Goal: Information Seeking & Learning: Learn about a topic

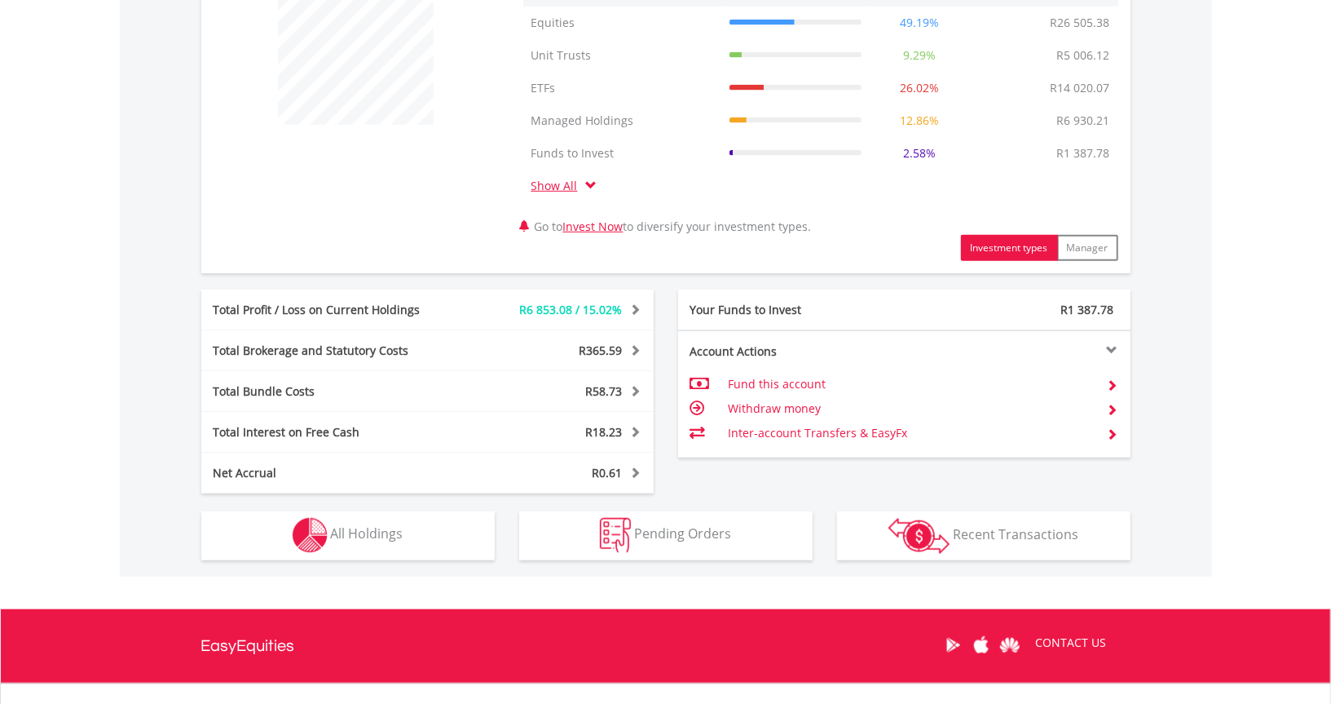
scroll to position [806, 0]
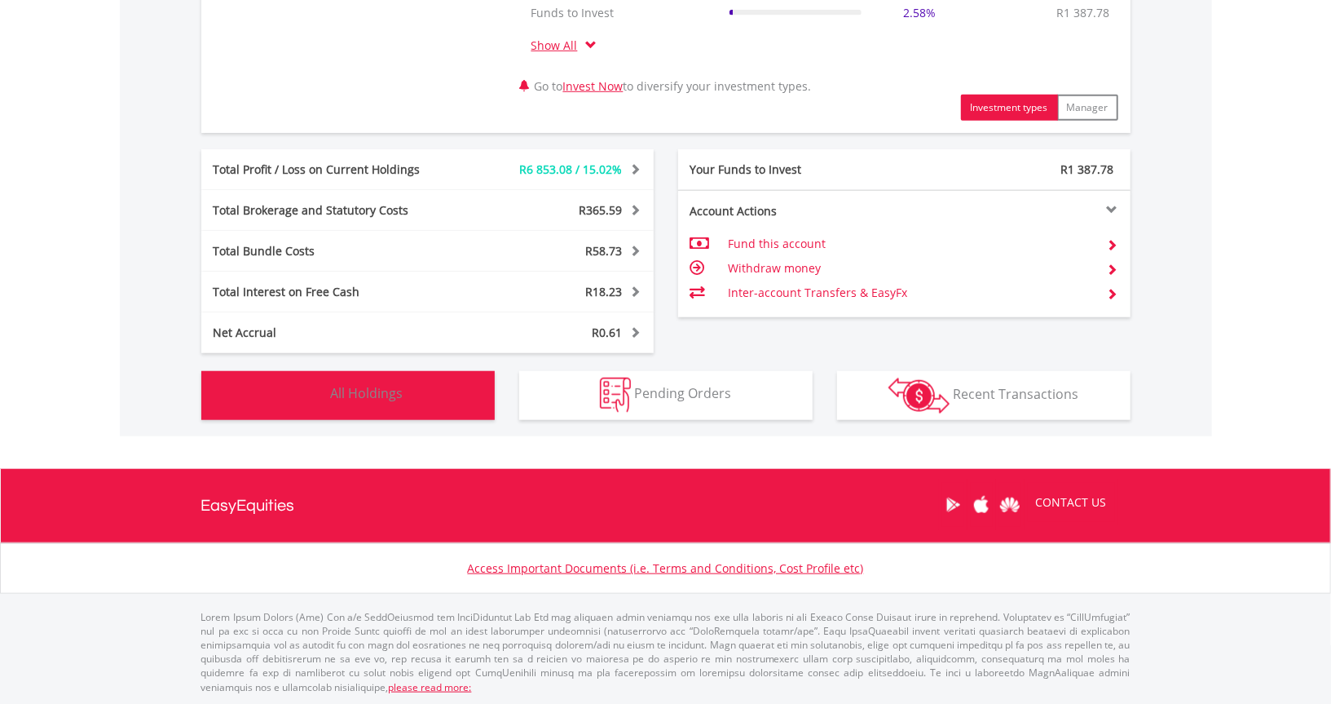
click at [367, 392] on span "All Holdings" at bounding box center [367, 394] width 73 height 18
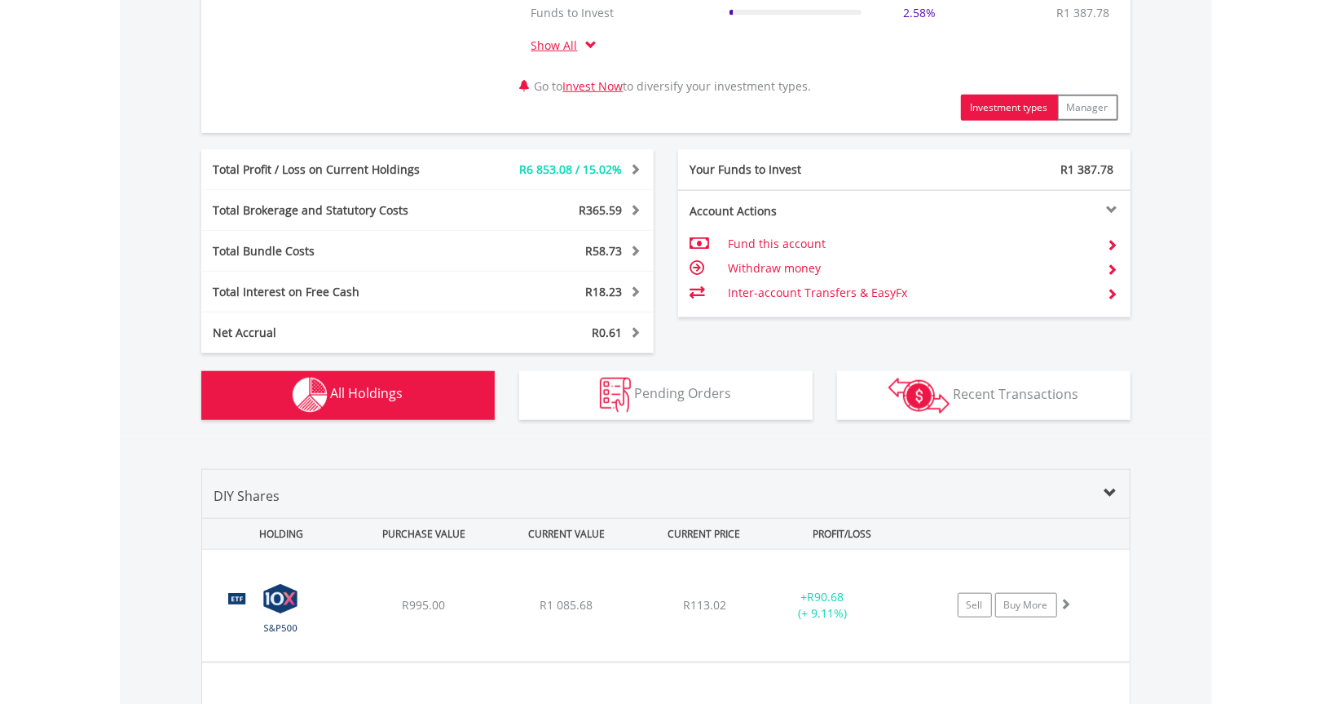
scroll to position [1274, 0]
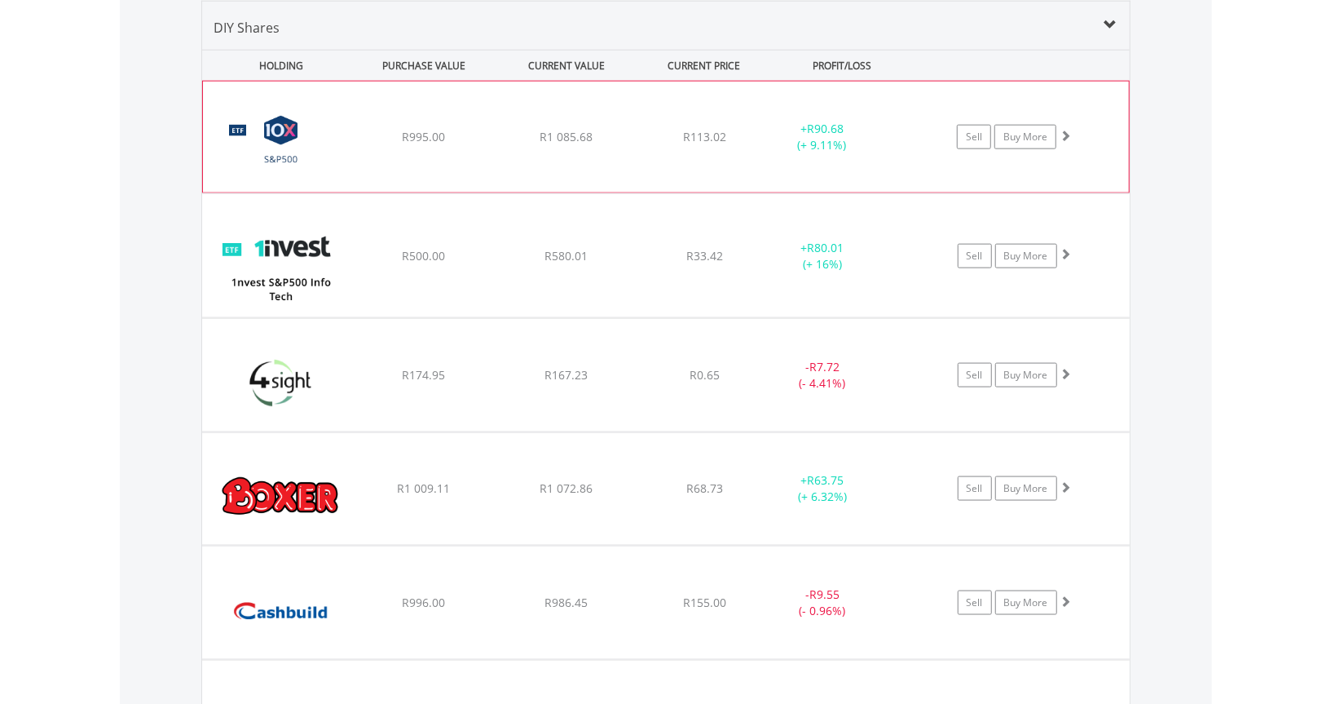
click at [289, 145] on img at bounding box center [281, 145] width 140 height 86
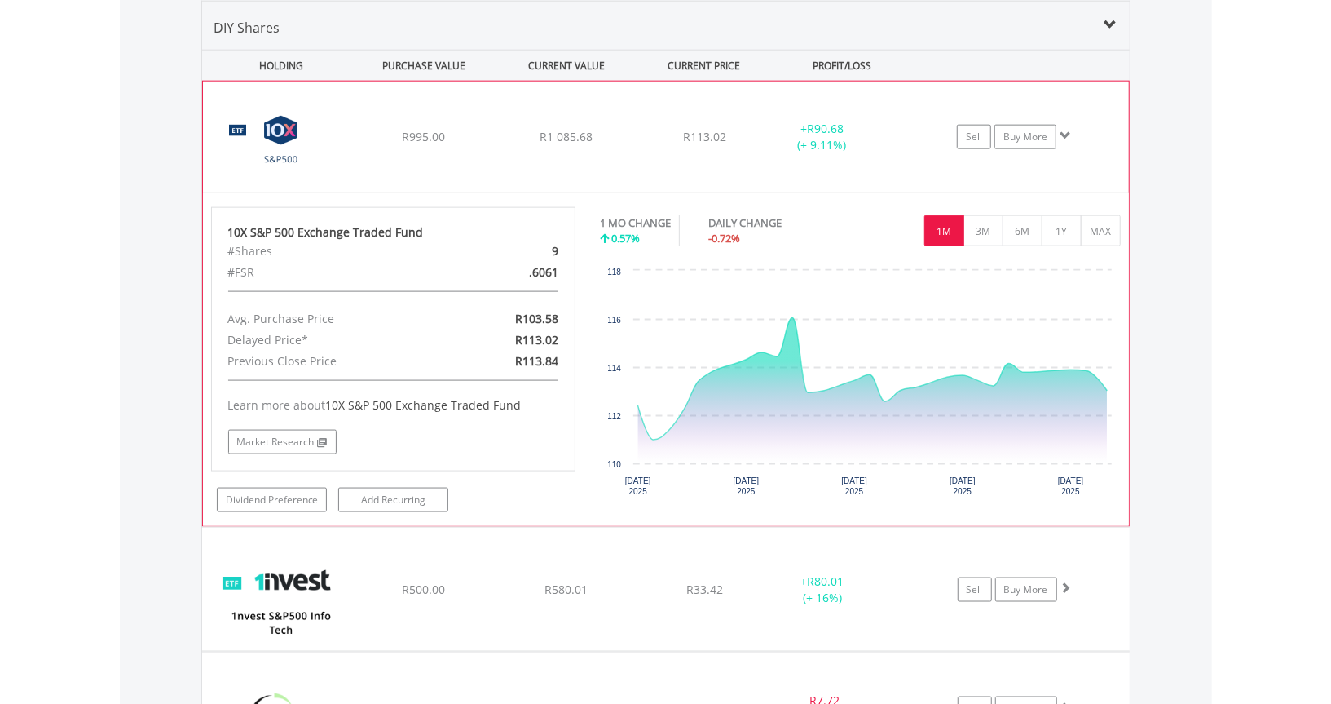
click at [289, 145] on img at bounding box center [281, 145] width 140 height 86
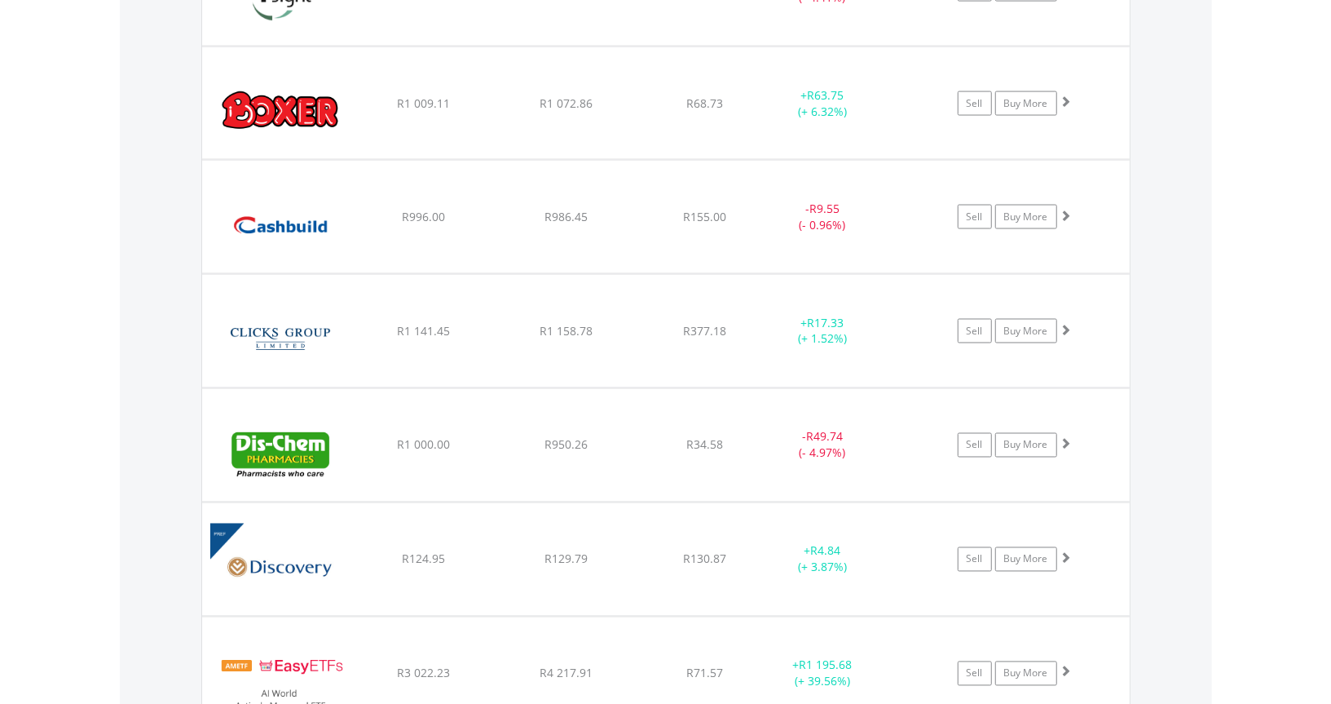
scroll to position [1681, 0]
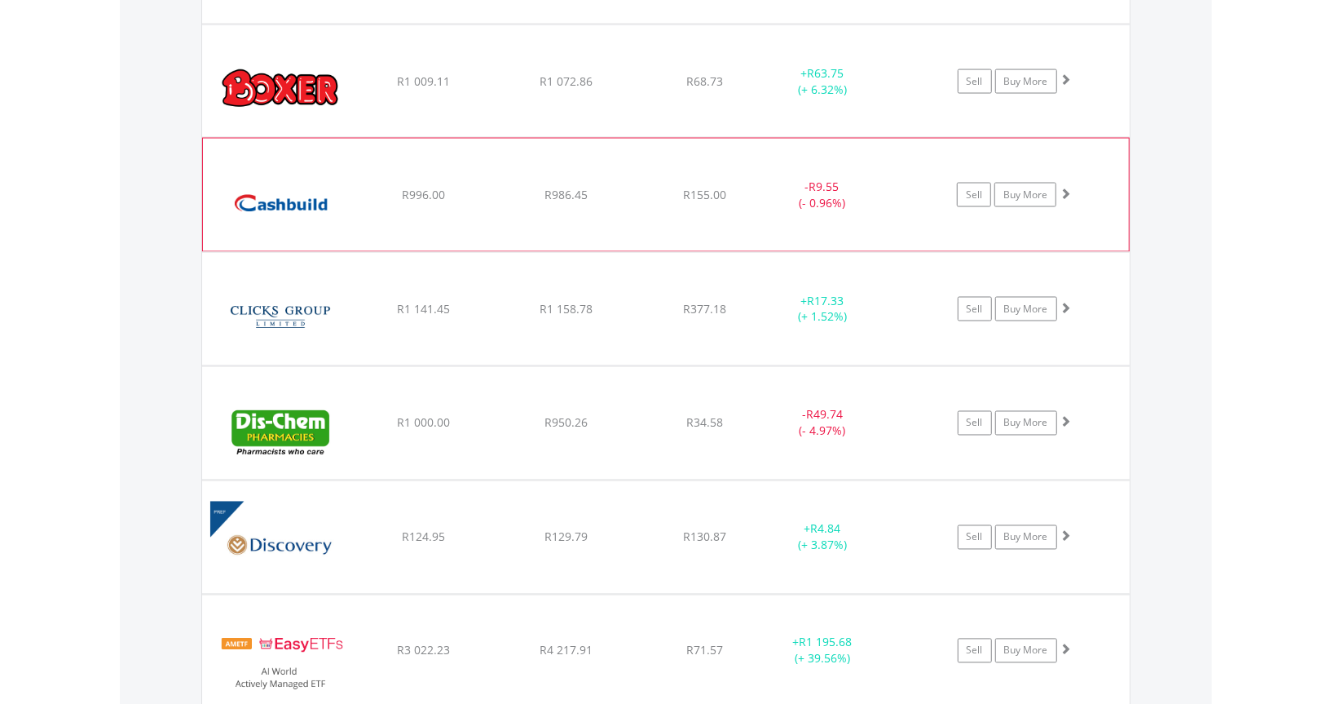
click at [290, 210] on img at bounding box center [281, 203] width 140 height 88
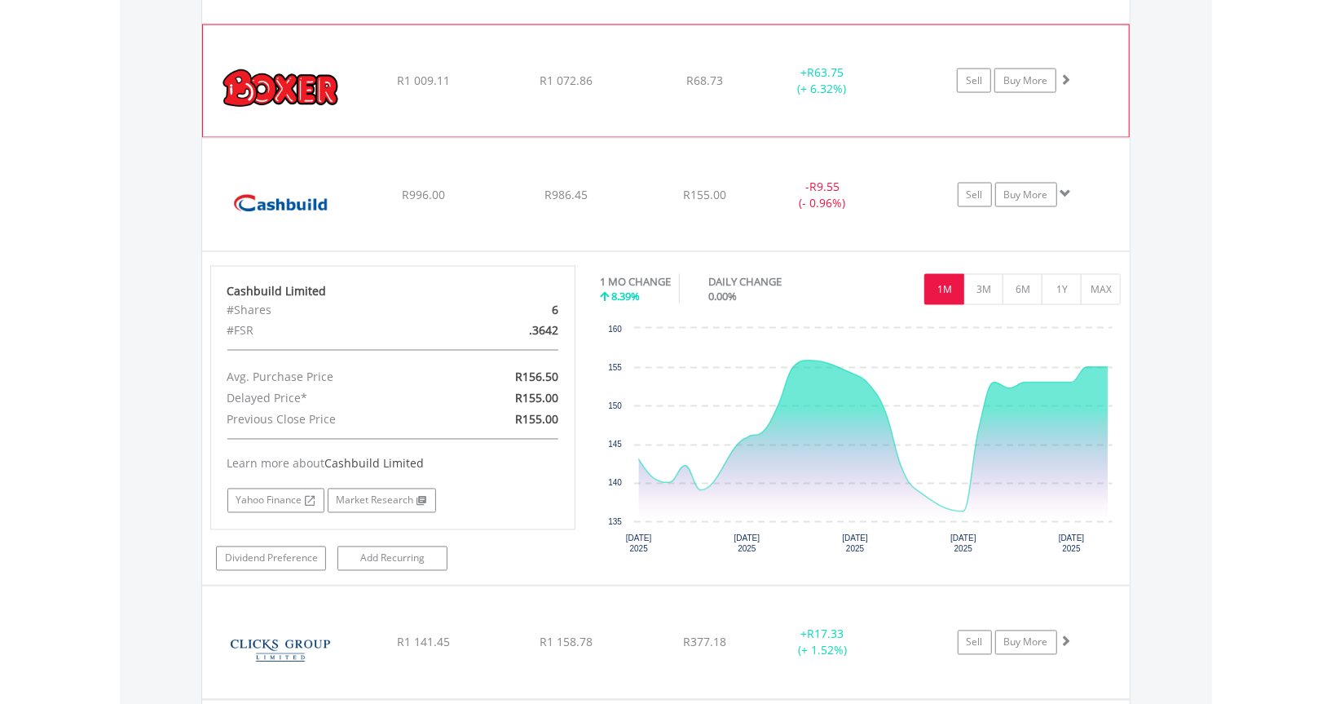
click at [280, 74] on img at bounding box center [281, 89] width 140 height 86
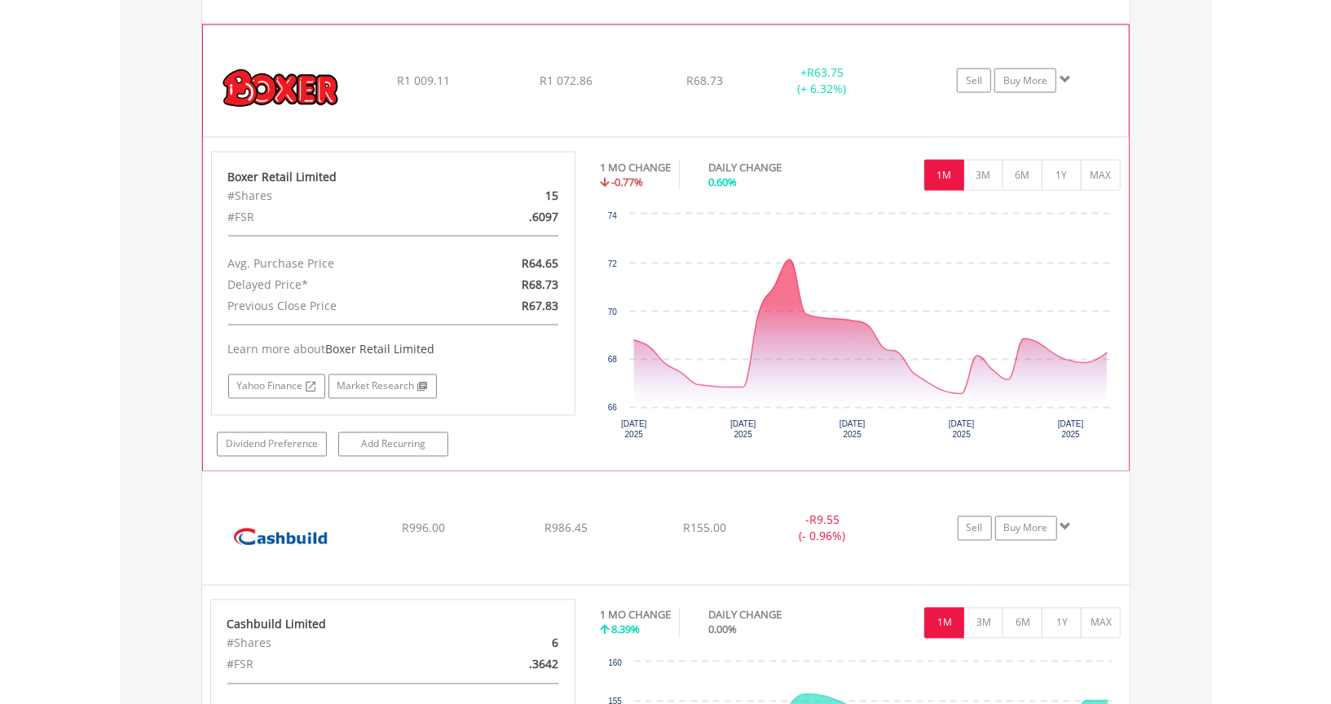
click at [283, 79] on img at bounding box center [281, 89] width 140 height 86
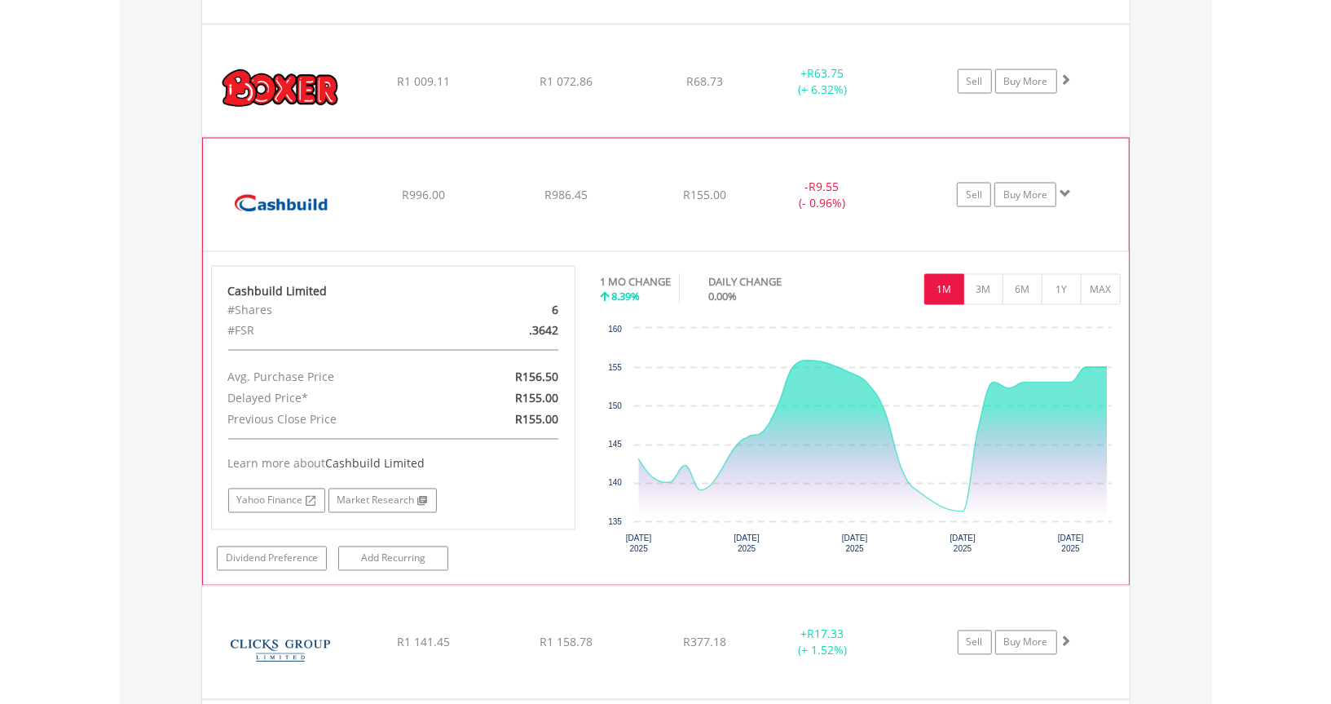
click at [280, 204] on img at bounding box center [281, 203] width 140 height 88
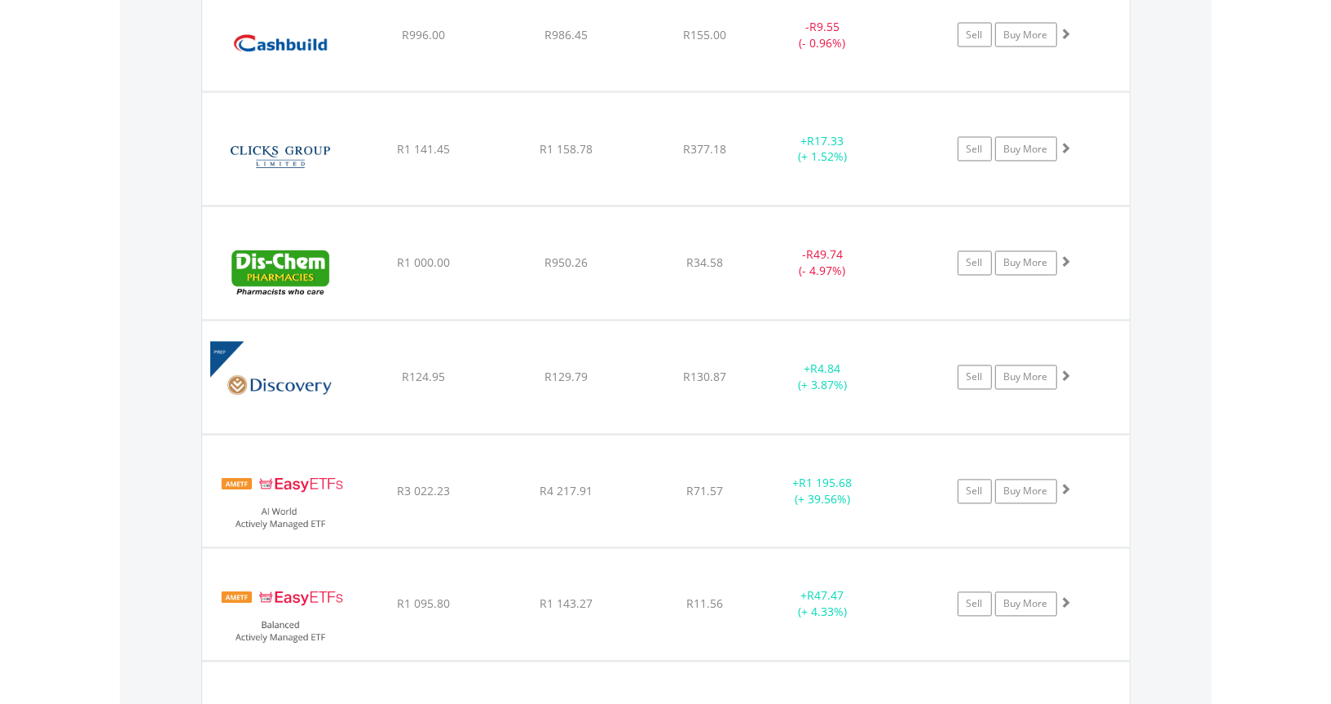
scroll to position [1844, 0]
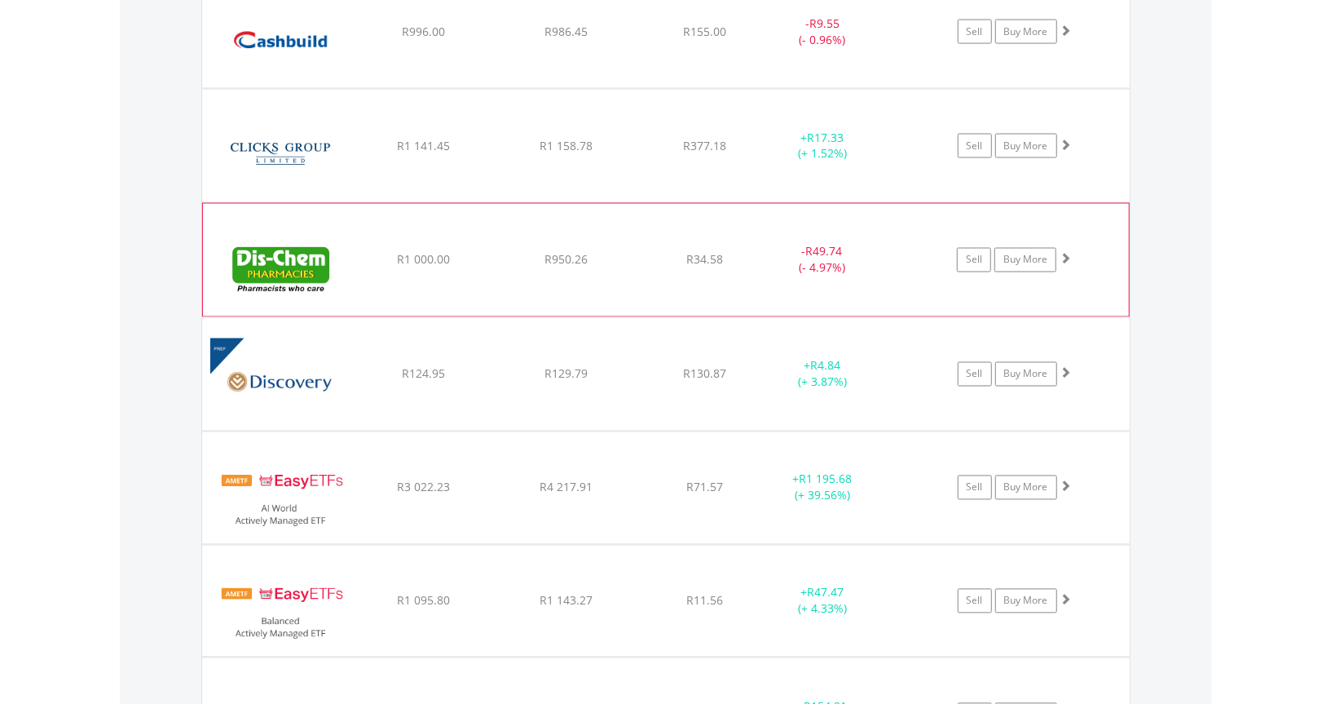
click at [267, 251] on img at bounding box center [281, 268] width 140 height 88
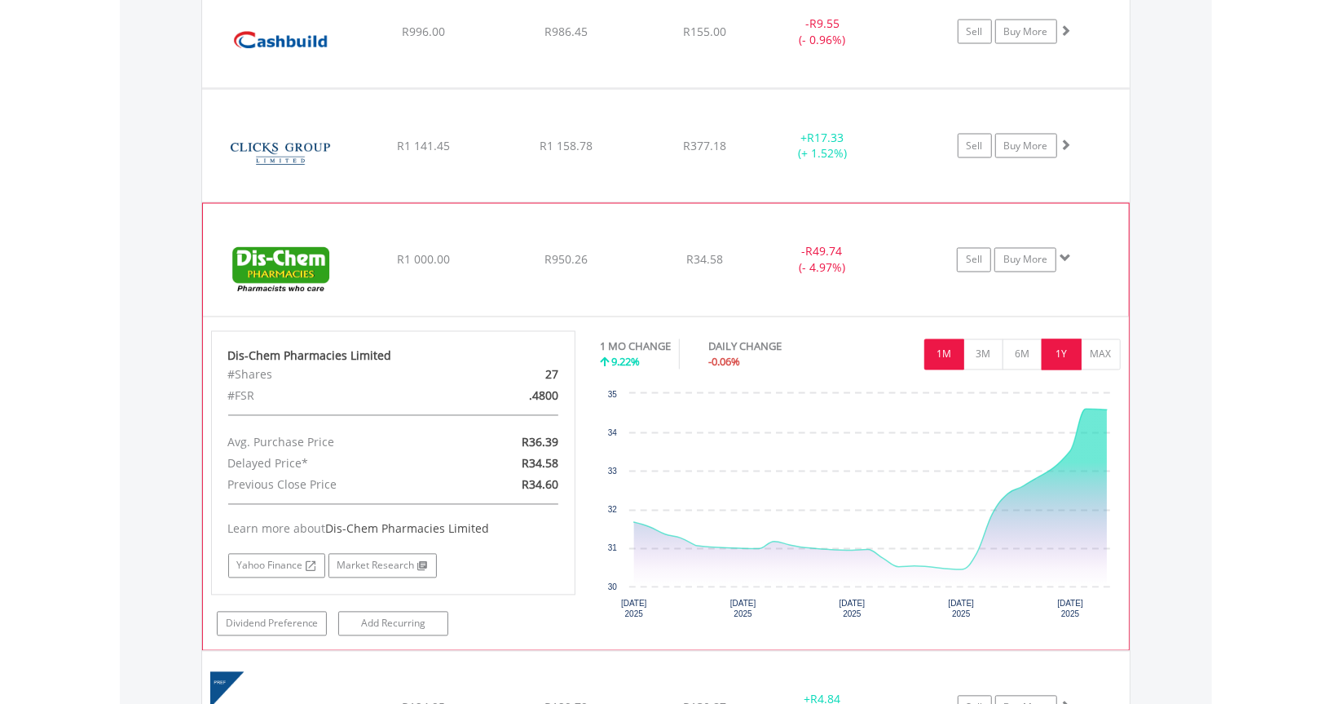
click at [1067, 353] on button "1Y" at bounding box center [1062, 354] width 40 height 31
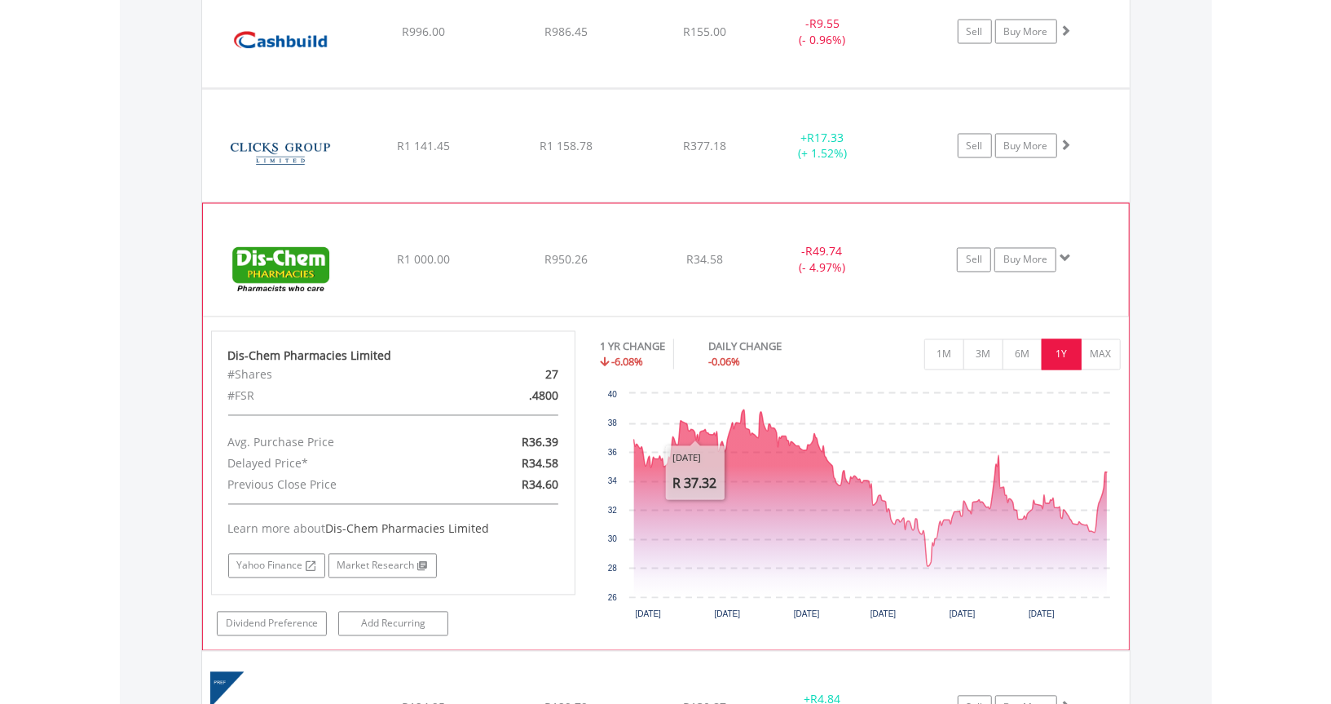
click at [252, 264] on img at bounding box center [281, 268] width 140 height 88
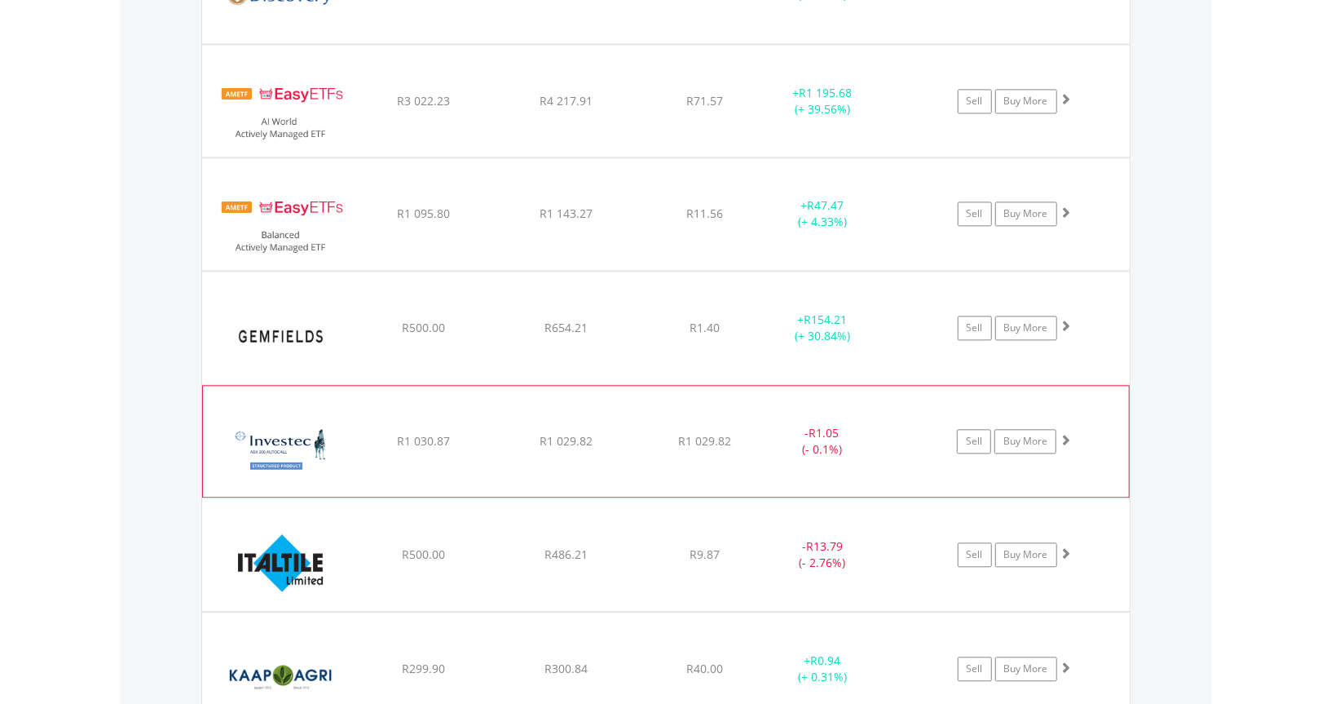
scroll to position [2333, 0]
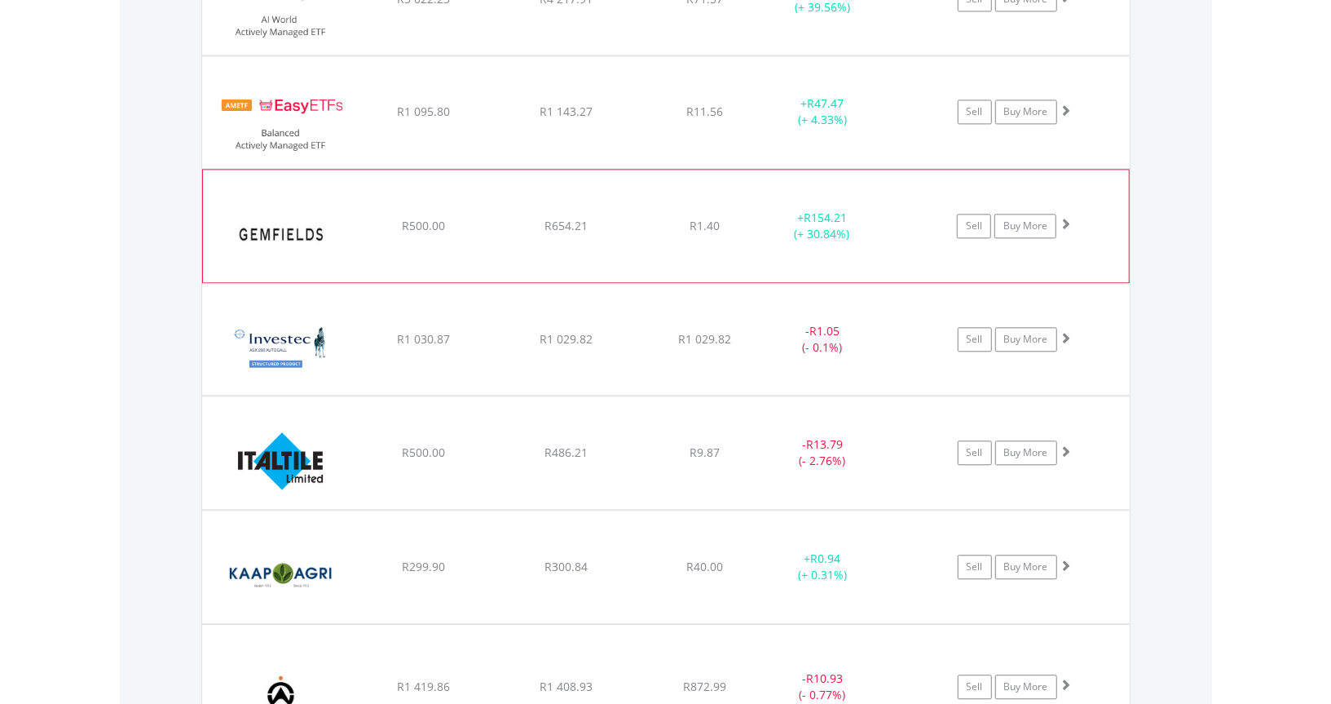
click at [264, 236] on img at bounding box center [281, 234] width 140 height 88
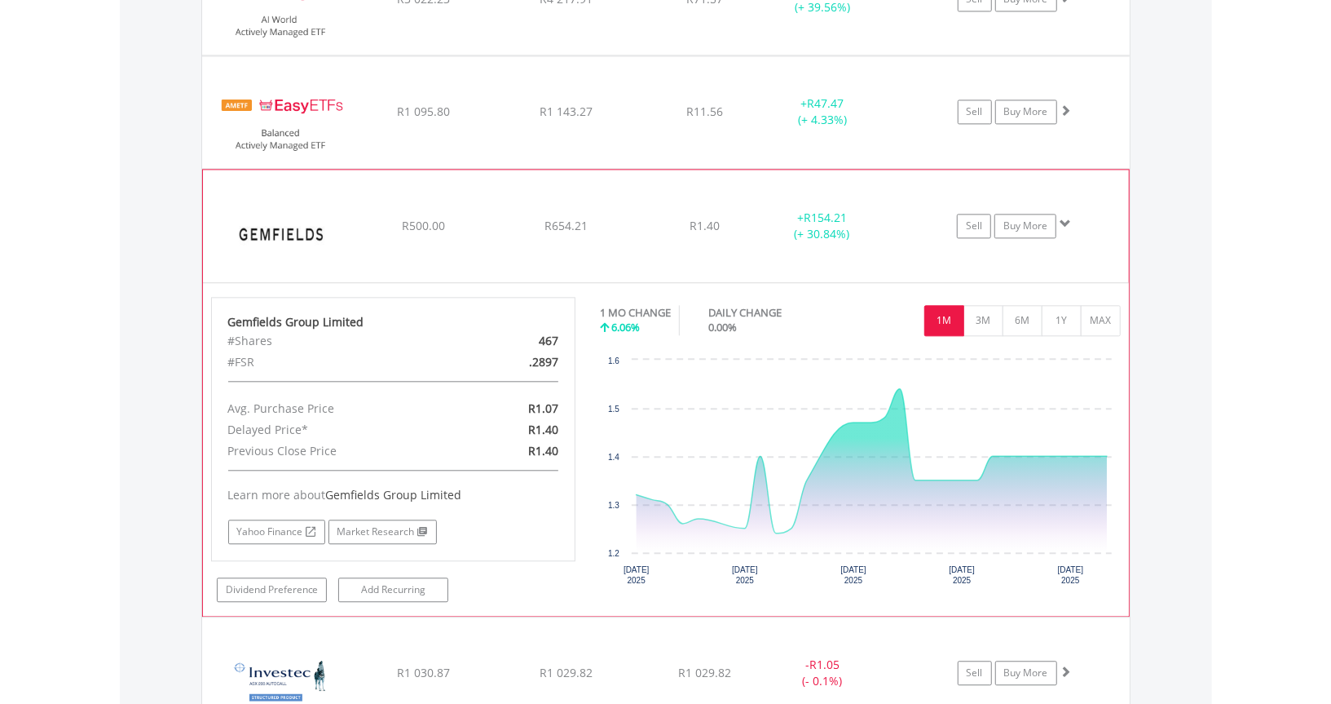
click at [266, 223] on img at bounding box center [281, 234] width 140 height 88
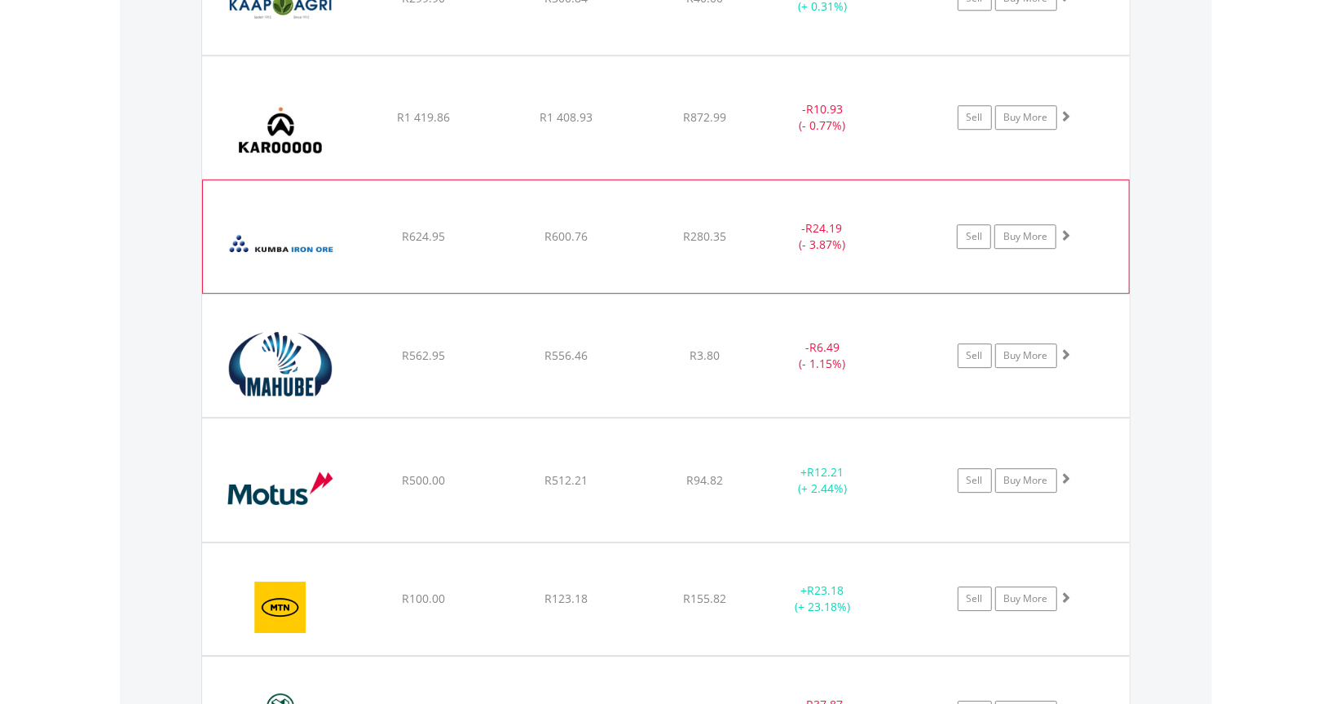
scroll to position [2904, 0]
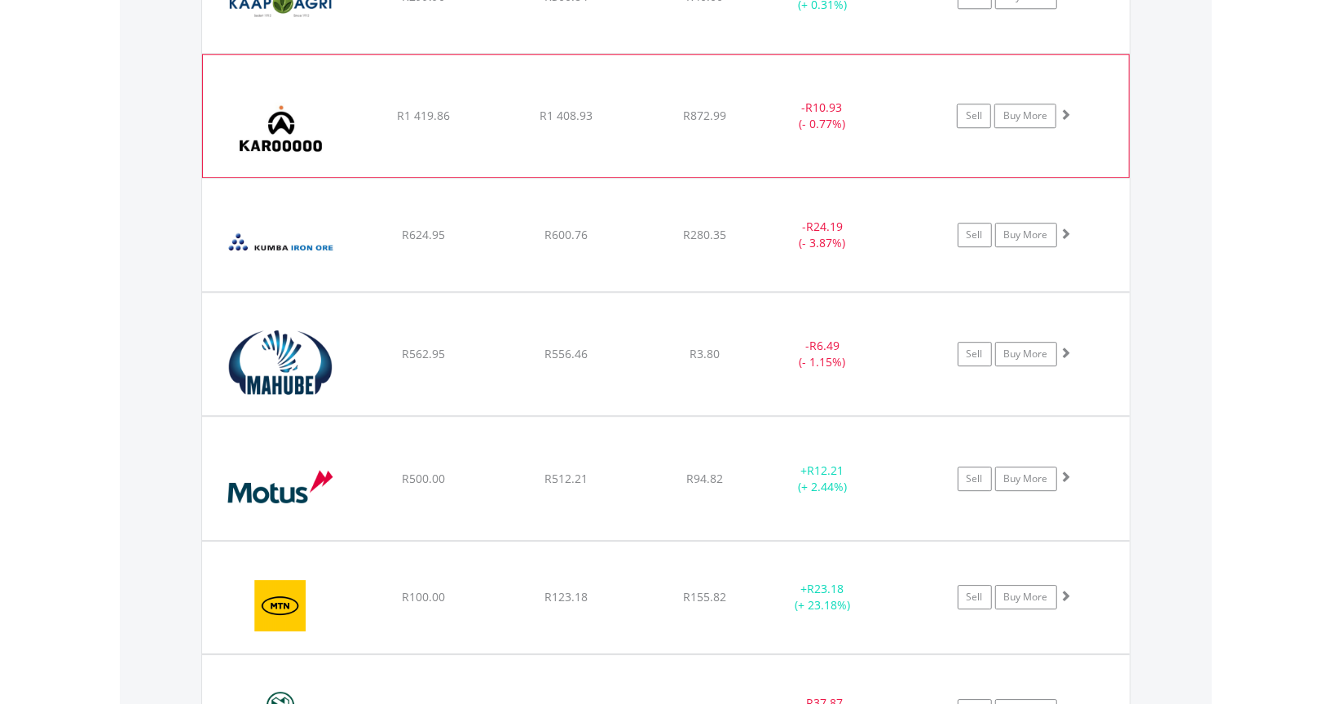
click at [280, 135] on img at bounding box center [281, 124] width 140 height 98
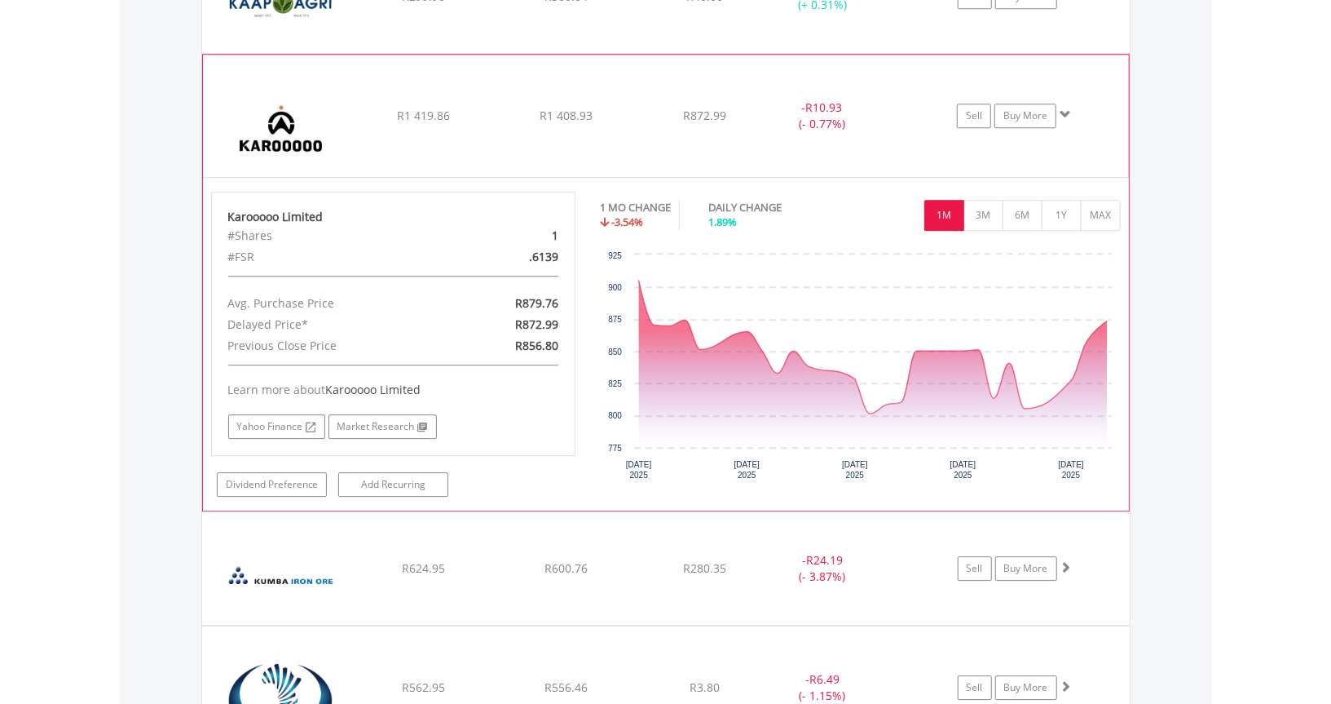
click at [280, 135] on img at bounding box center [281, 124] width 140 height 98
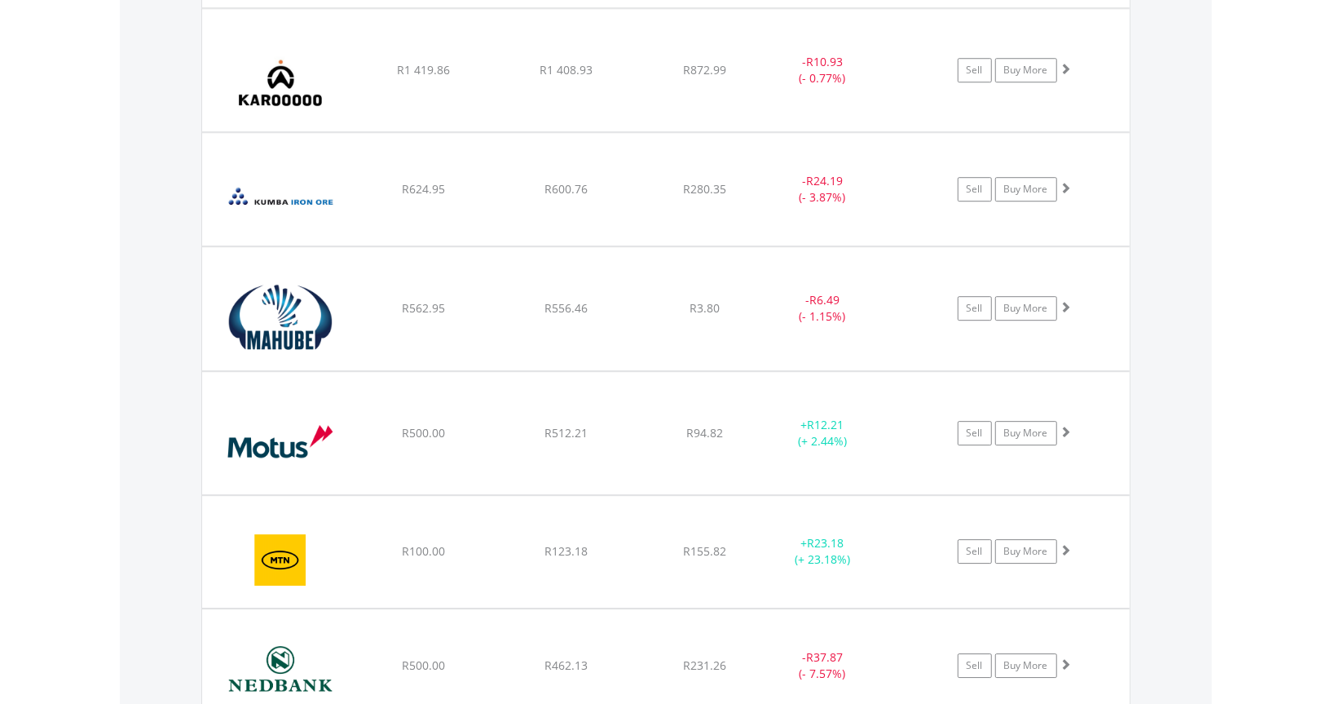
scroll to position [3230, 0]
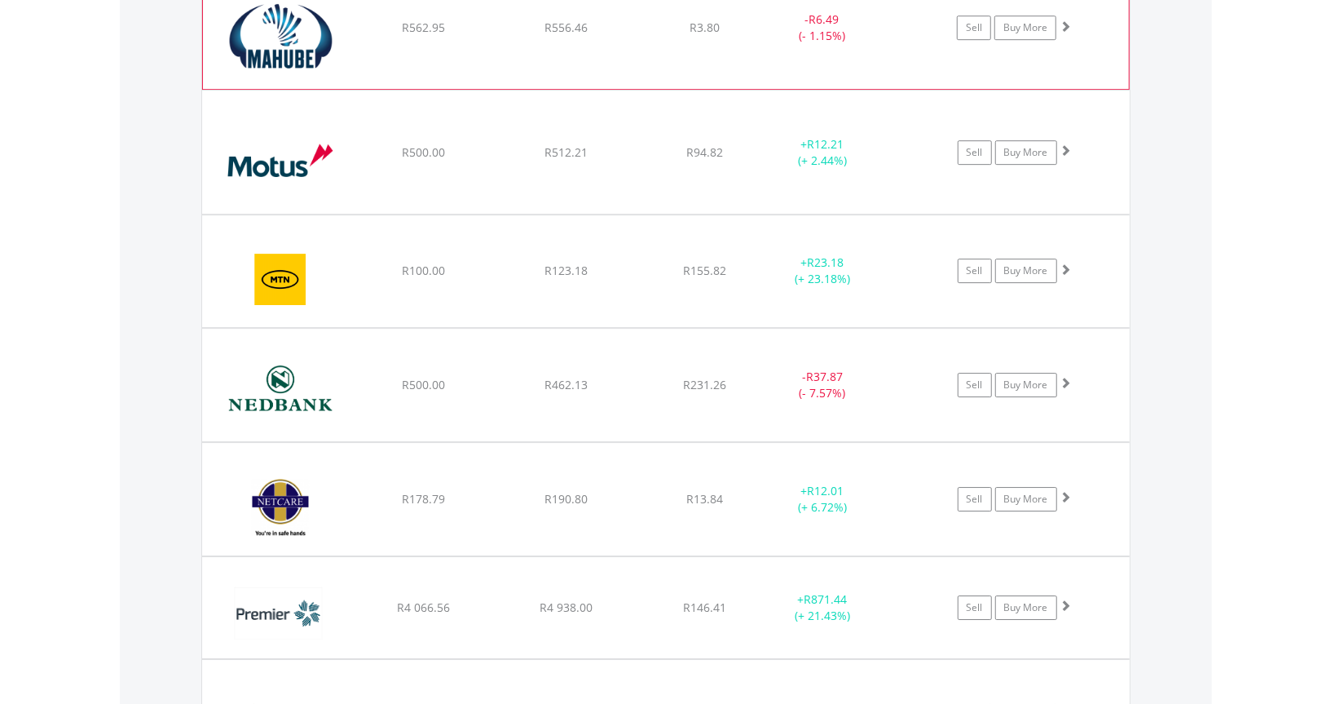
click at [298, 41] on img at bounding box center [281, 36] width 140 height 98
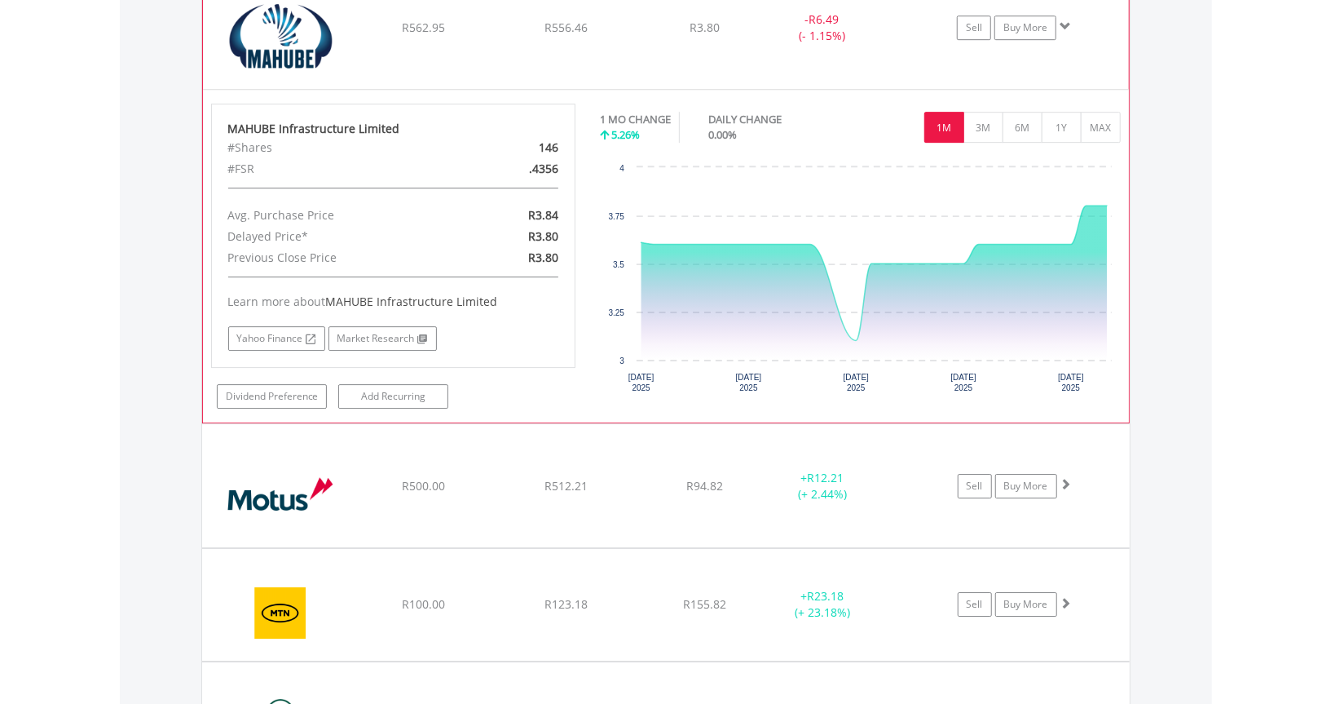
click at [291, 41] on img at bounding box center [281, 36] width 140 height 98
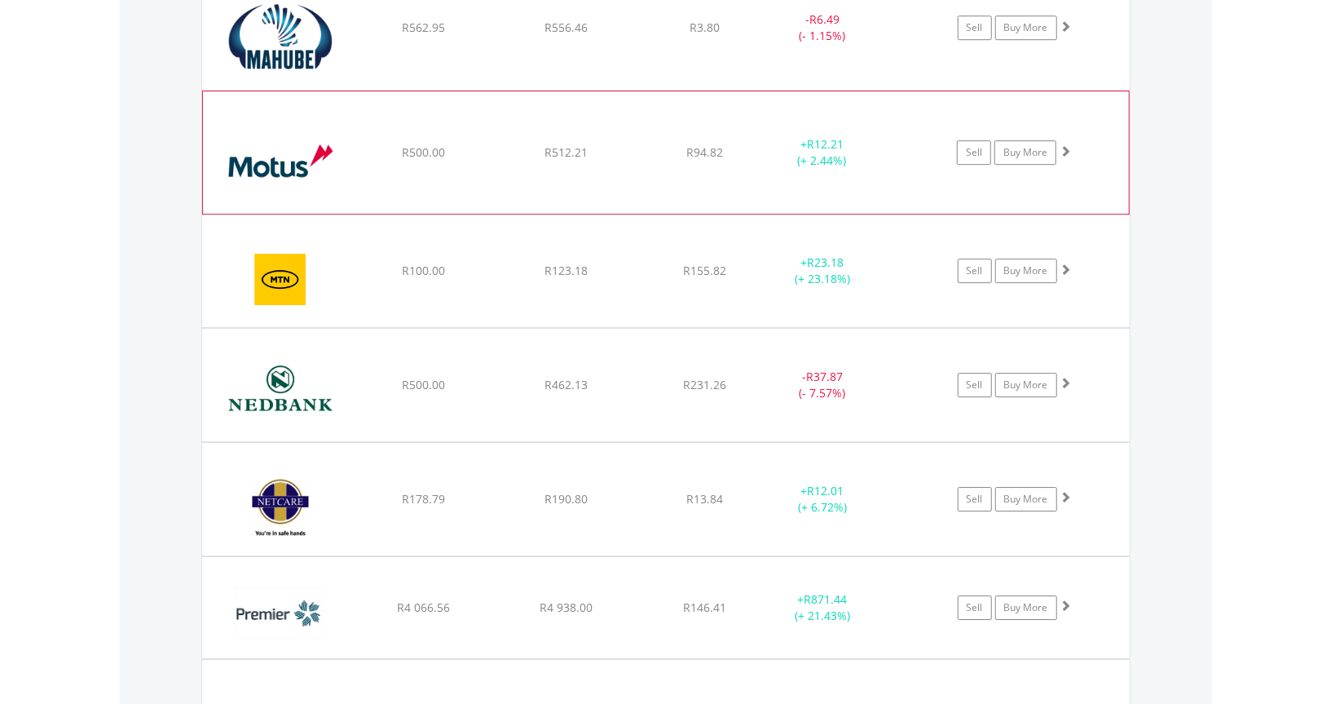
click at [267, 161] on img at bounding box center [281, 161] width 140 height 98
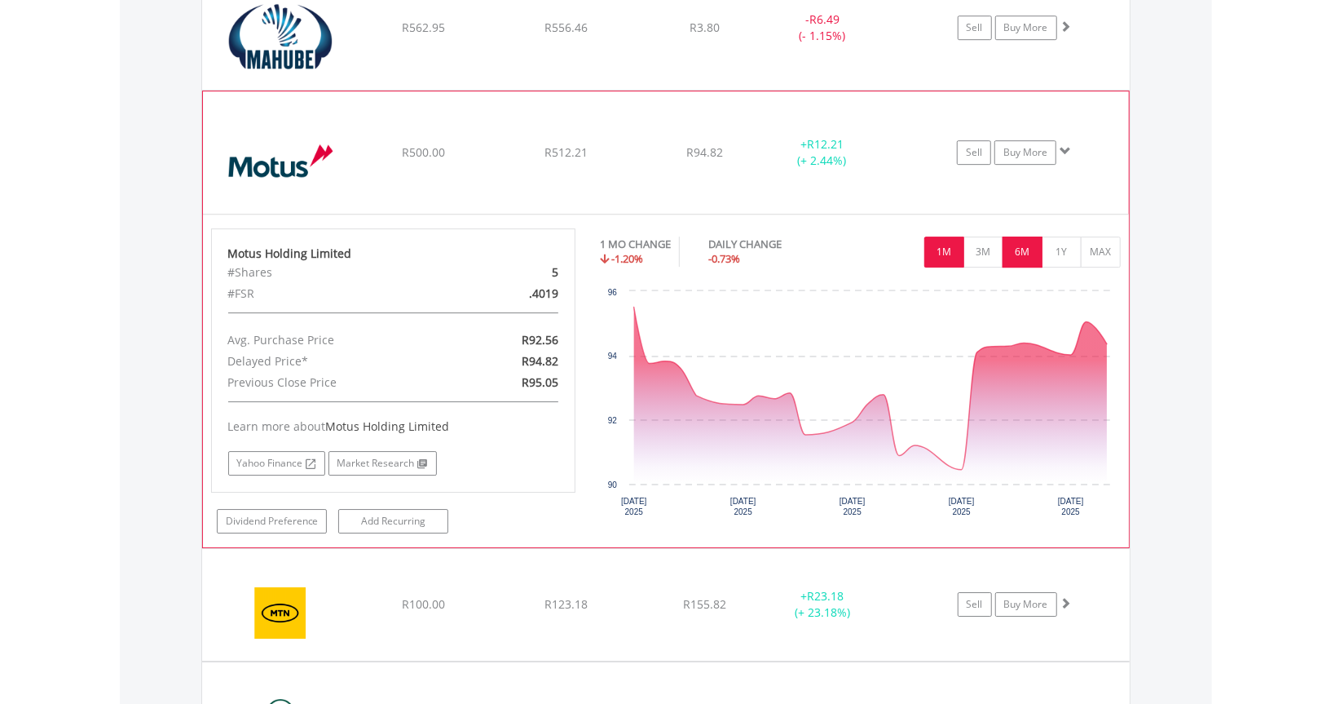
click at [1024, 248] on button "6M" at bounding box center [1023, 251] width 40 height 31
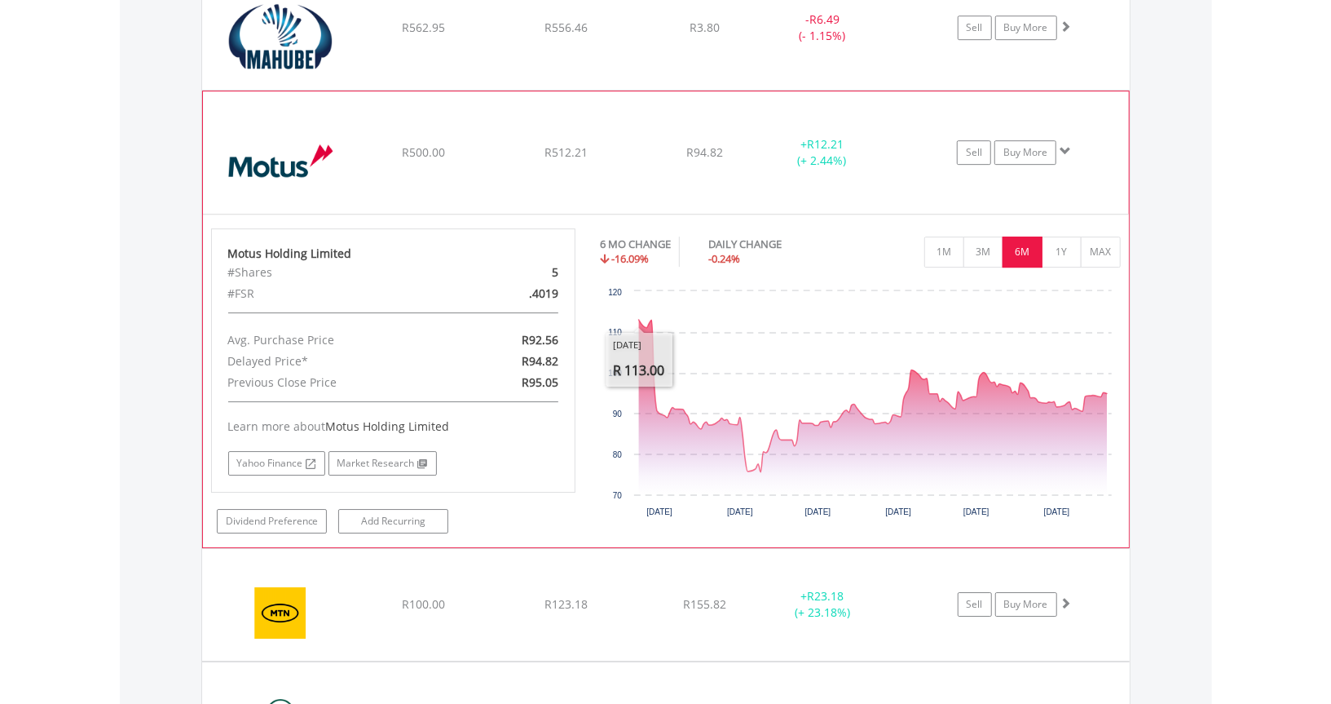
click at [263, 147] on img at bounding box center [281, 161] width 140 height 98
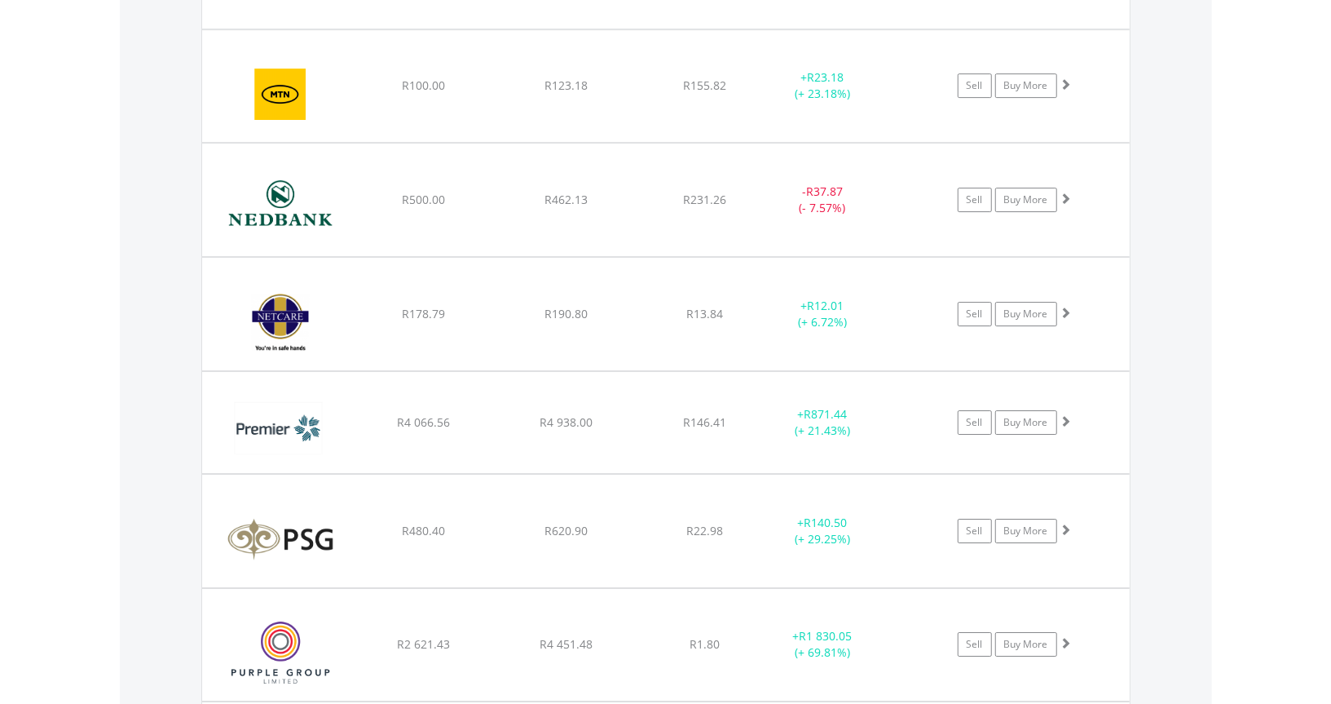
scroll to position [3475, 0]
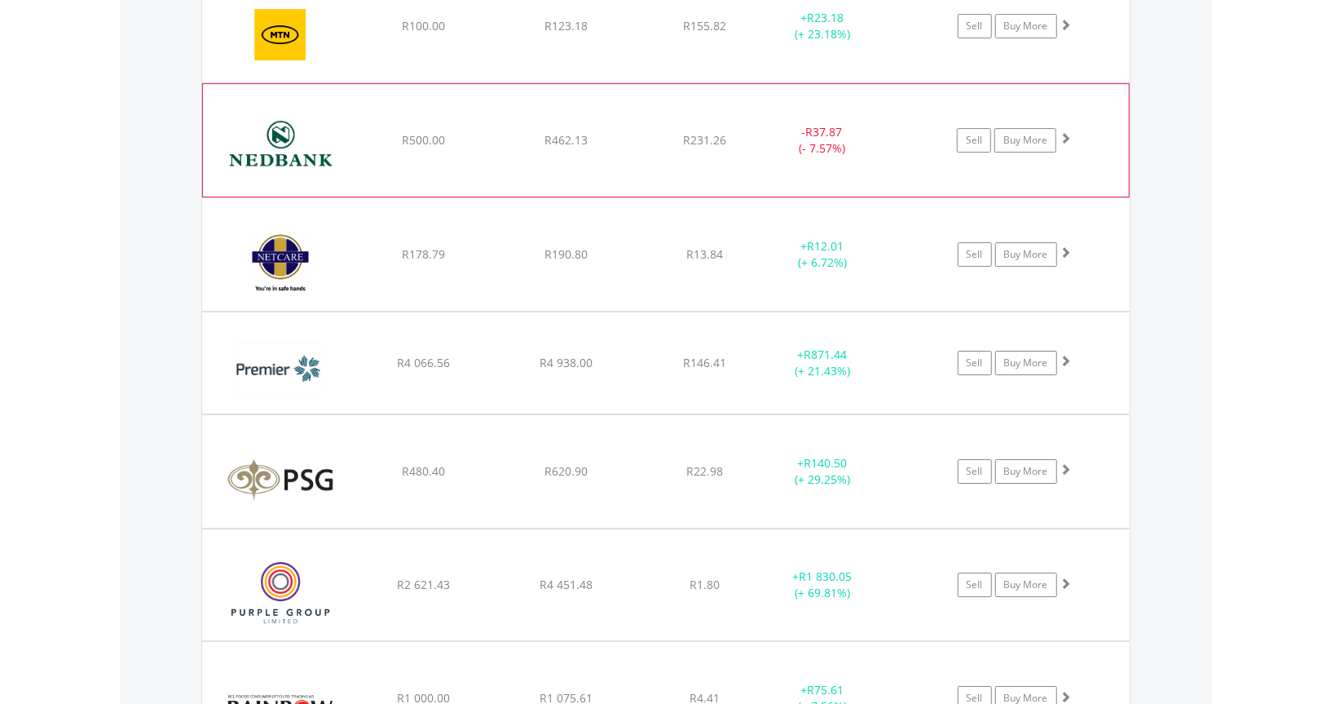
click at [258, 152] on img at bounding box center [281, 148] width 140 height 88
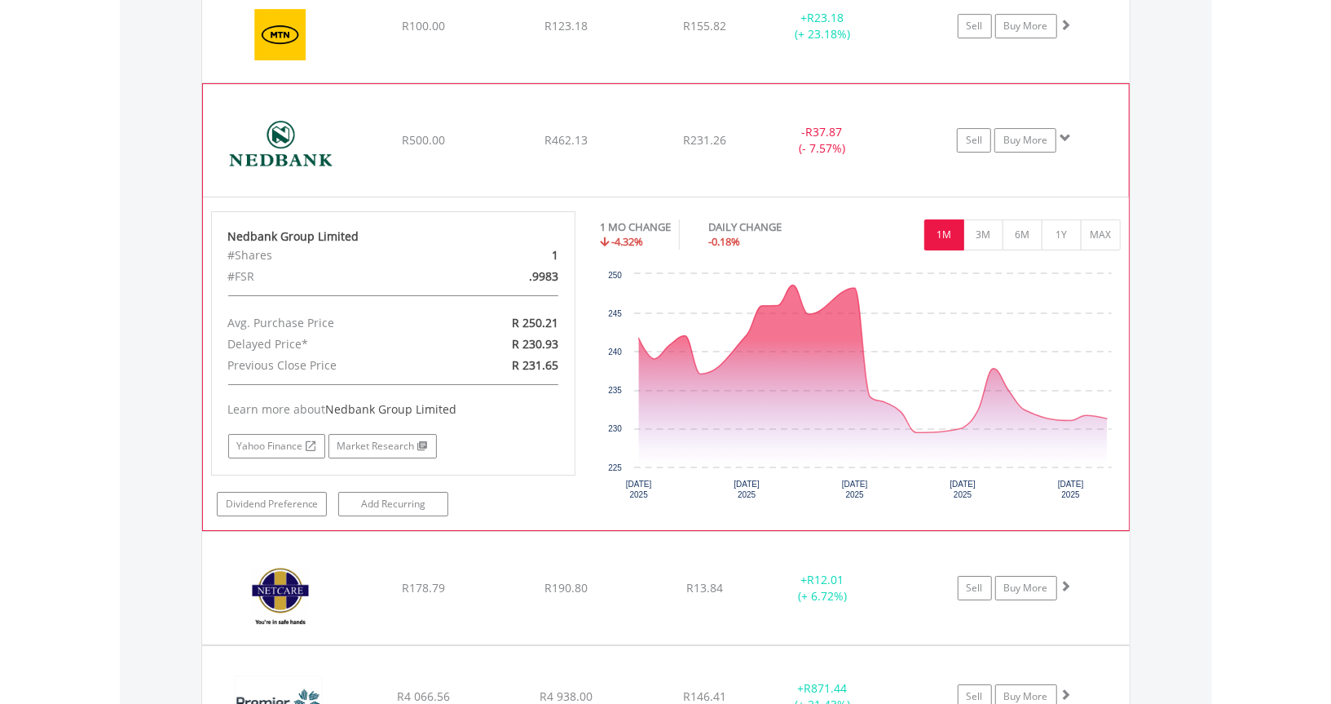
click at [258, 152] on img at bounding box center [281, 148] width 140 height 88
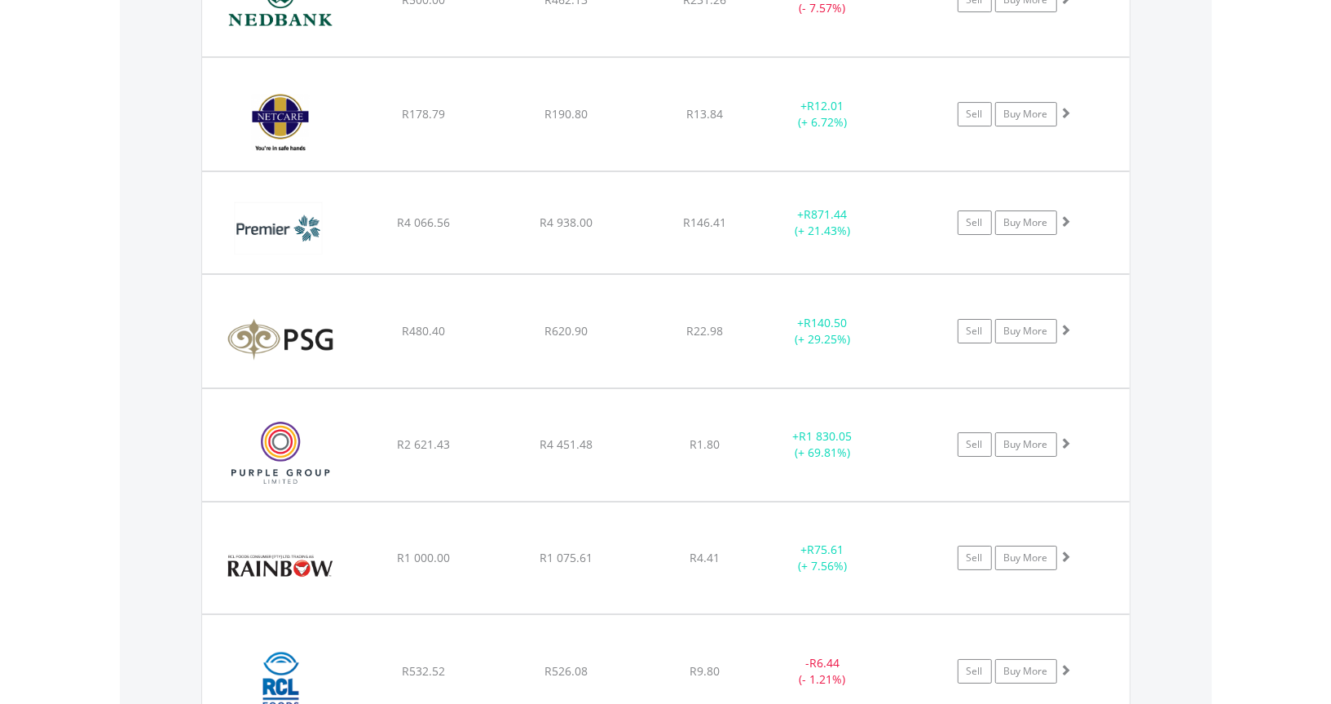
scroll to position [3638, 0]
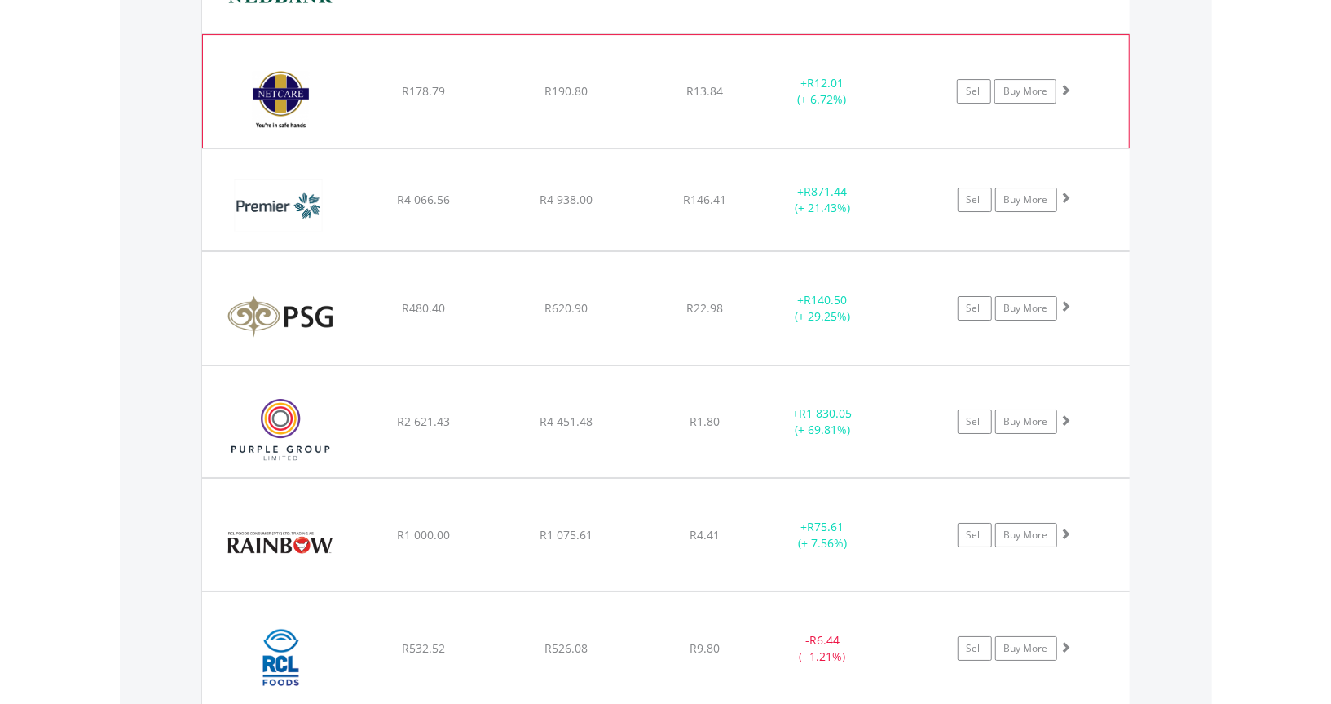
click at [288, 79] on img at bounding box center [281, 99] width 140 height 88
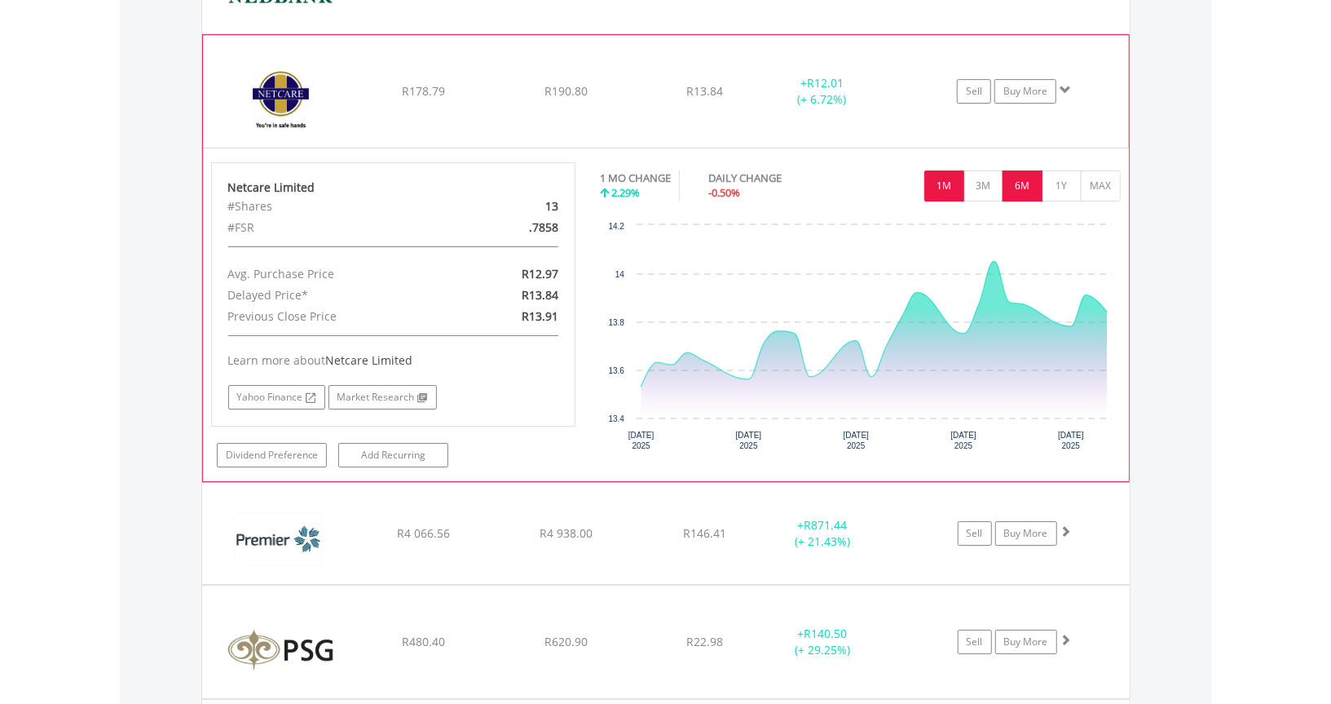
click at [1020, 180] on button "6M" at bounding box center [1023, 185] width 40 height 31
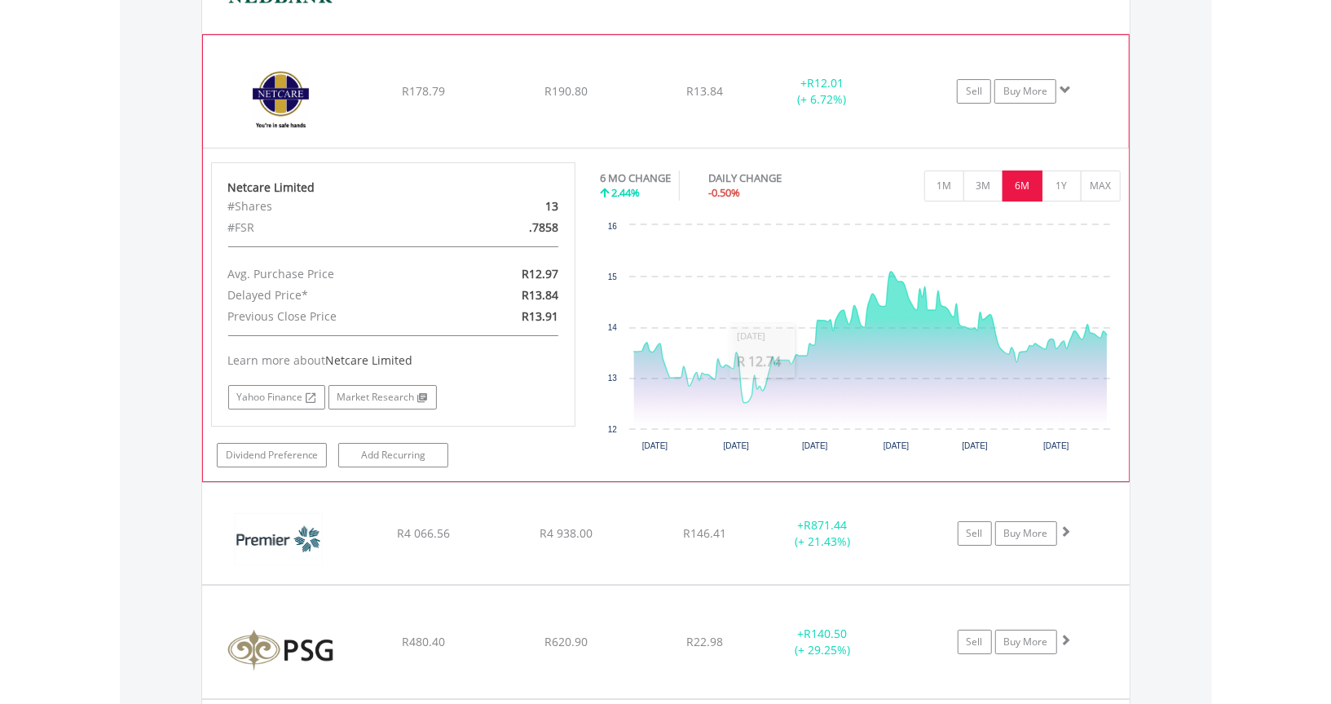
click at [290, 92] on img at bounding box center [281, 99] width 140 height 88
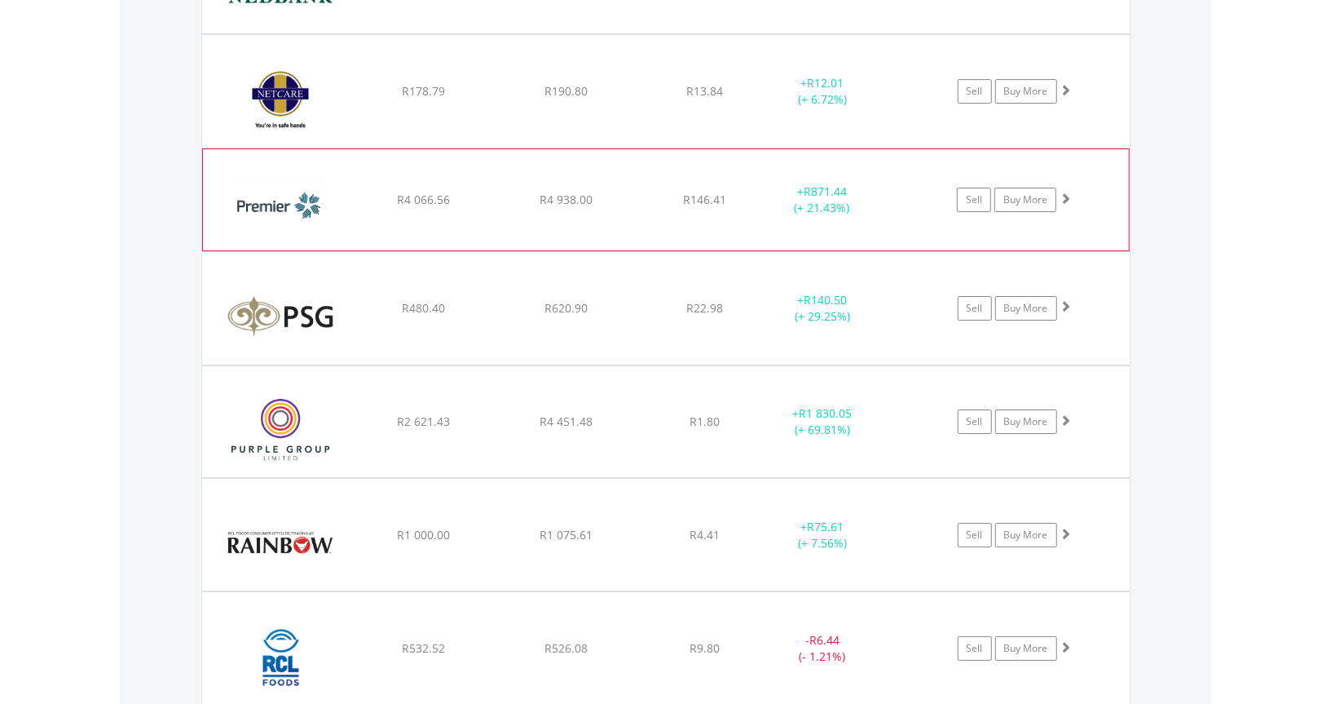
click at [280, 187] on img at bounding box center [281, 208] width 140 height 77
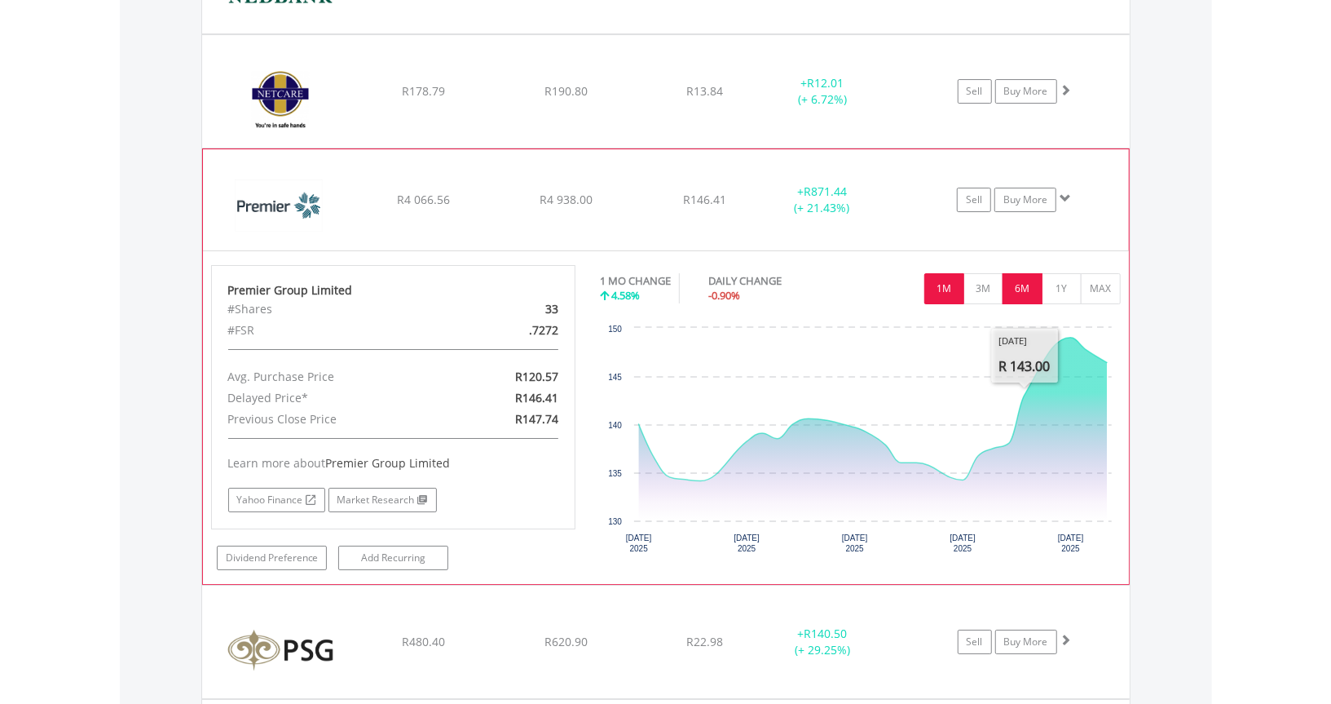
click at [1031, 289] on button "6M" at bounding box center [1023, 288] width 40 height 31
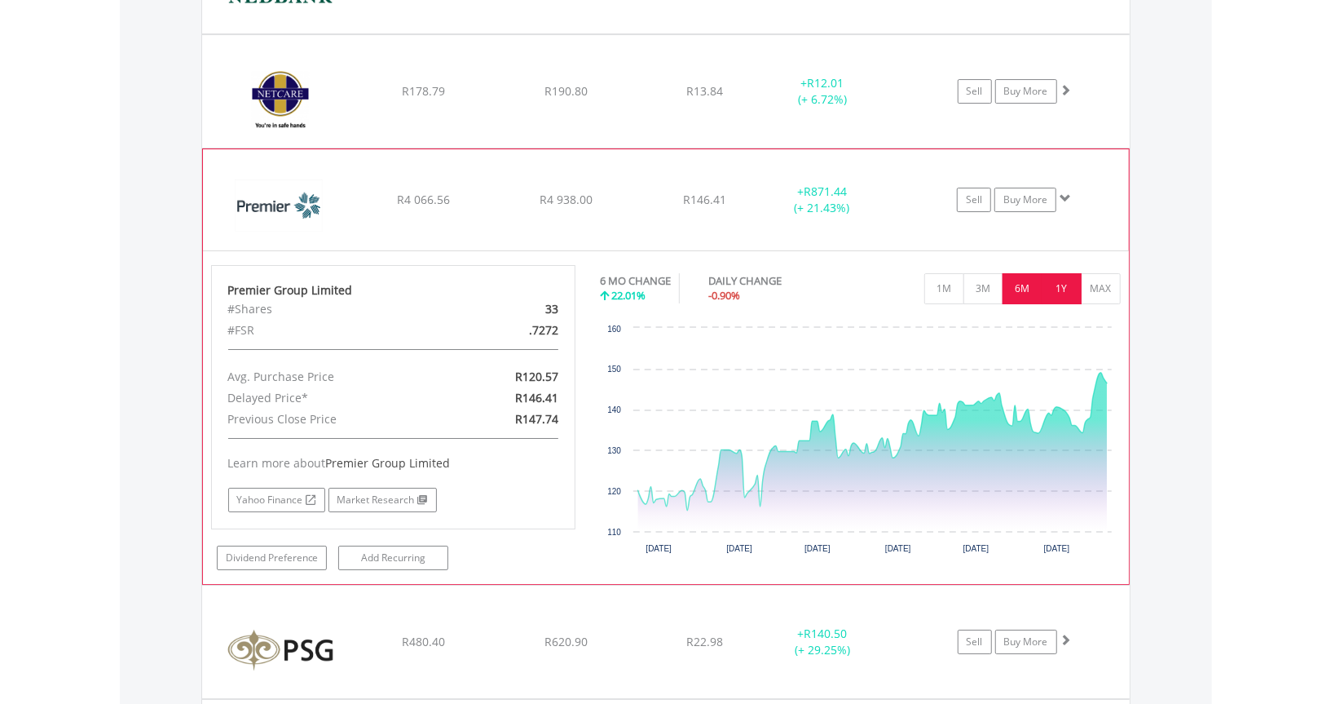
click at [1060, 285] on button "1Y" at bounding box center [1062, 288] width 40 height 31
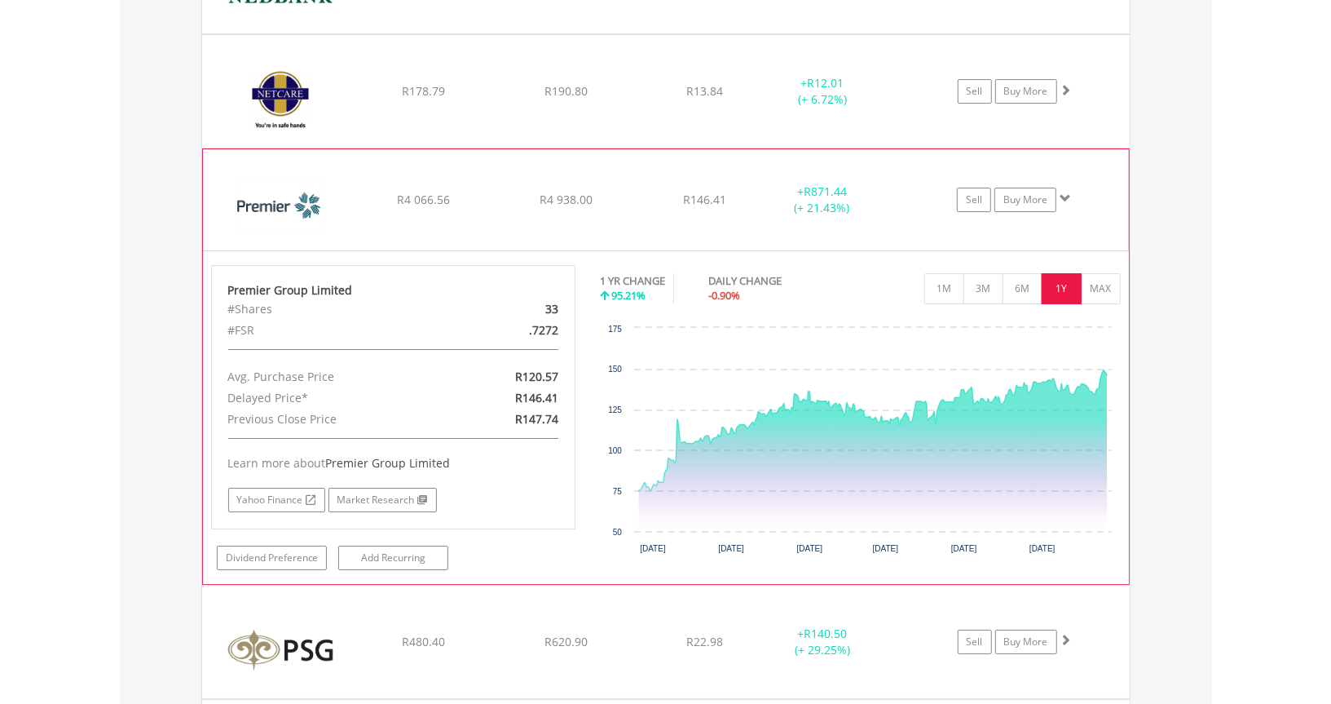
click at [275, 201] on img at bounding box center [281, 208] width 140 height 77
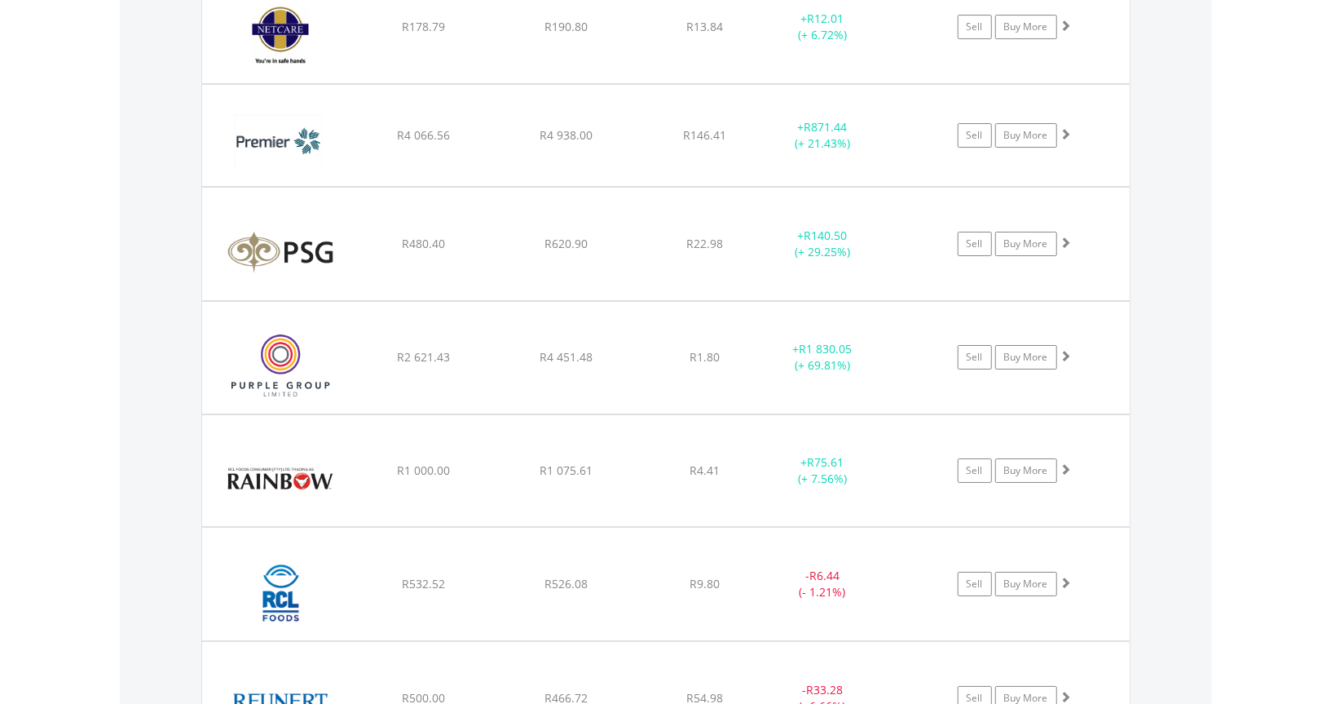
scroll to position [3801, 0]
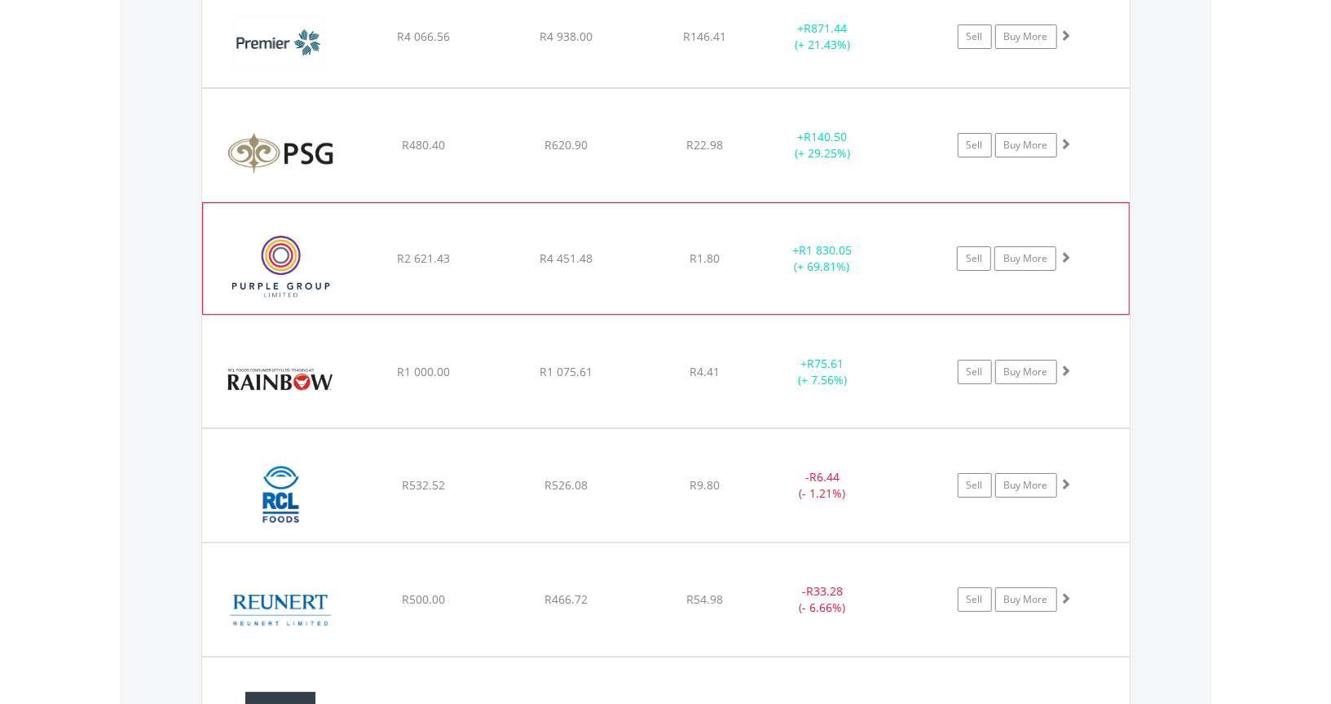
click at [258, 272] on img at bounding box center [281, 266] width 140 height 86
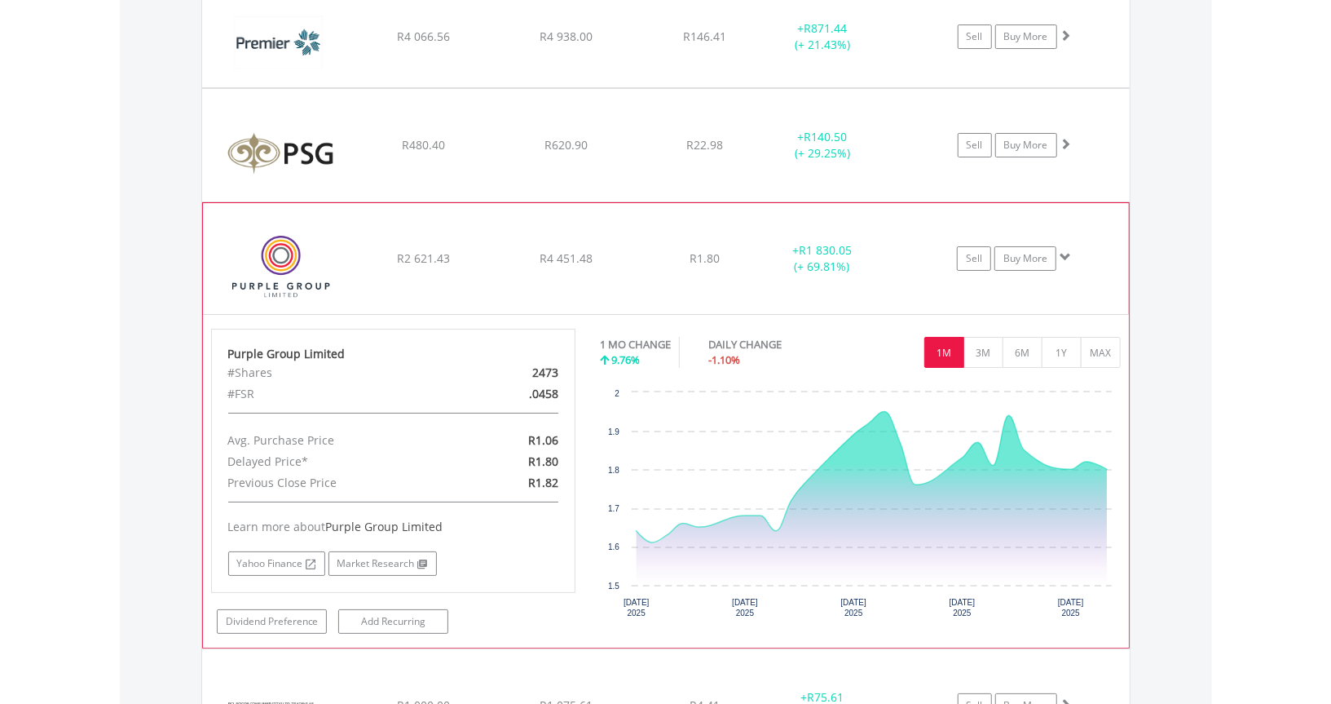
click at [319, 263] on img at bounding box center [281, 266] width 140 height 86
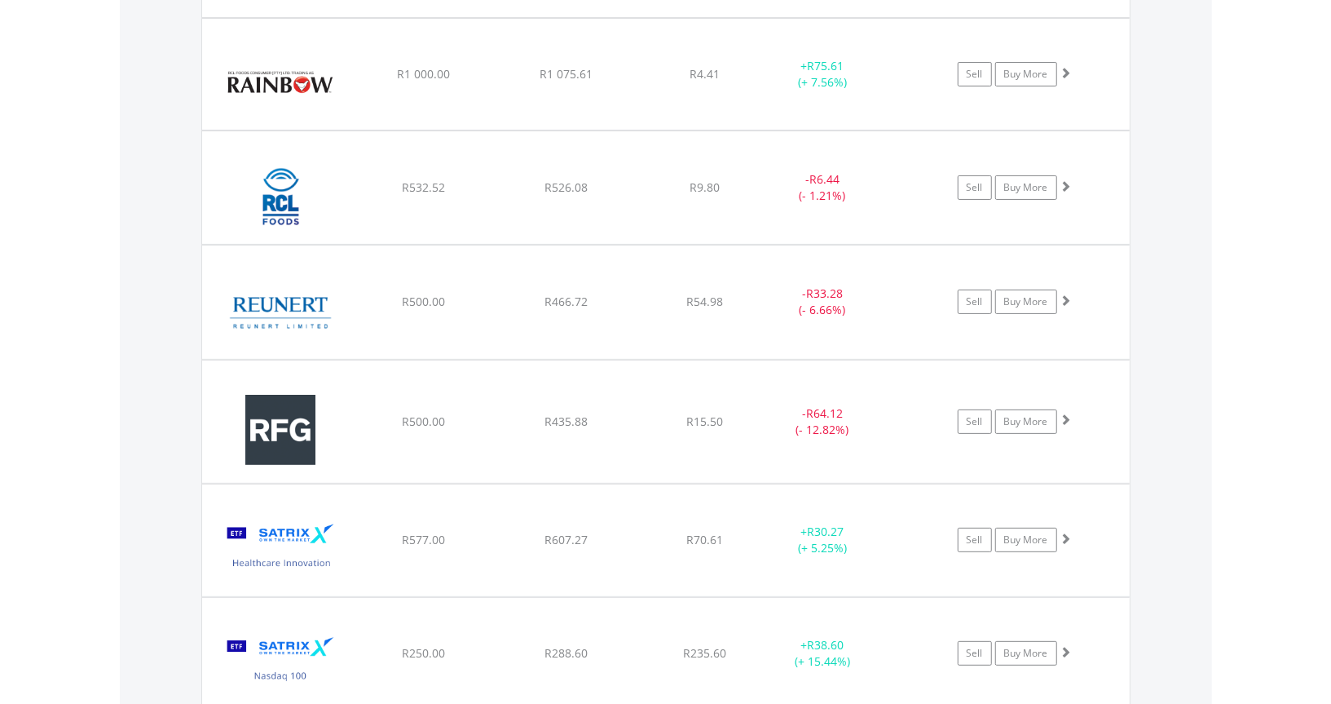
scroll to position [4127, 0]
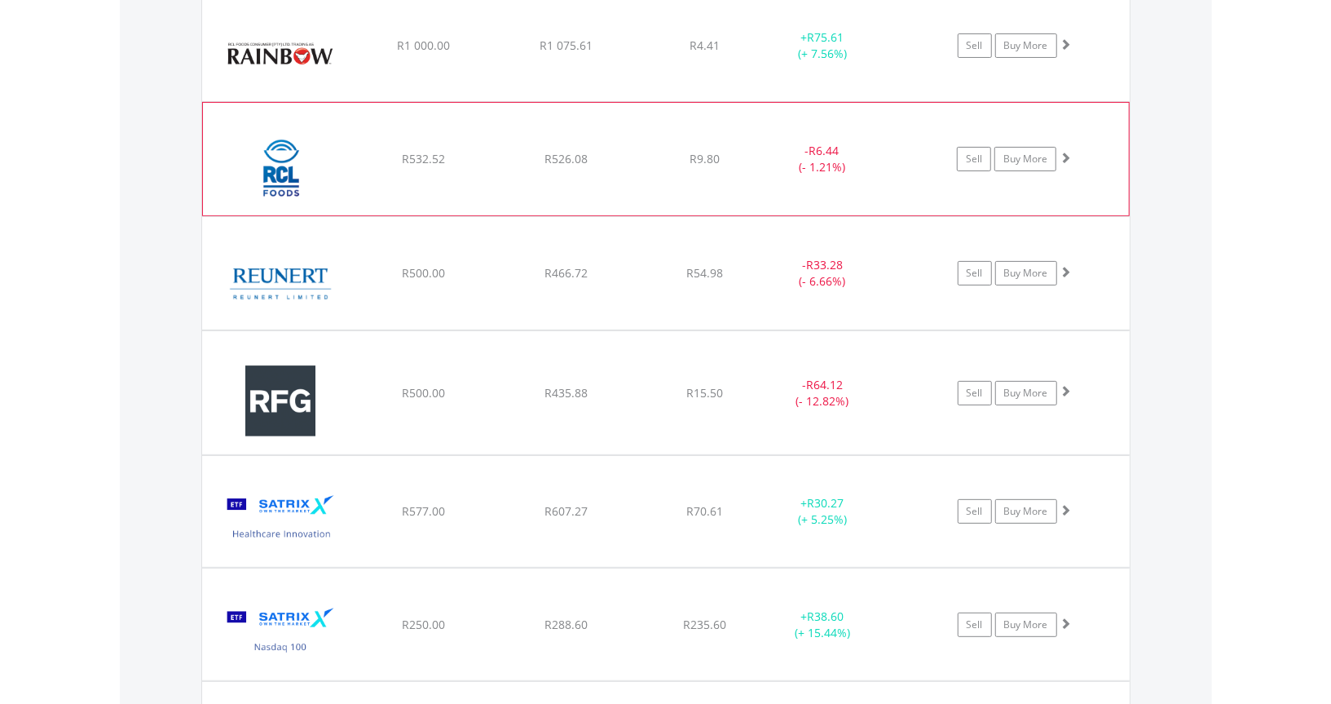
click at [276, 156] on img at bounding box center [281, 167] width 140 height 88
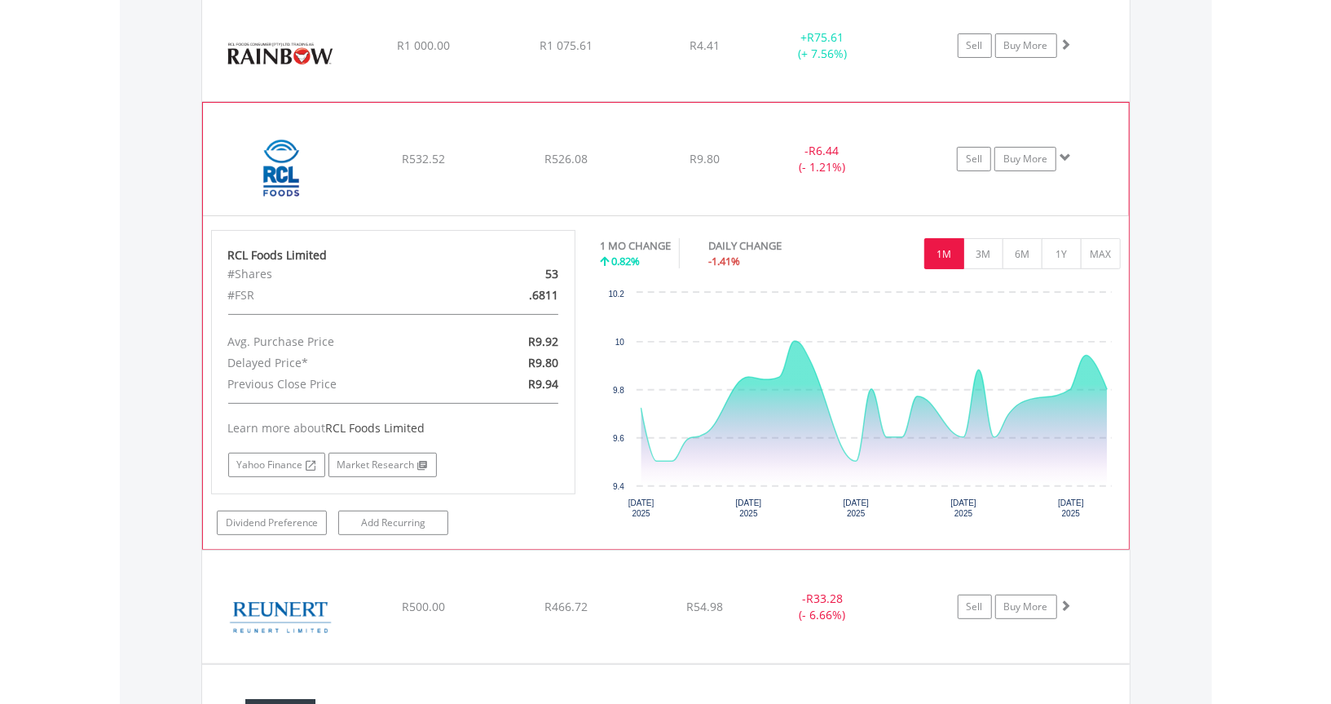
click at [268, 164] on img at bounding box center [281, 167] width 140 height 88
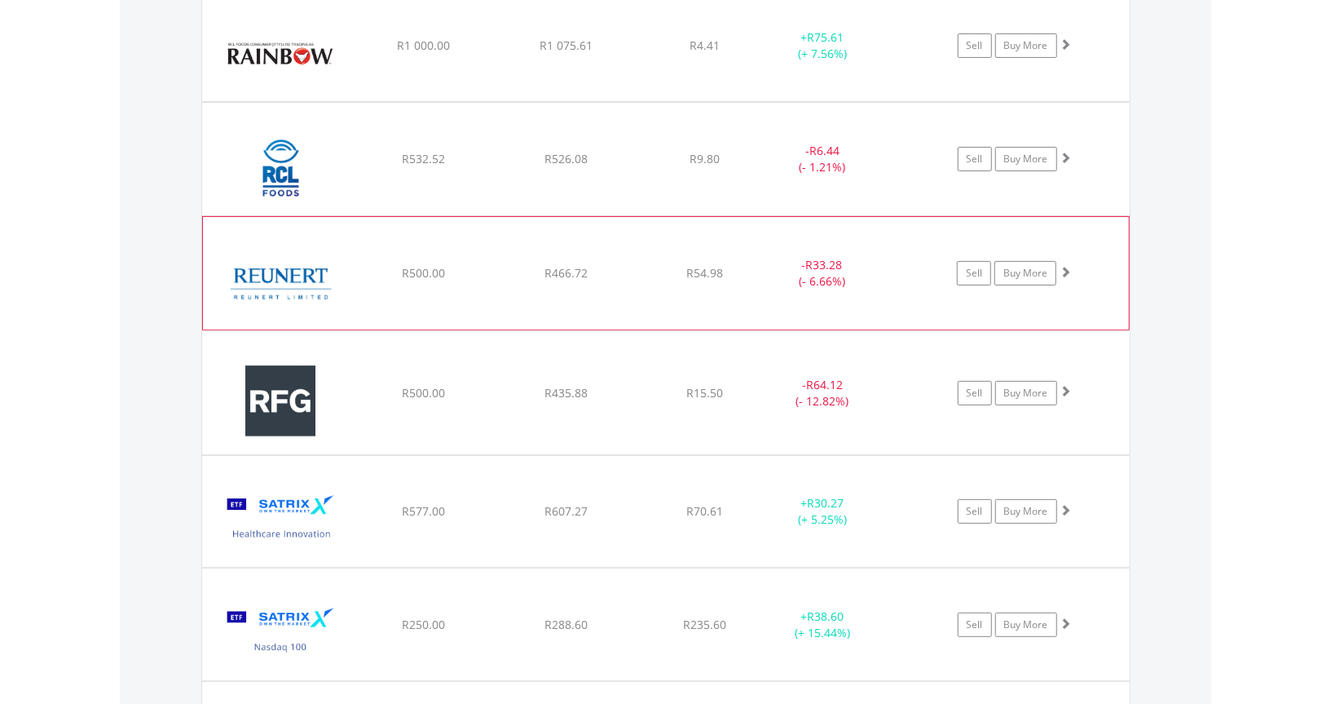
click at [274, 285] on img at bounding box center [281, 281] width 140 height 88
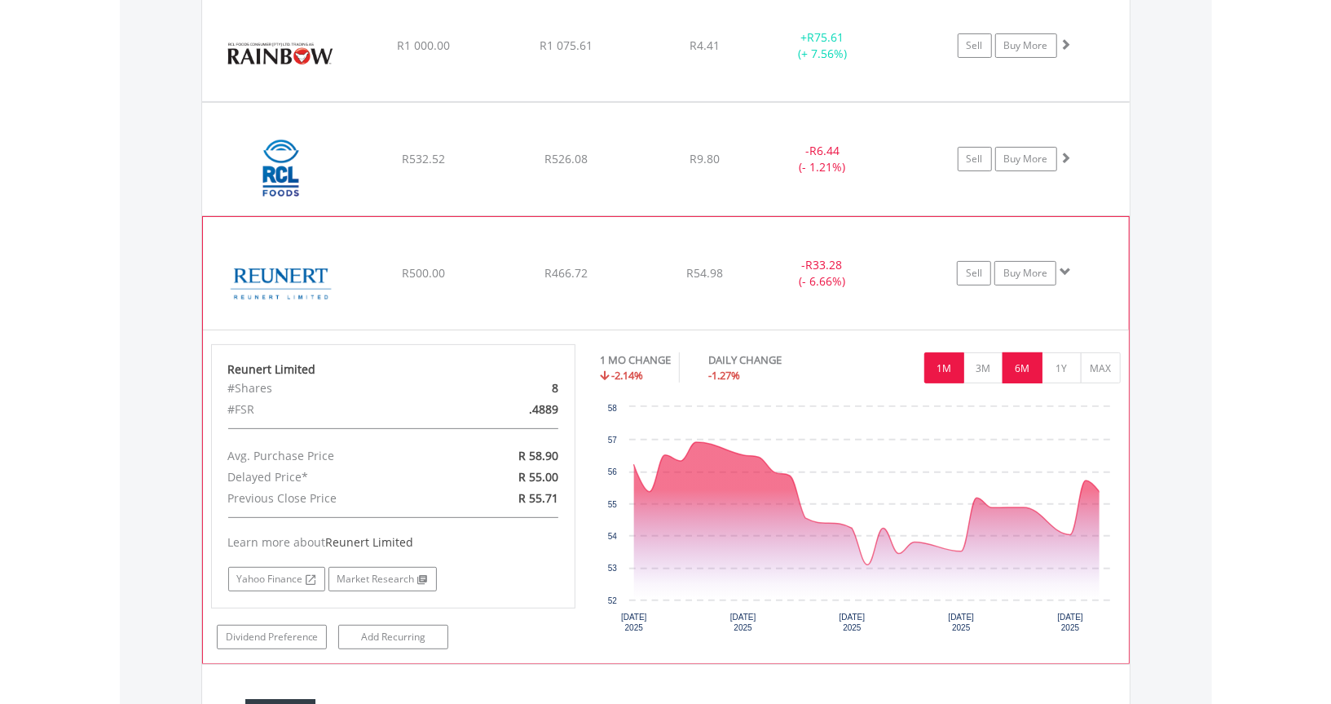
click at [1026, 371] on button "6M" at bounding box center [1023, 367] width 40 height 31
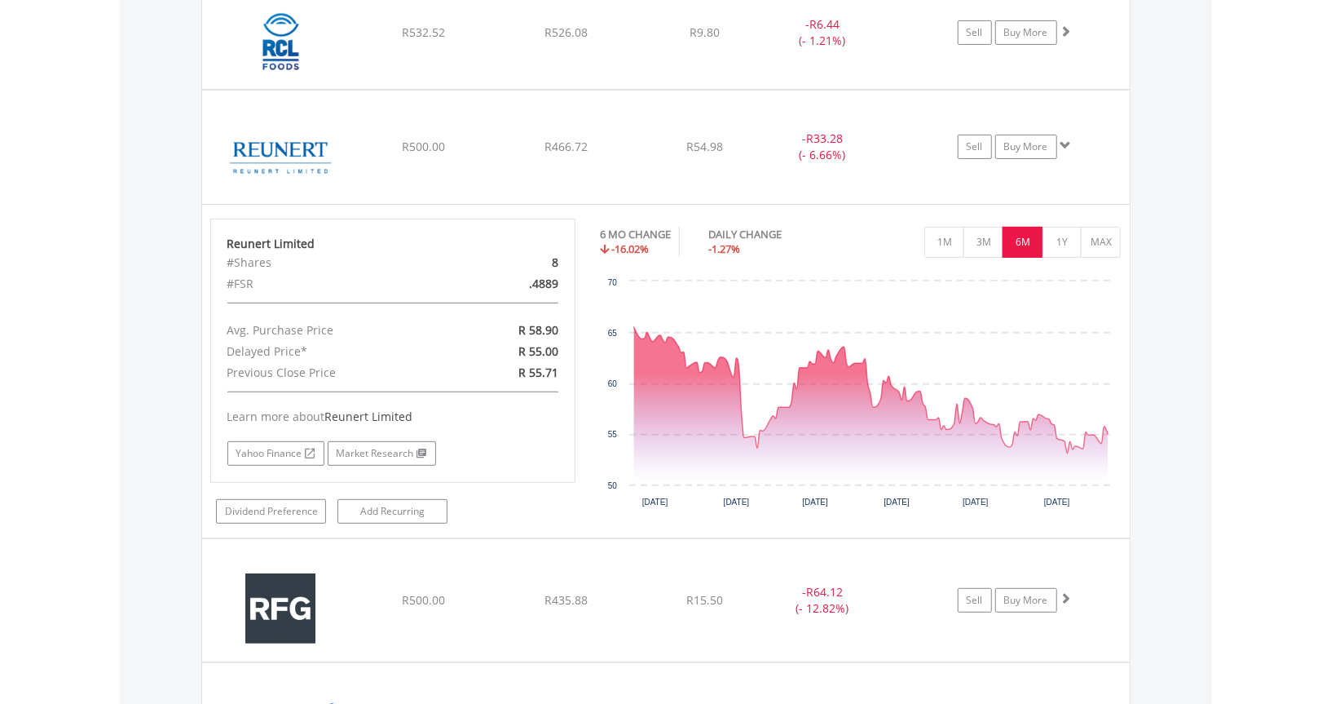
scroll to position [4290, 0]
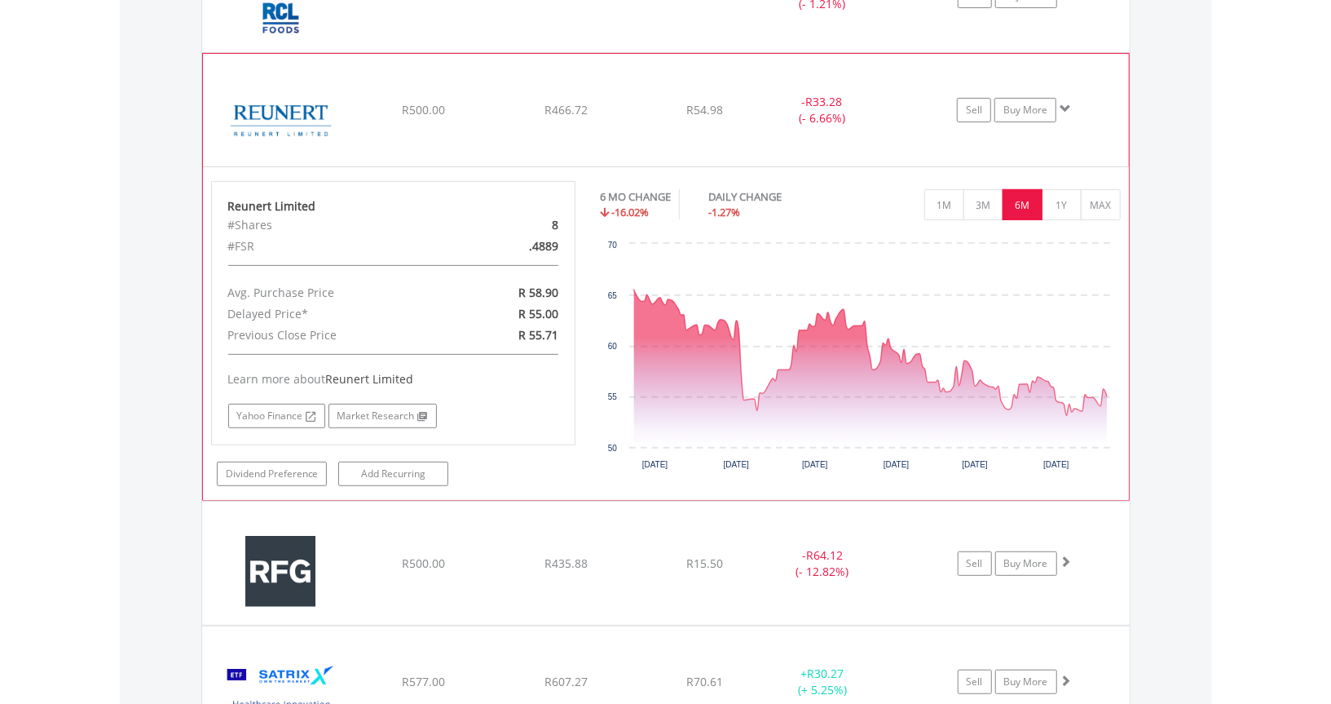
click at [274, 113] on img at bounding box center [281, 118] width 140 height 88
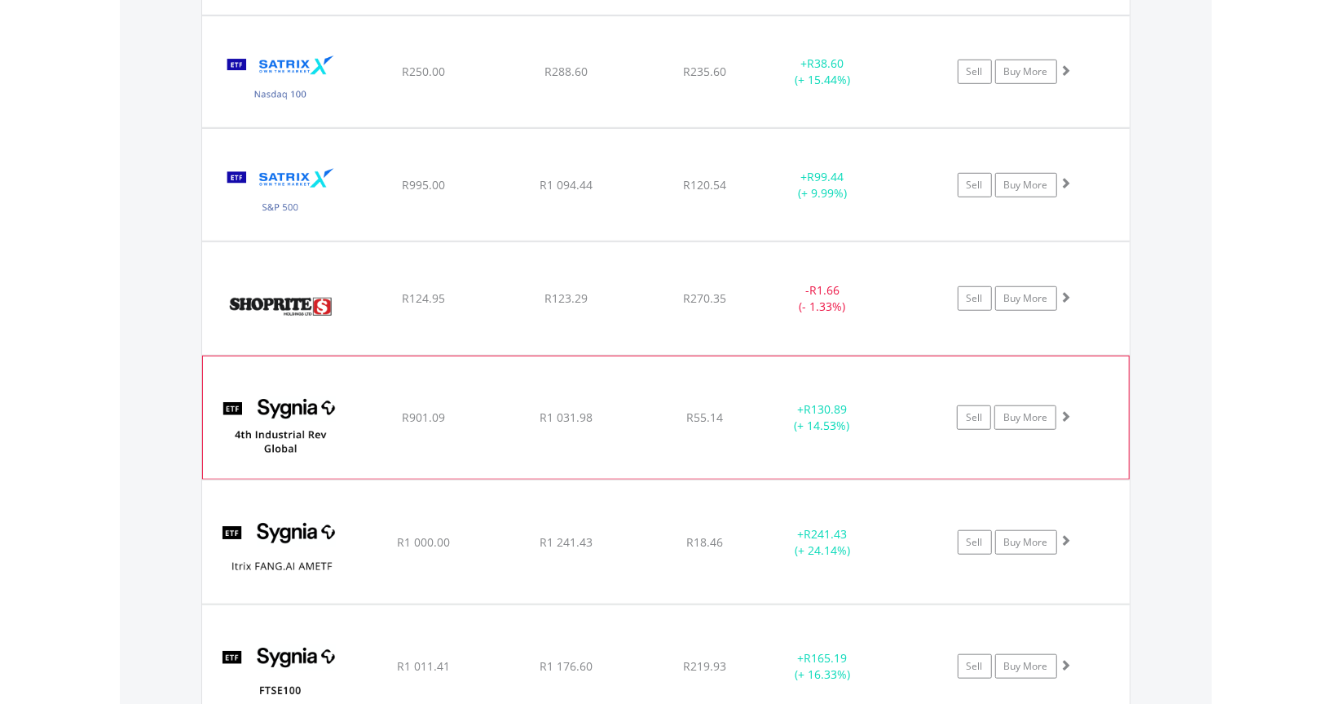
scroll to position [4698, 0]
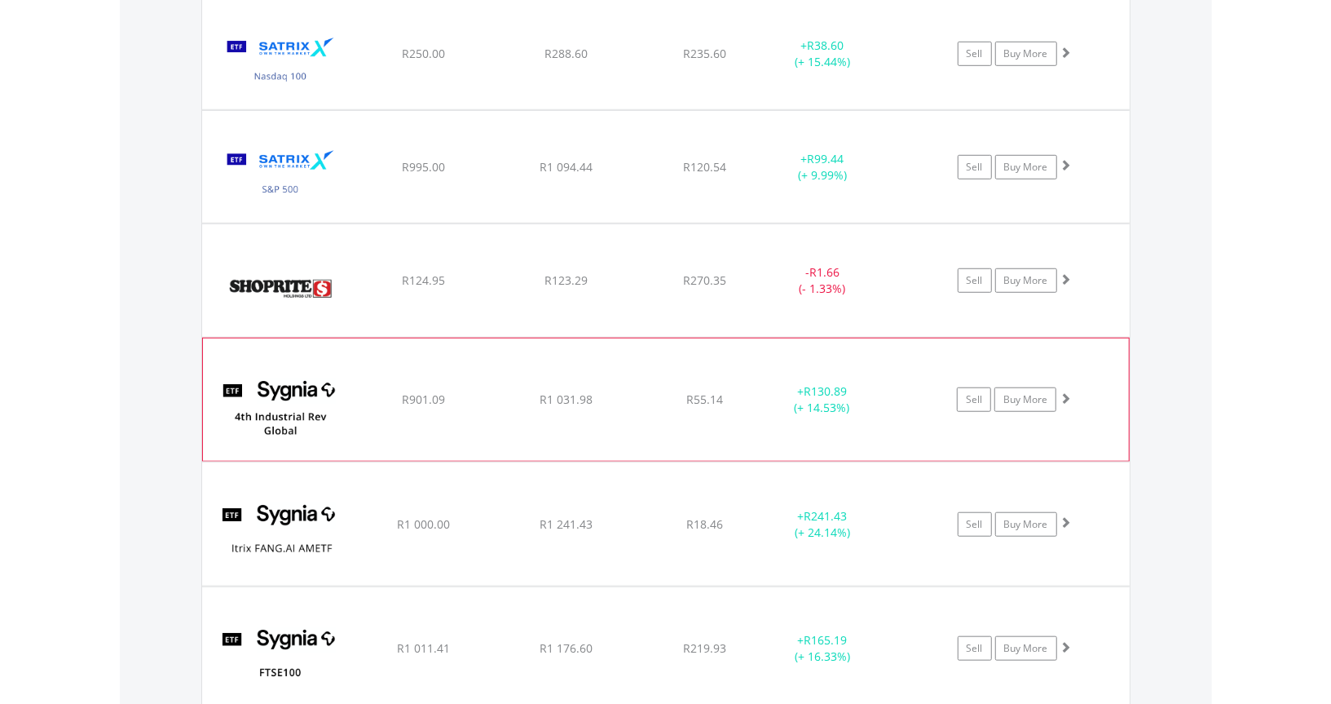
click at [276, 409] on img at bounding box center [281, 408] width 140 height 98
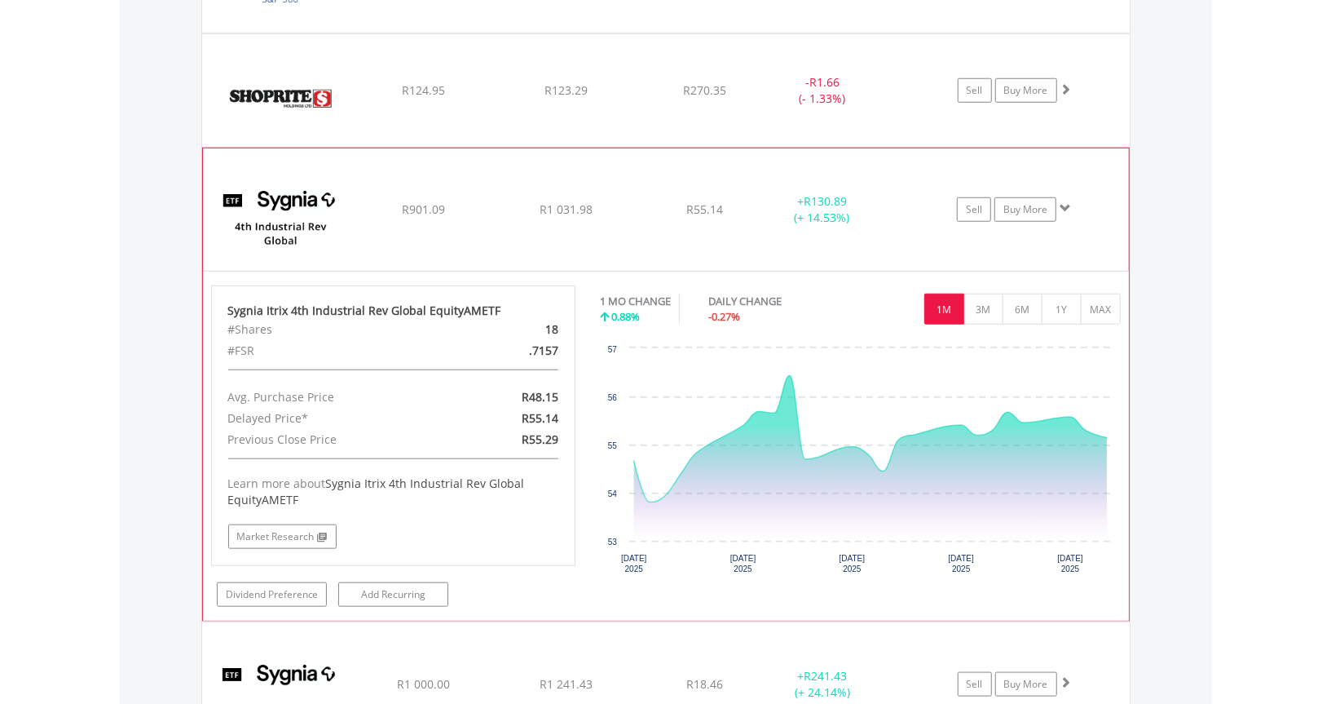
scroll to position [4942, 0]
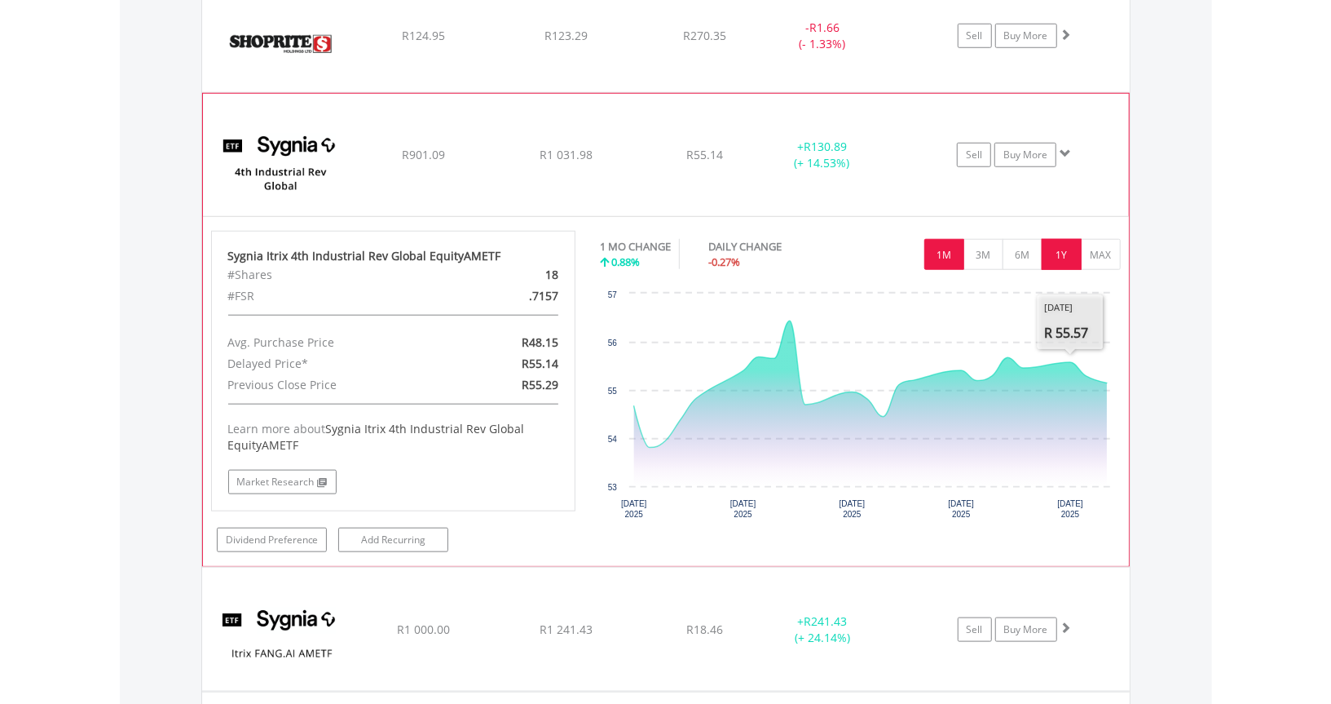
click at [1063, 254] on button "1Y" at bounding box center [1062, 254] width 40 height 31
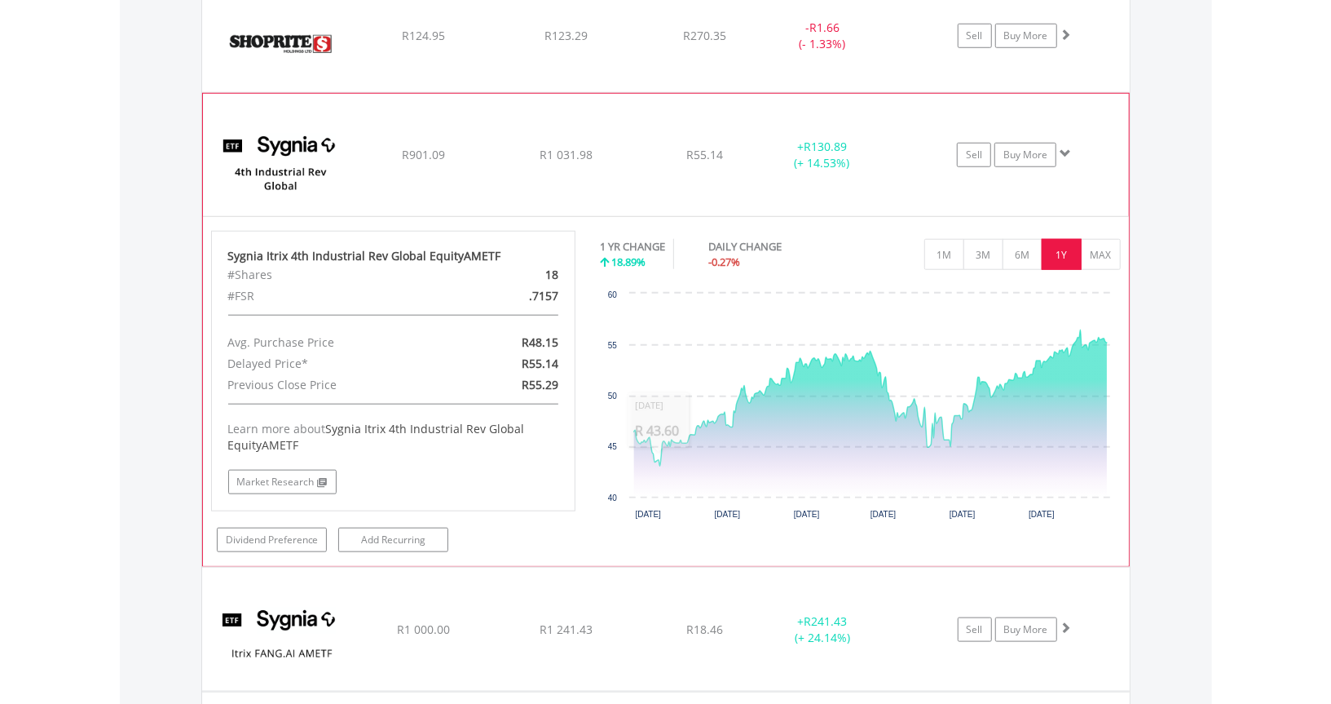
click at [276, 160] on img at bounding box center [281, 163] width 140 height 98
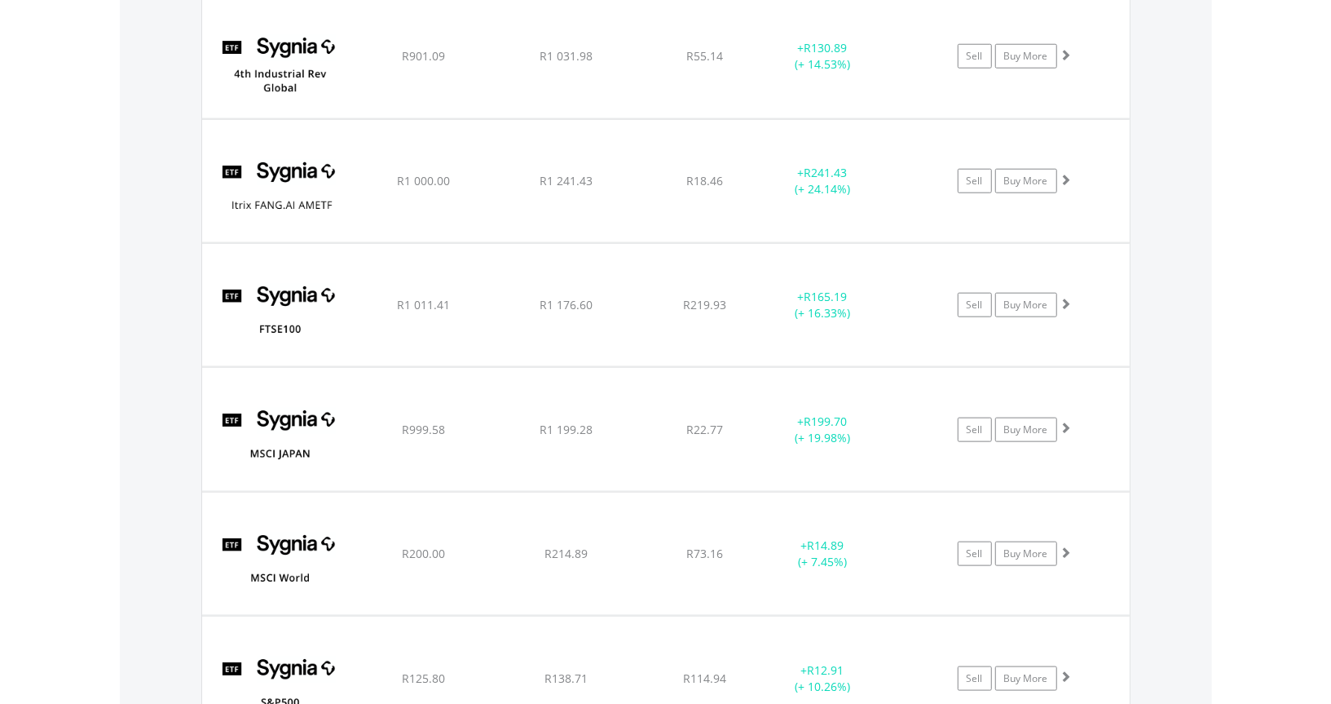
scroll to position [5105, 0]
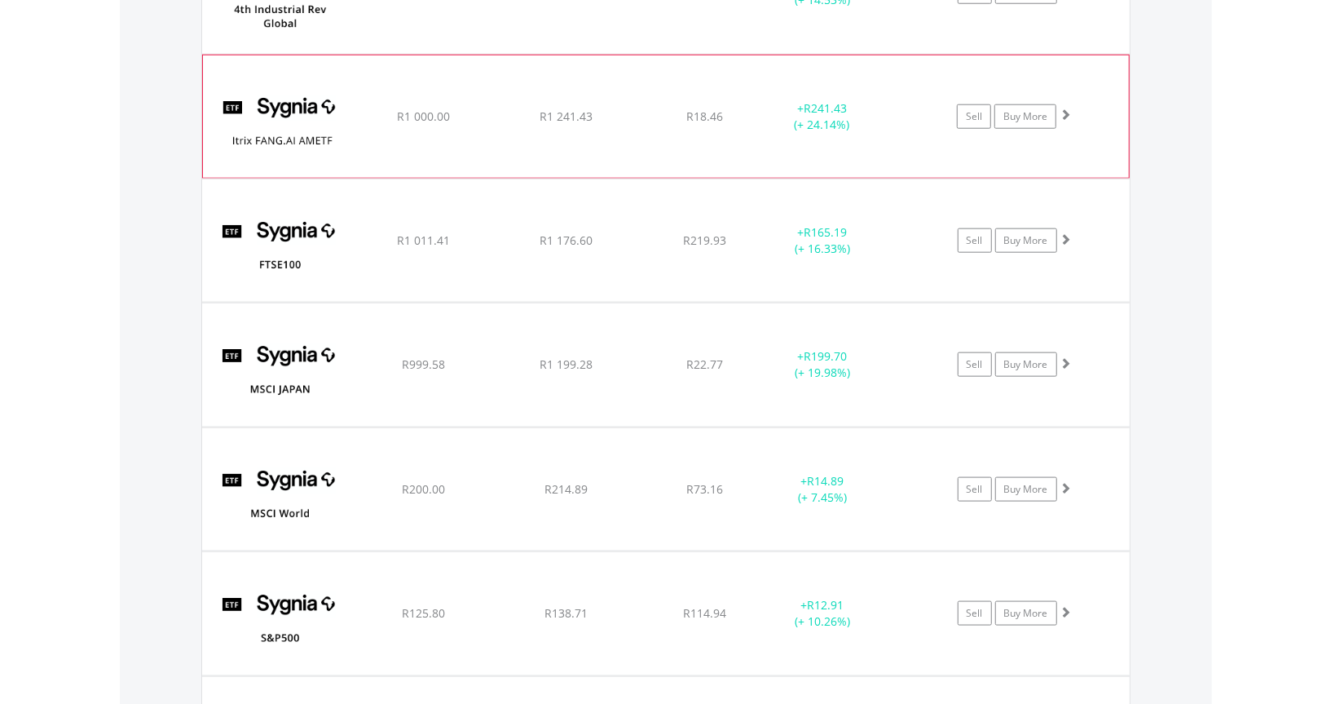
click at [284, 101] on img at bounding box center [281, 125] width 140 height 98
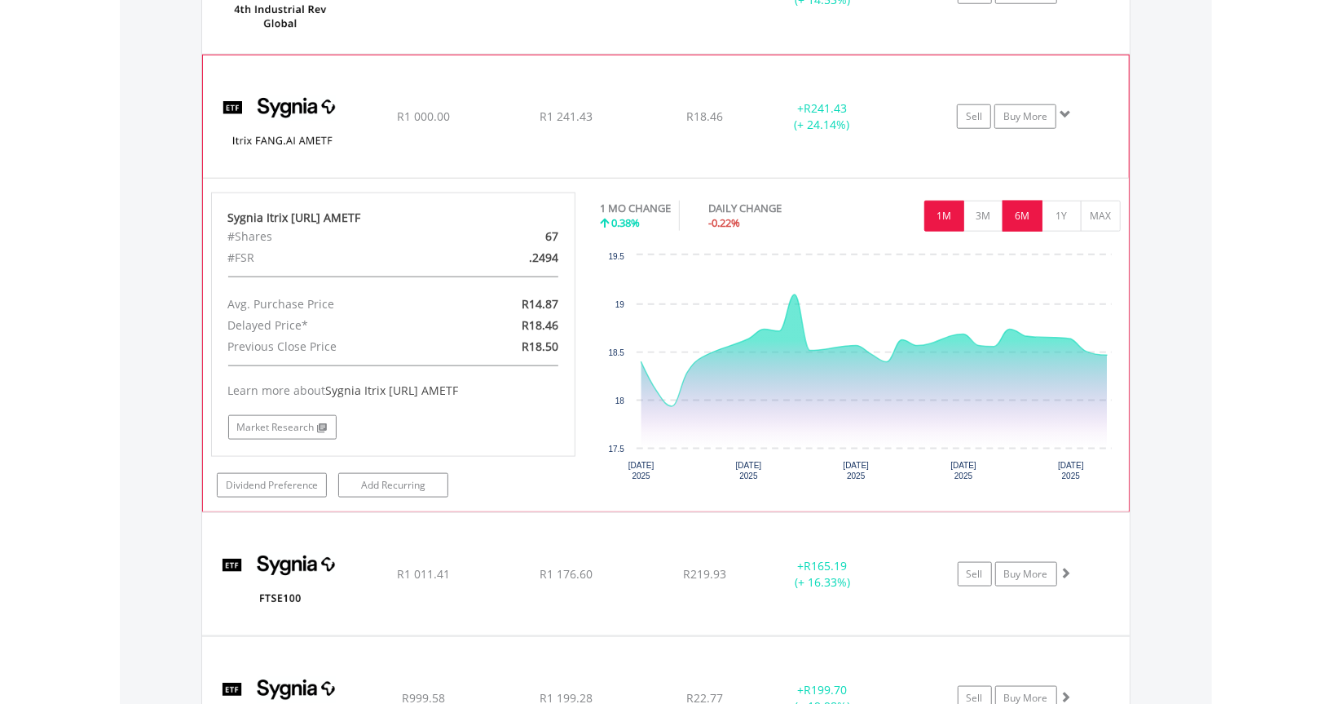
click at [1013, 216] on button "6M" at bounding box center [1023, 216] width 40 height 31
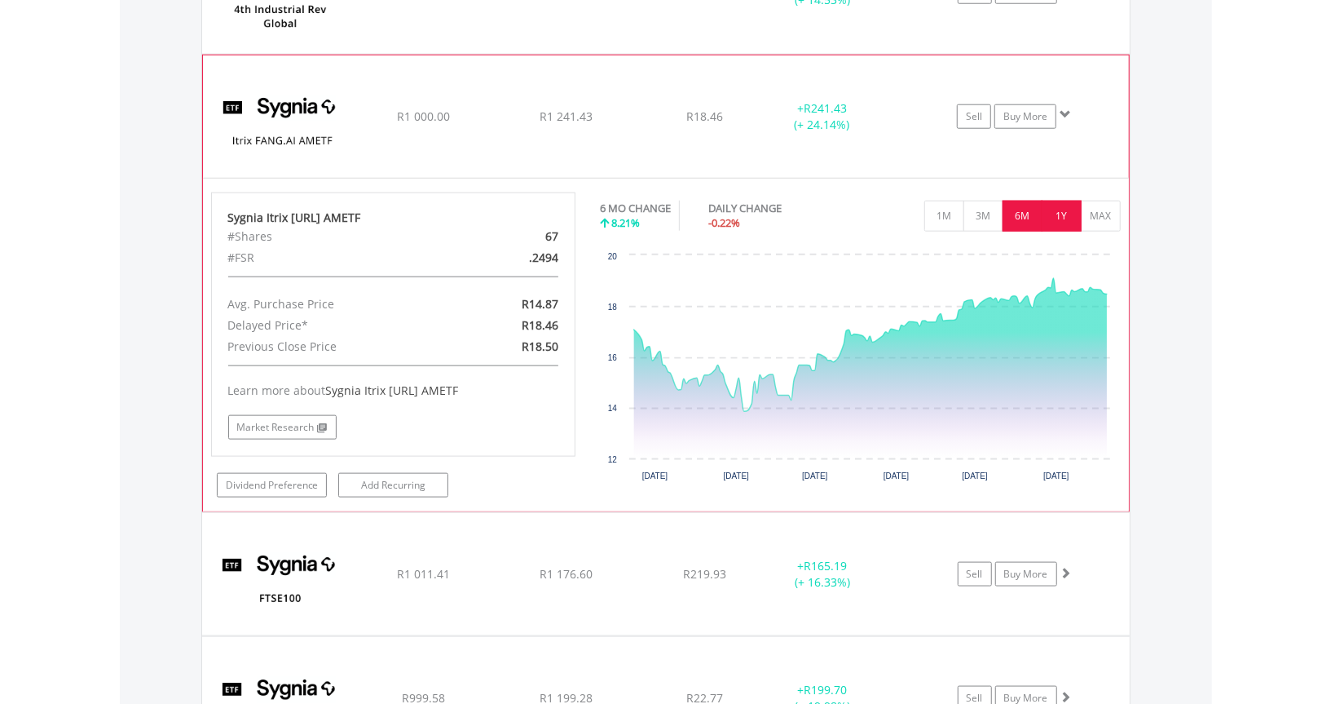
click at [1049, 208] on button "1Y" at bounding box center [1062, 216] width 40 height 31
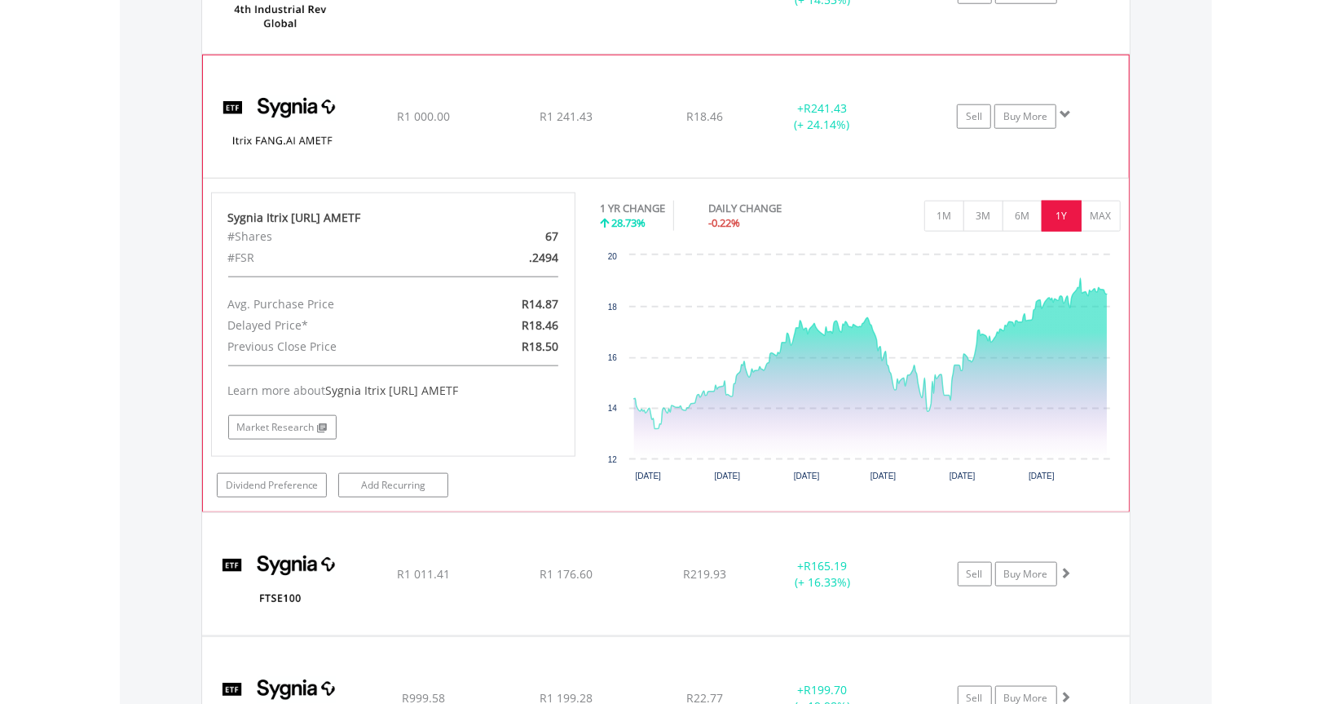
click at [258, 99] on img at bounding box center [281, 125] width 140 height 98
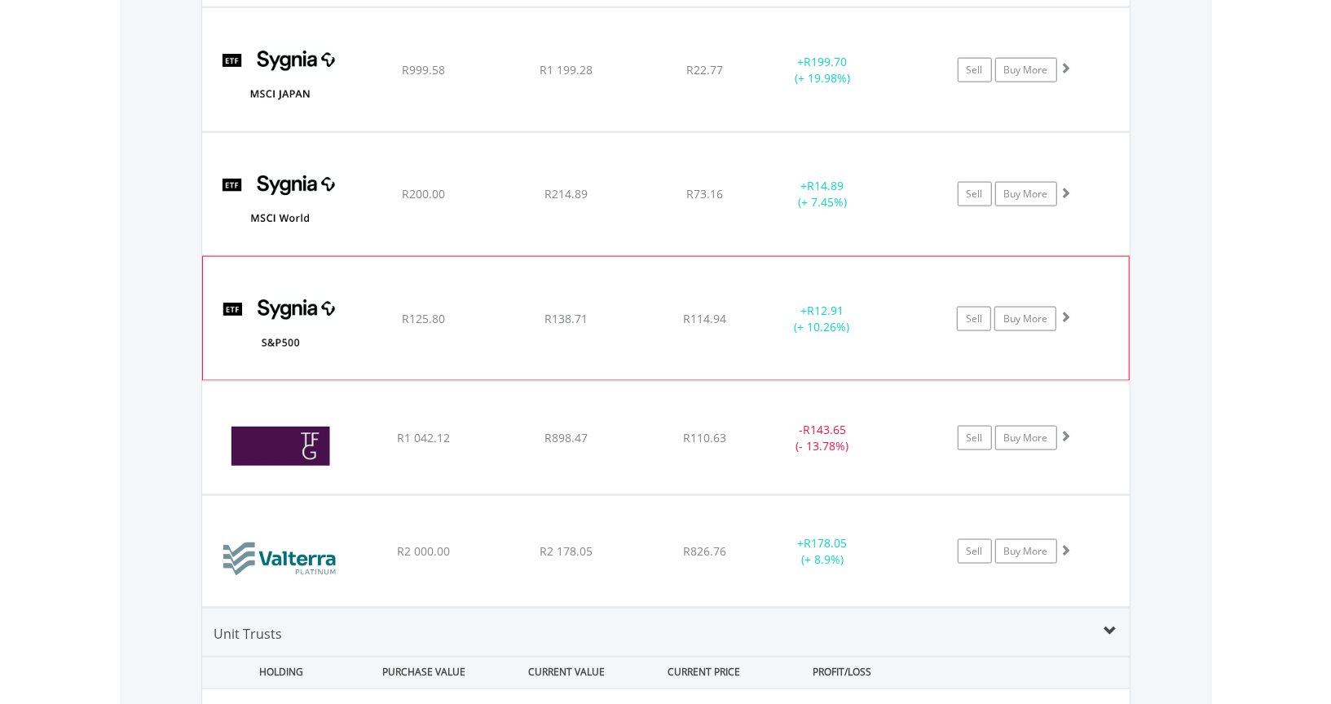
scroll to position [5595, 0]
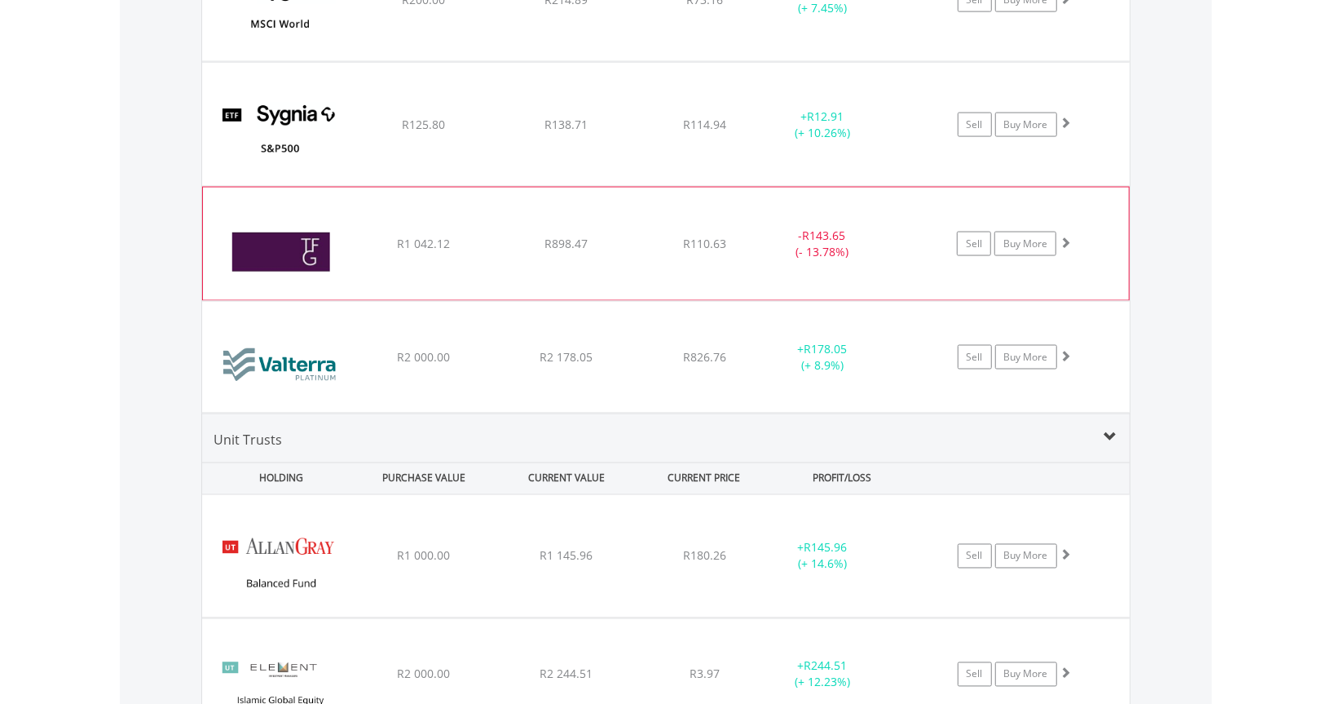
click at [285, 244] on img at bounding box center [281, 252] width 140 height 88
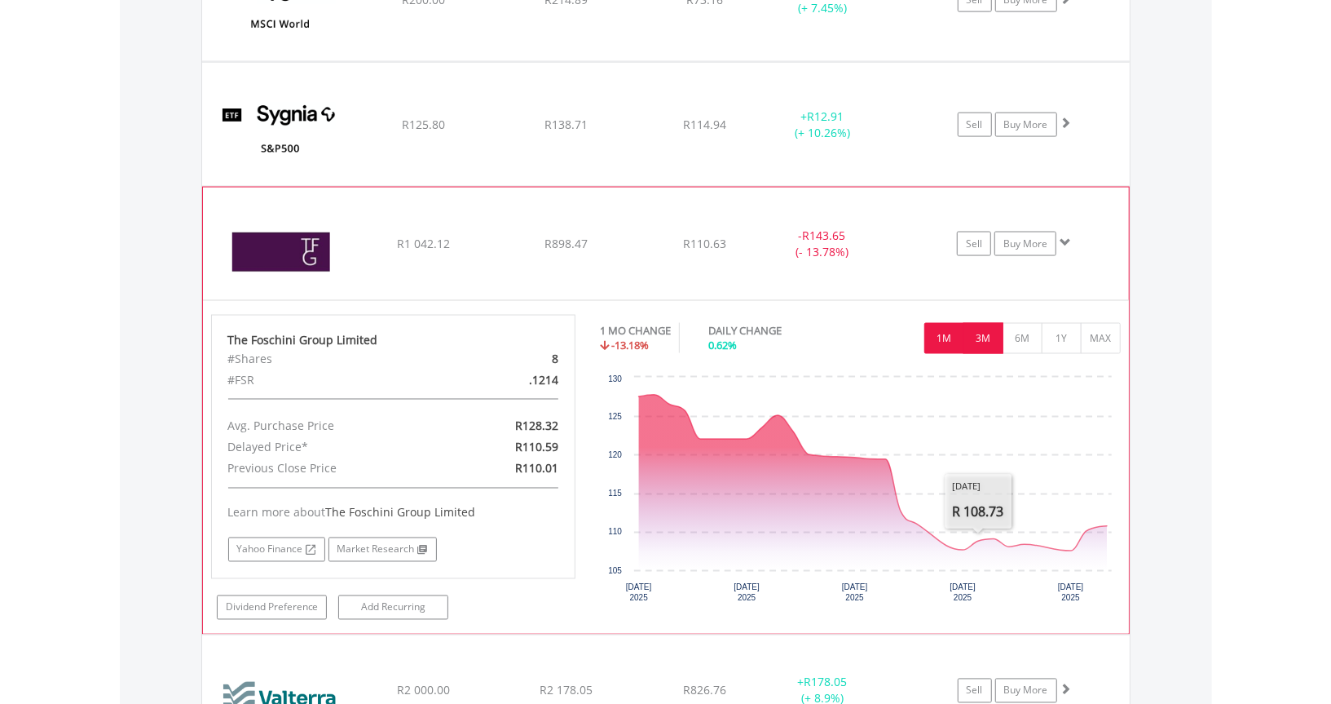
click at [986, 326] on button "3M" at bounding box center [984, 338] width 40 height 31
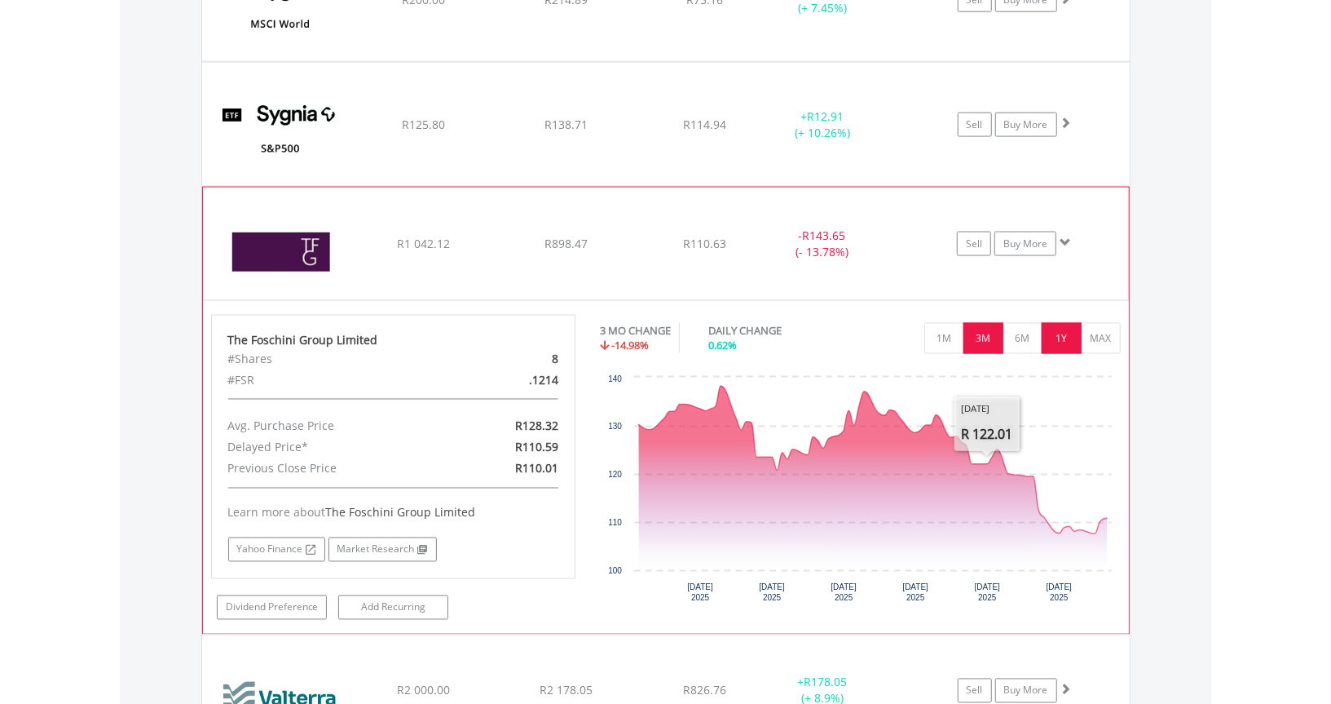
click at [1067, 331] on button "1Y" at bounding box center [1062, 338] width 40 height 31
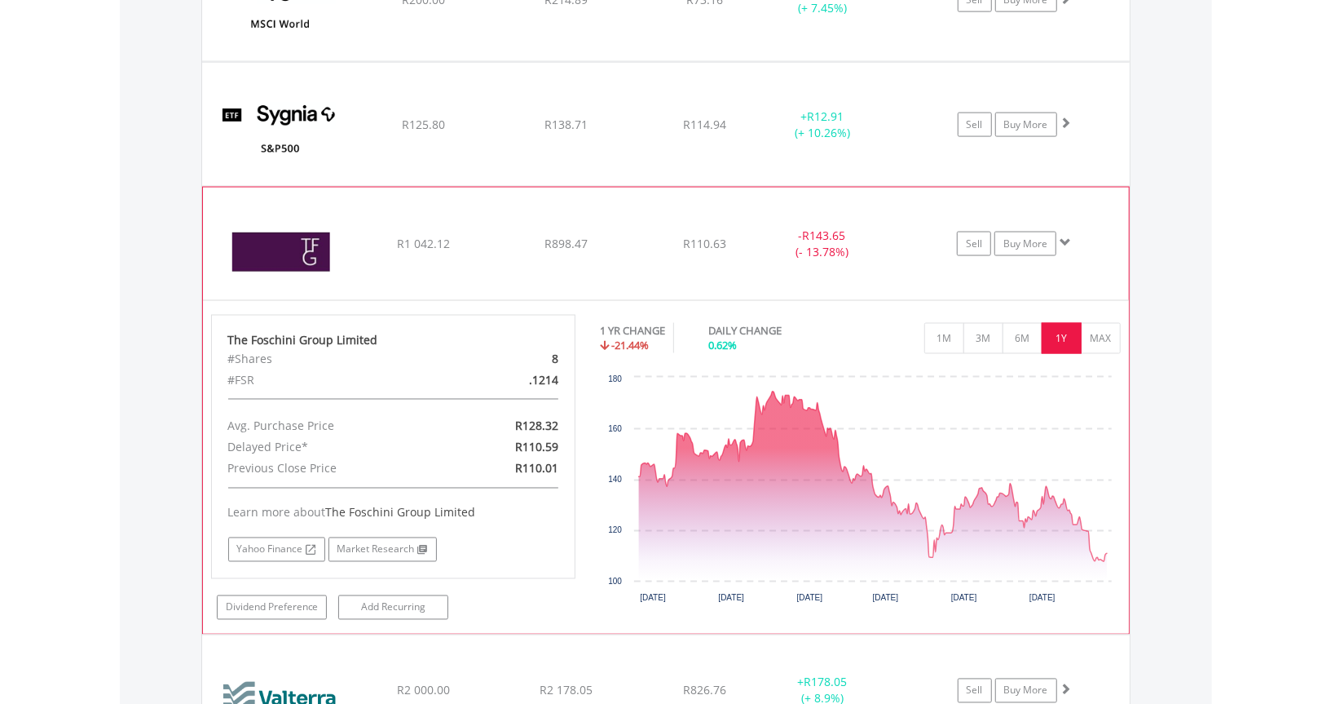
click at [304, 237] on img at bounding box center [281, 252] width 140 height 88
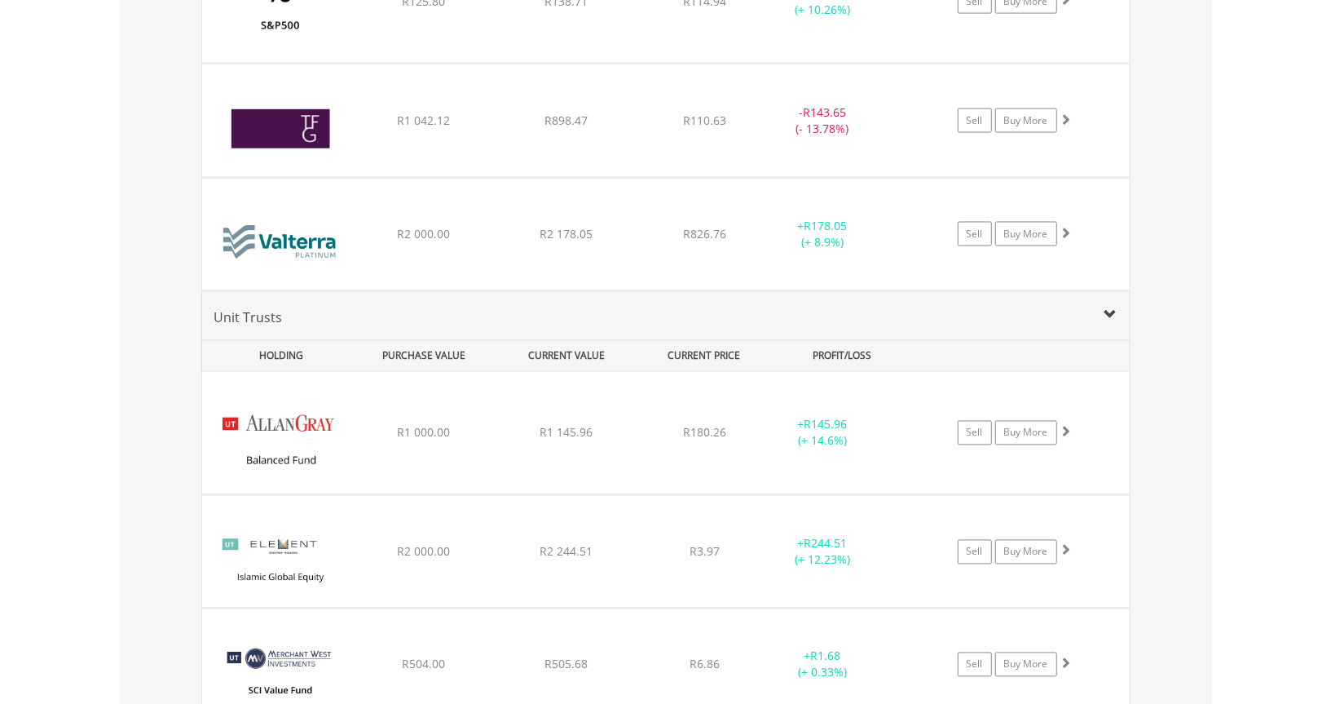
scroll to position [5758, 0]
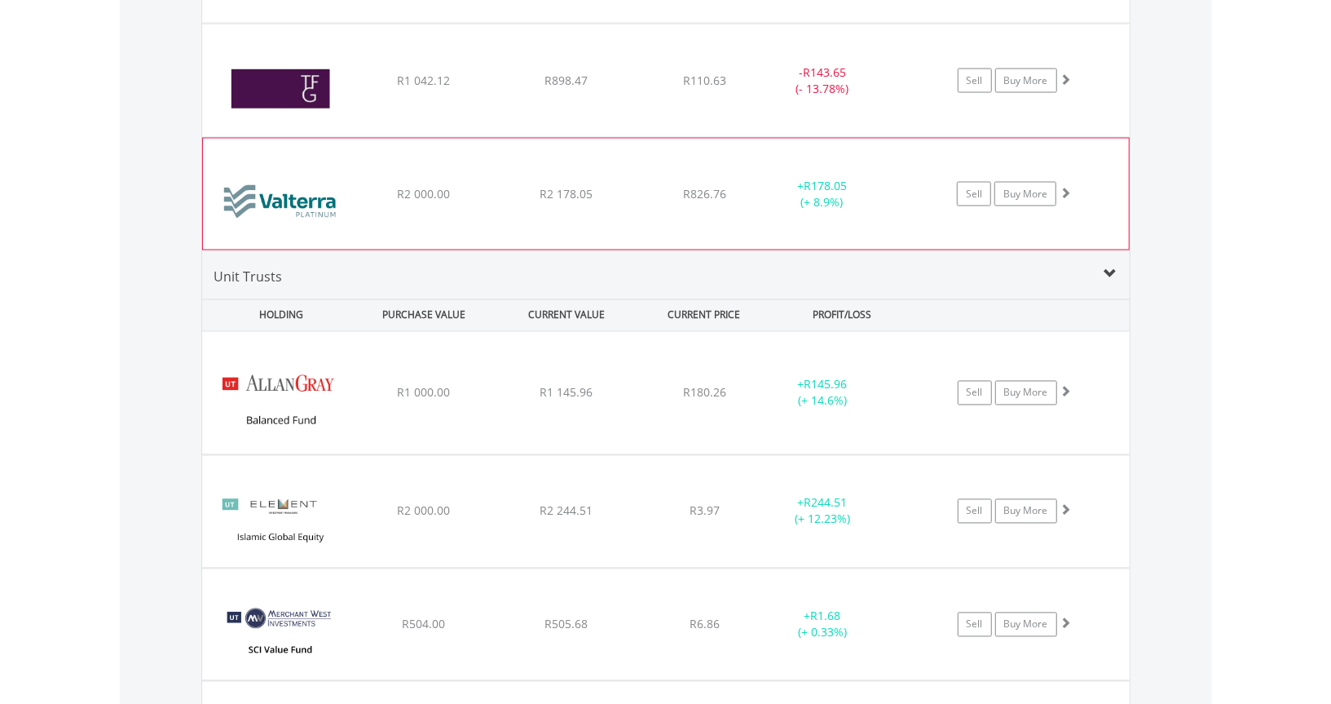
click at [284, 183] on img at bounding box center [281, 202] width 140 height 86
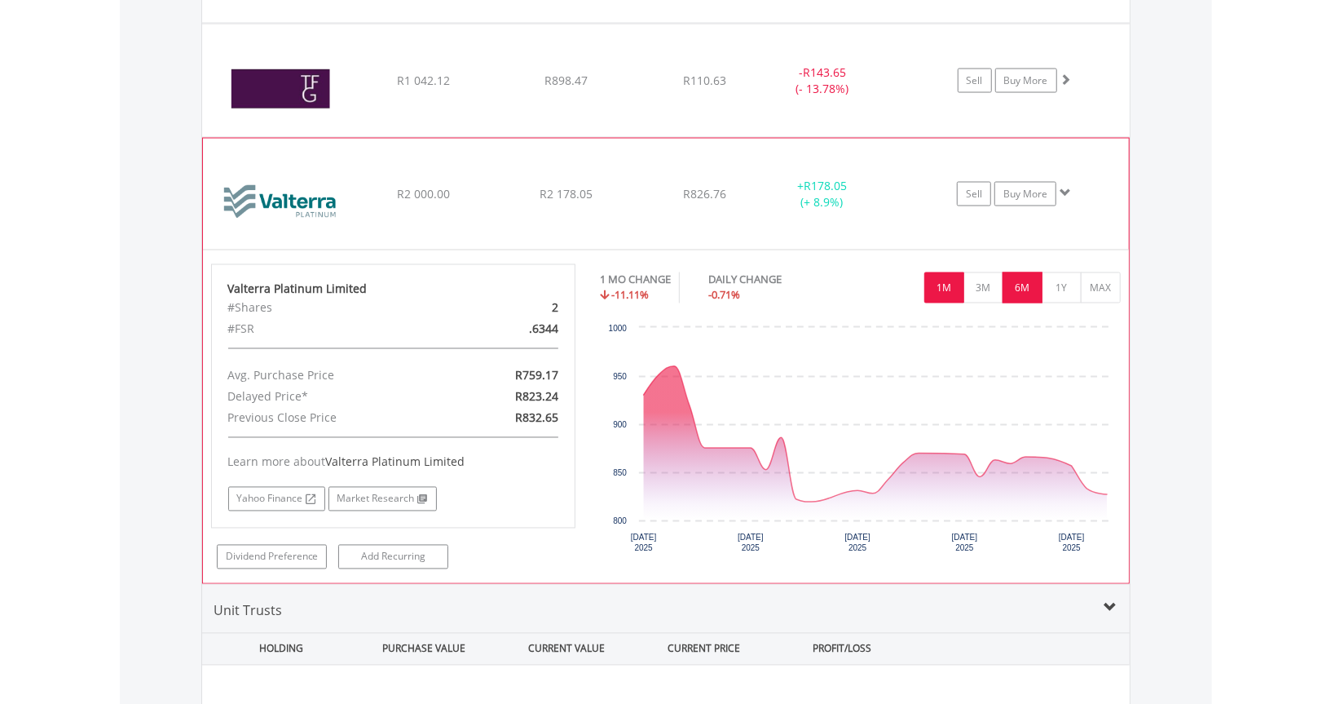
click at [1014, 280] on button "6M" at bounding box center [1023, 287] width 40 height 31
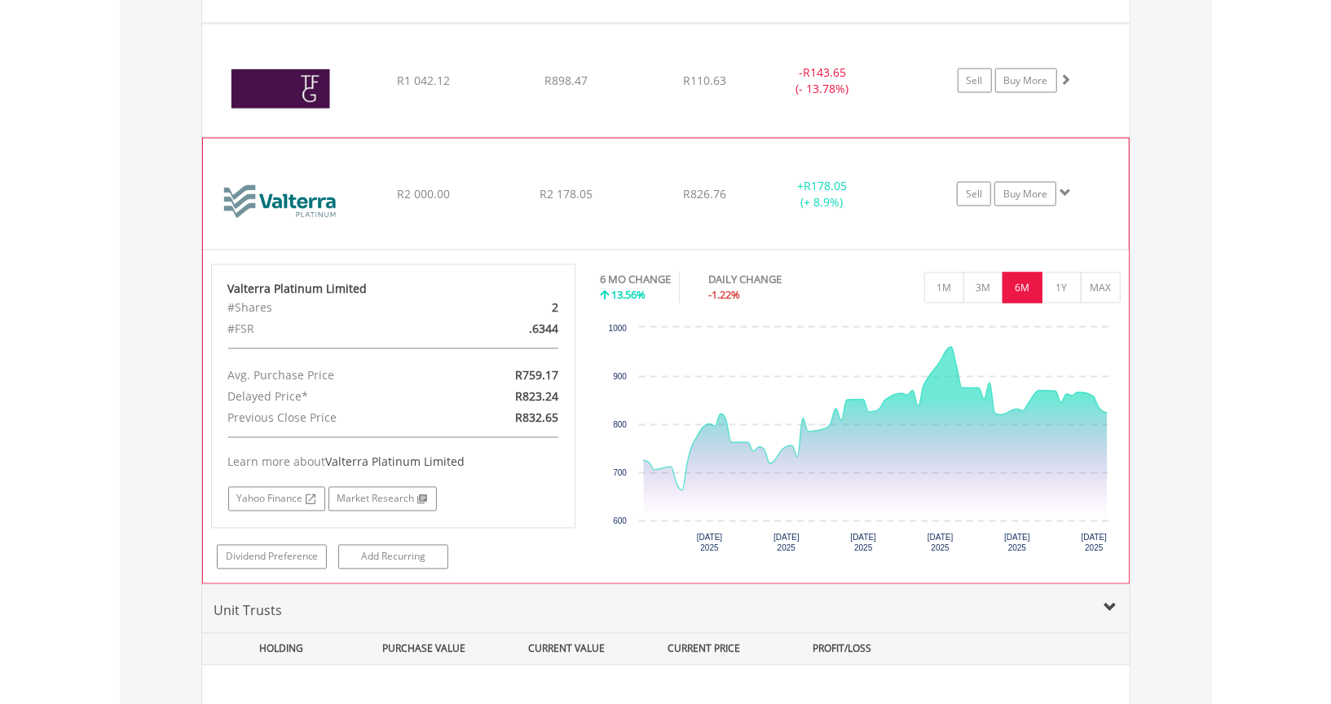
click at [316, 199] on img at bounding box center [281, 202] width 140 height 86
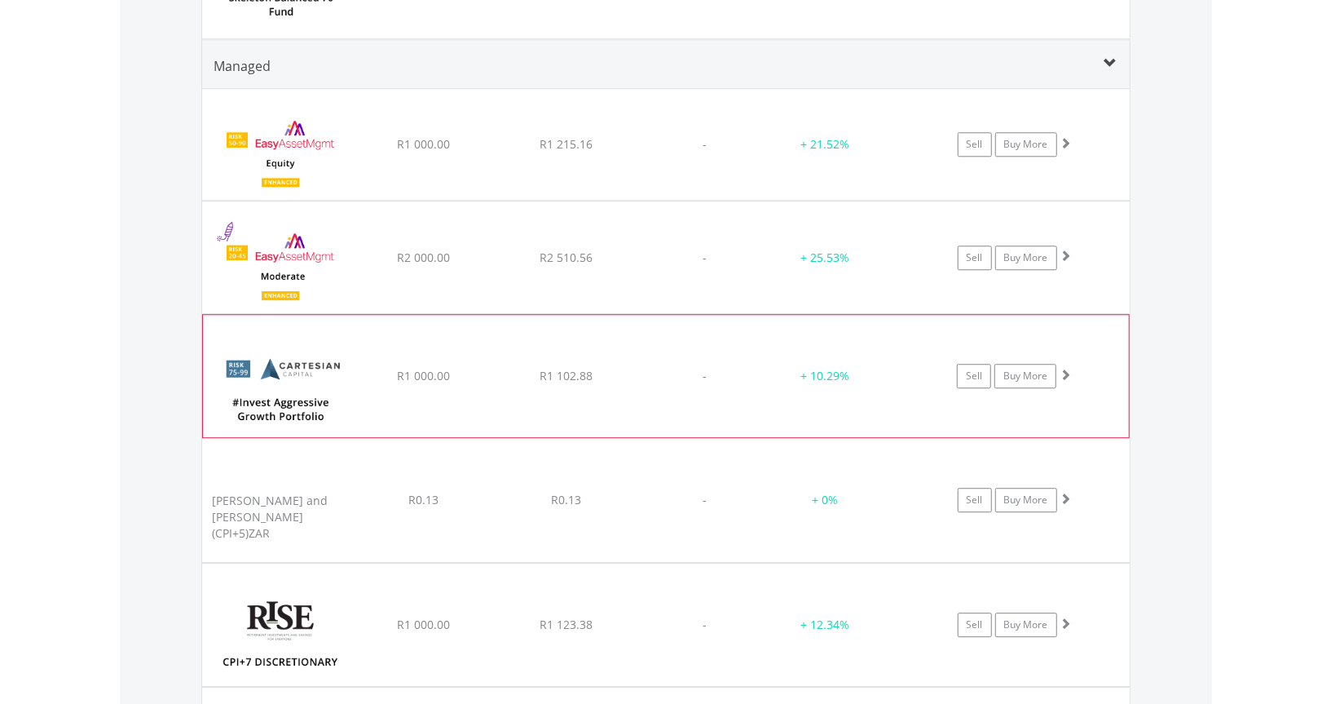
scroll to position [6899, 0]
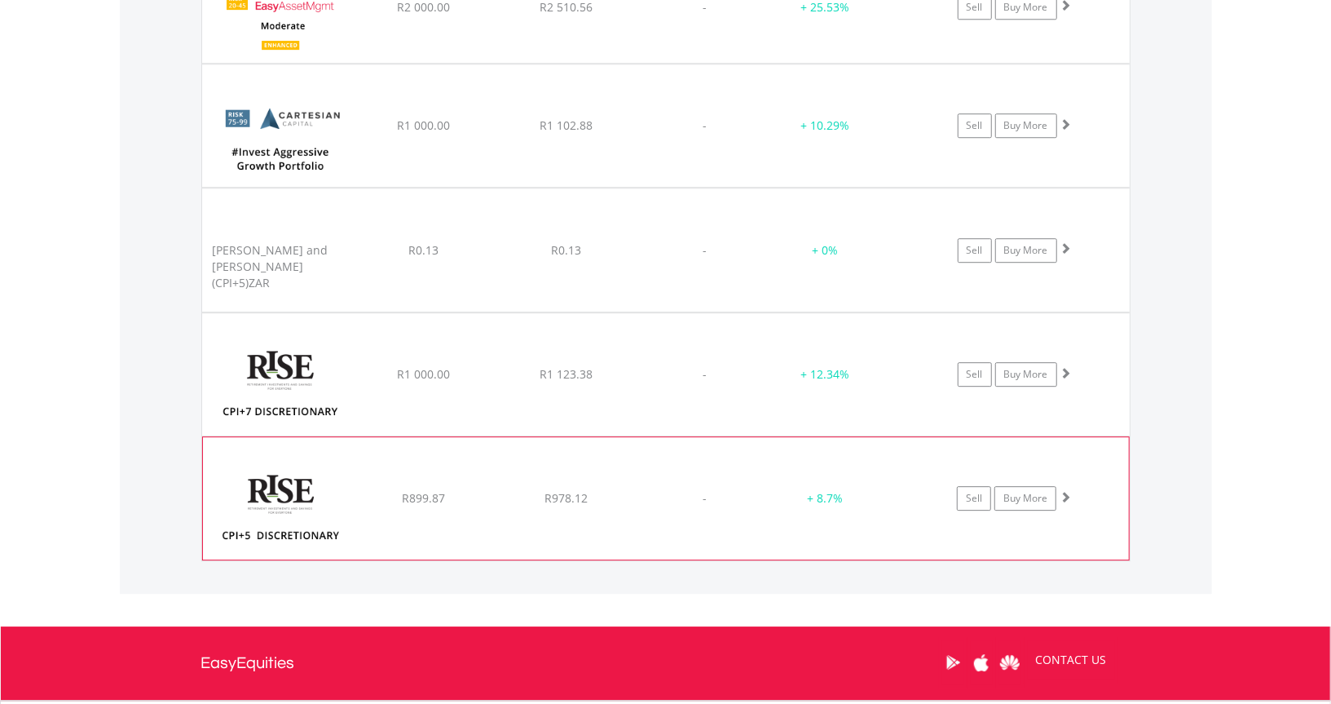
click at [290, 465] on img at bounding box center [281, 506] width 140 height 98
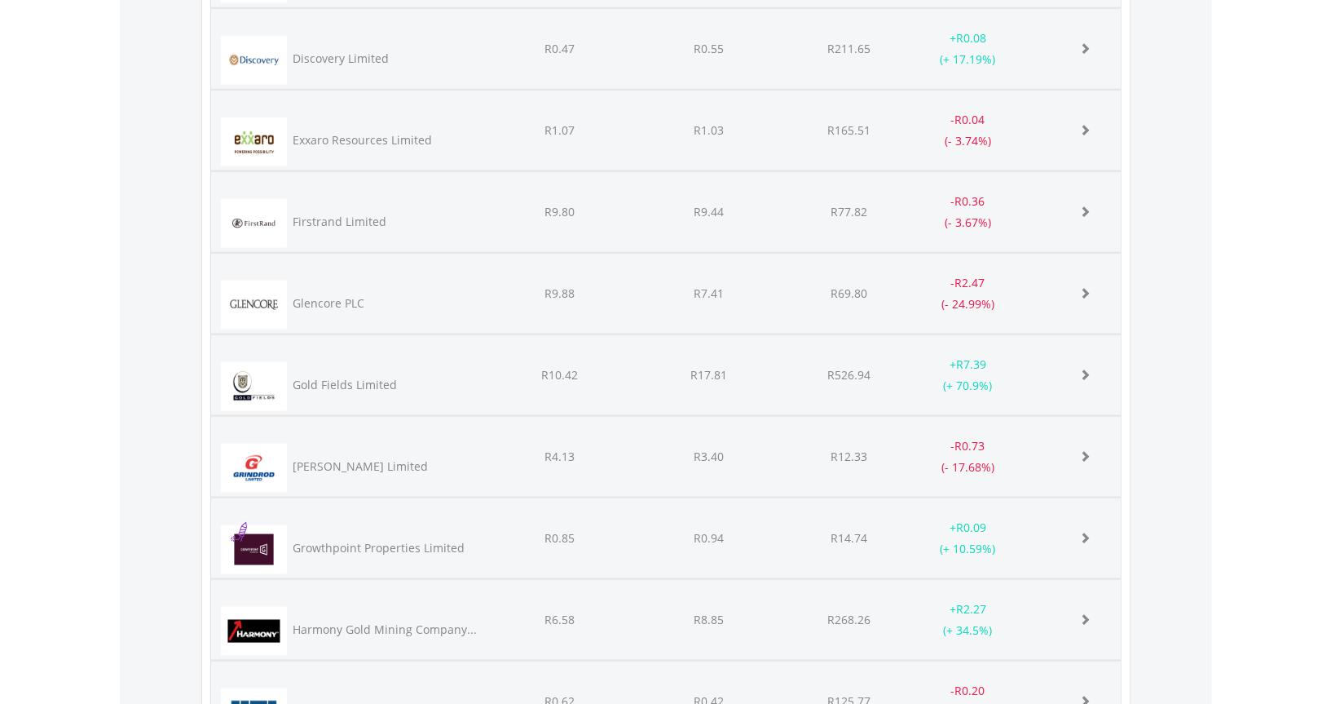
scroll to position [0, 0]
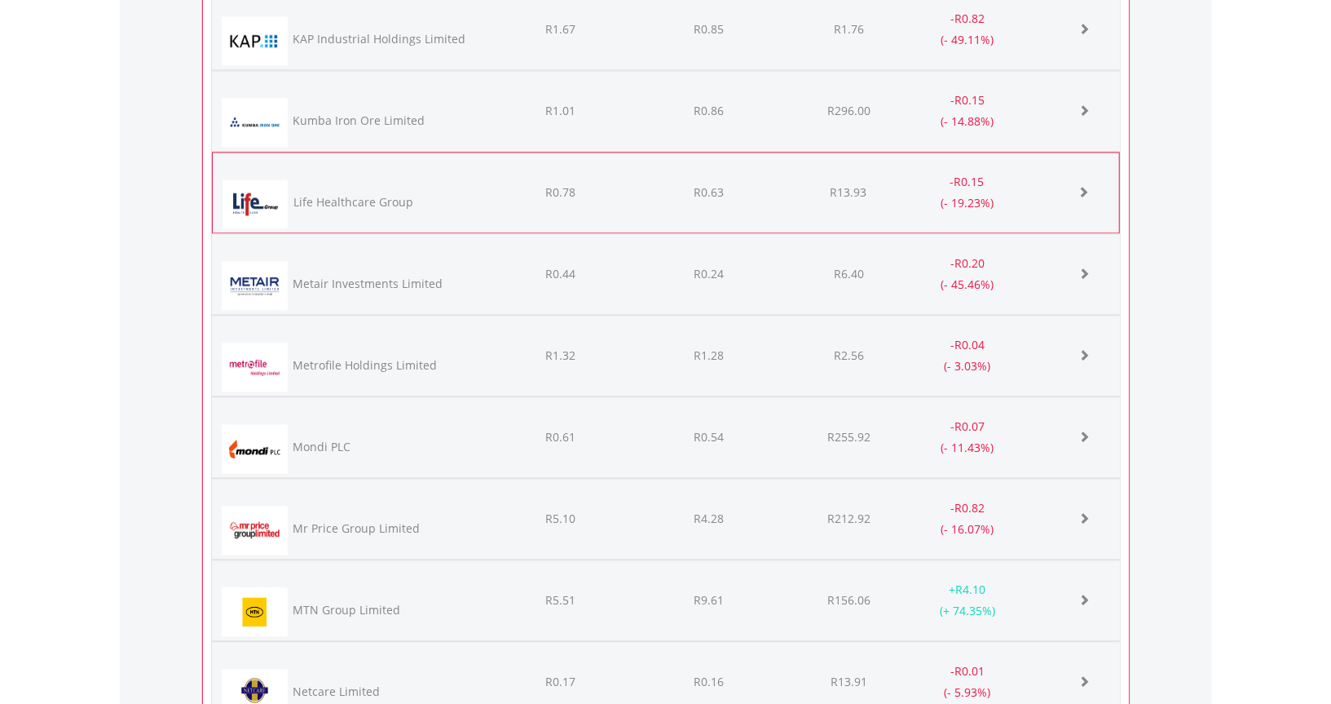
click at [1085, 187] on span at bounding box center [1083, 191] width 11 height 11
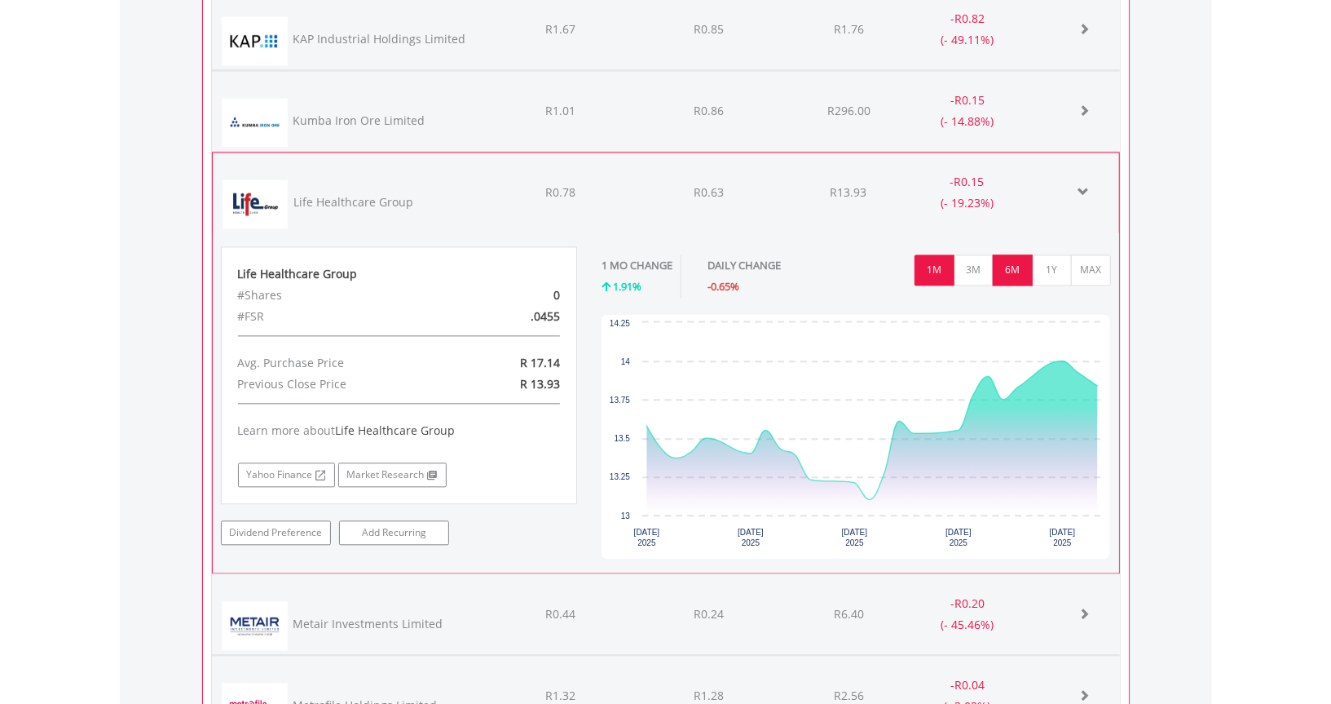
click at [1010, 260] on button "6M" at bounding box center [1013, 269] width 40 height 31
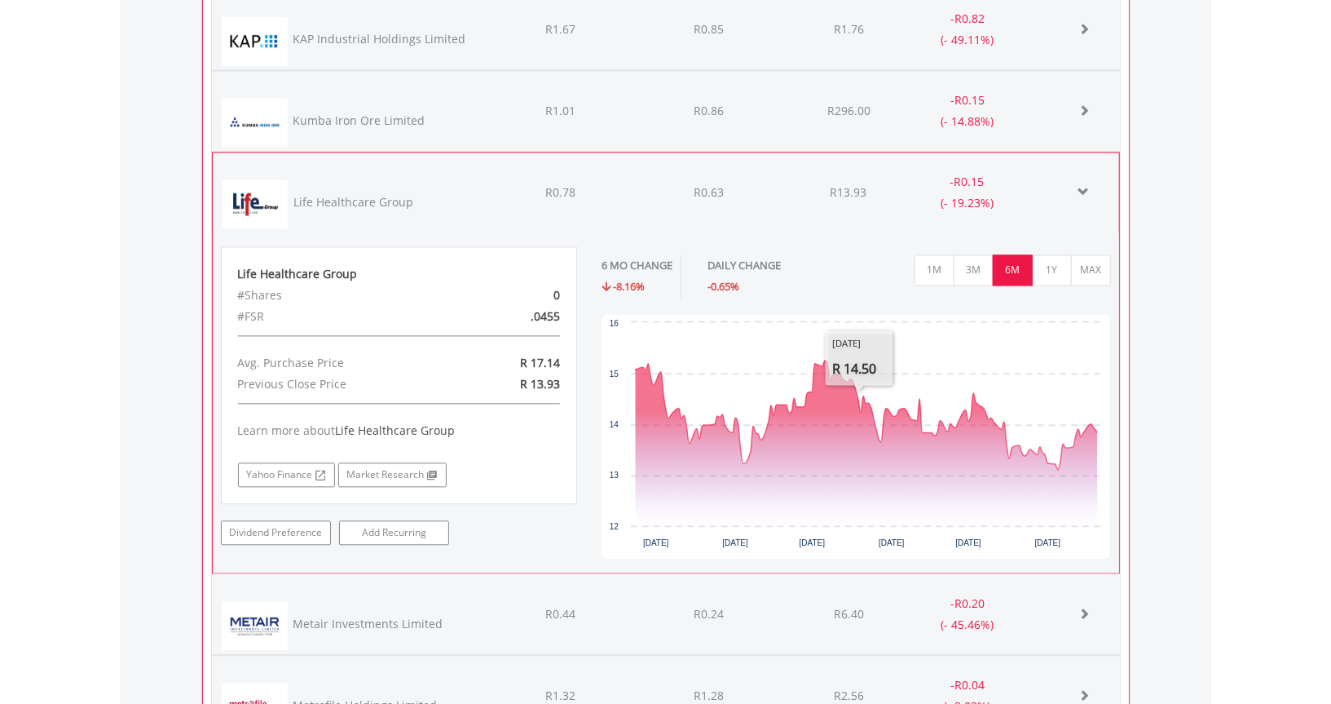
click at [312, 186] on div "Life Healthcare Group" at bounding box center [387, 202] width 192 height 33
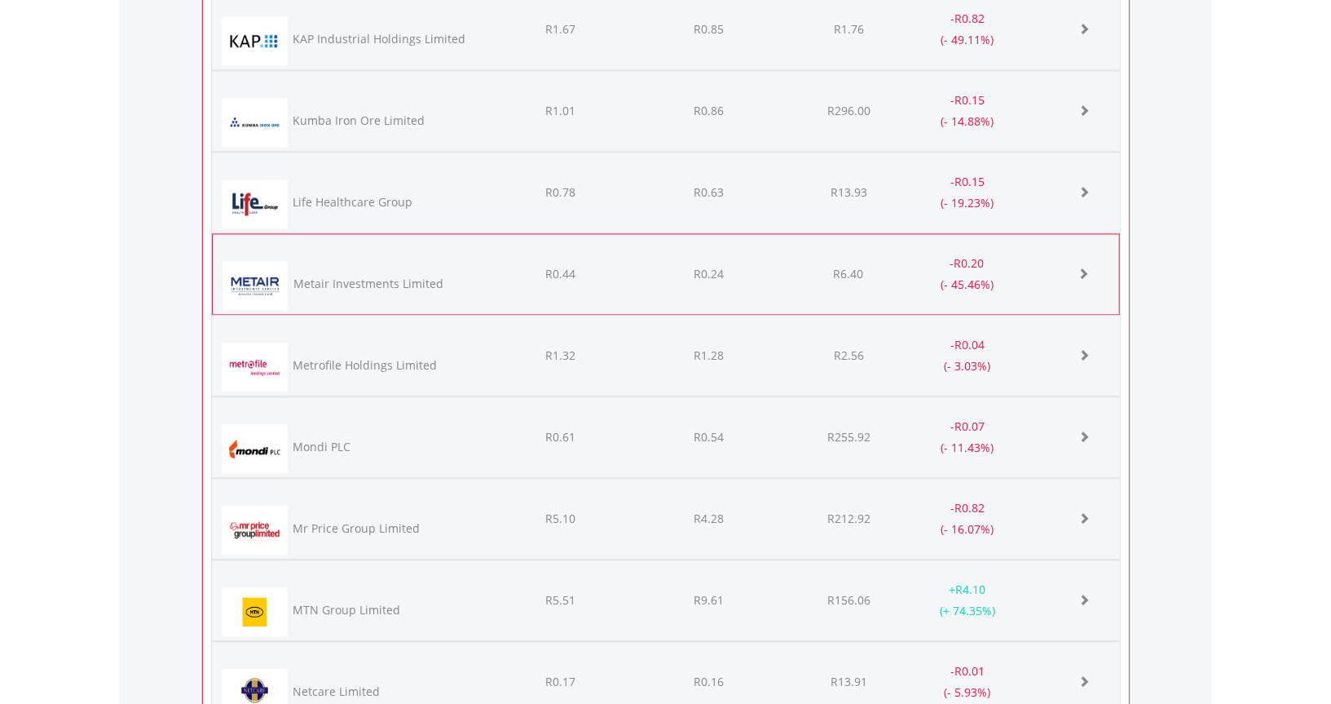
scroll to position [814980, 814766]
click at [294, 280] on div "Metair Investments Limited" at bounding box center [369, 284] width 150 height 16
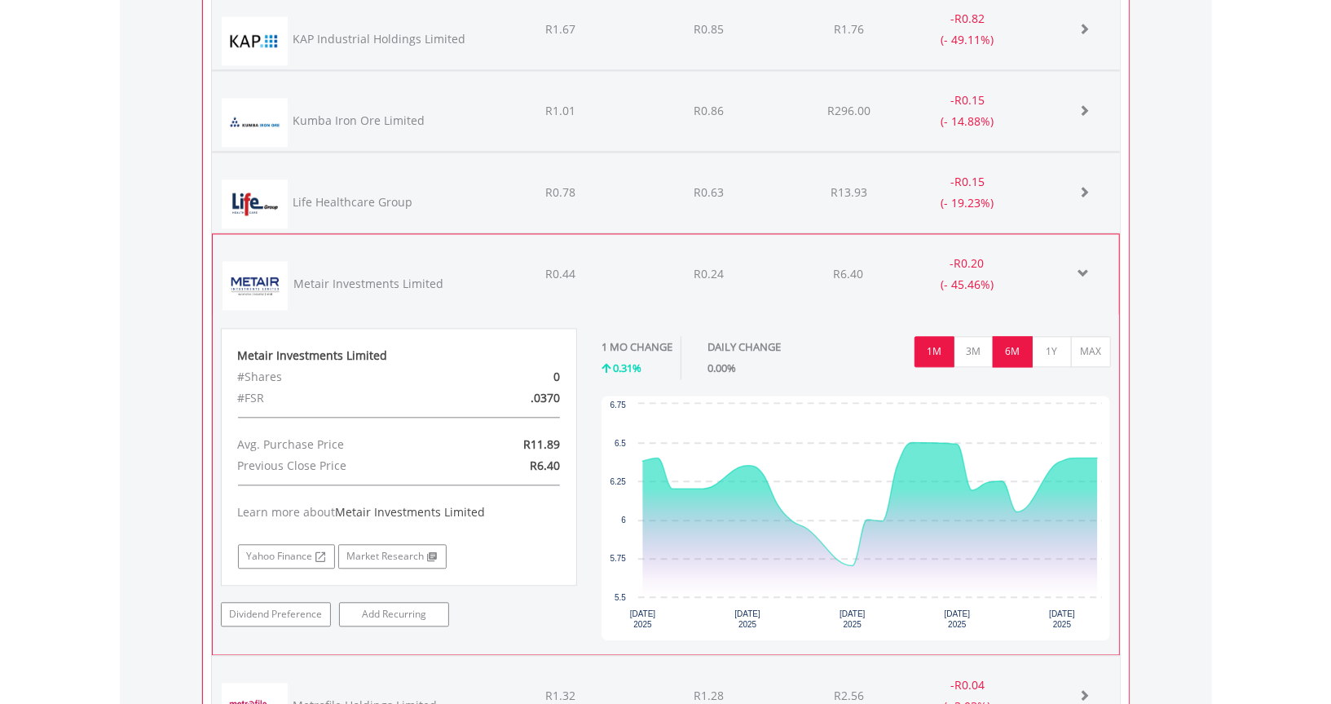
click at [1018, 341] on button "6M" at bounding box center [1013, 351] width 40 height 31
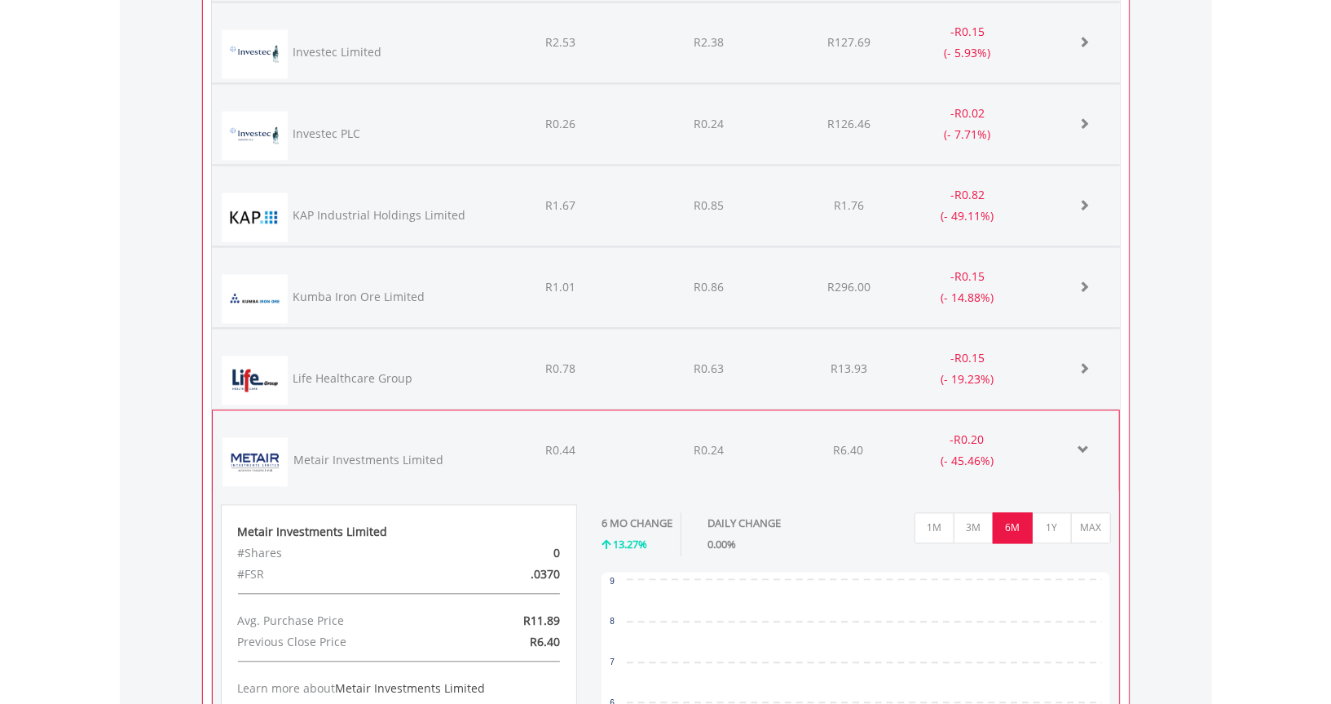
scroll to position [10160, 0]
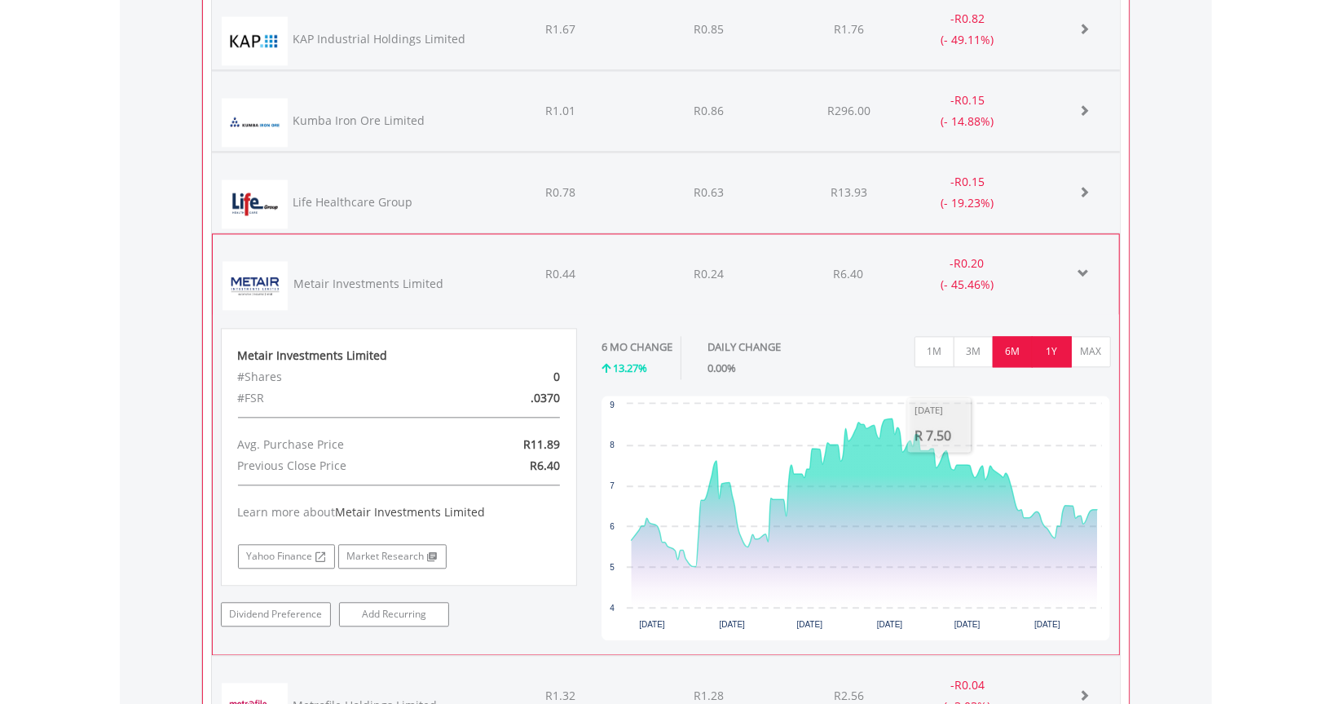
click at [1041, 342] on button "1Y" at bounding box center [1052, 351] width 40 height 31
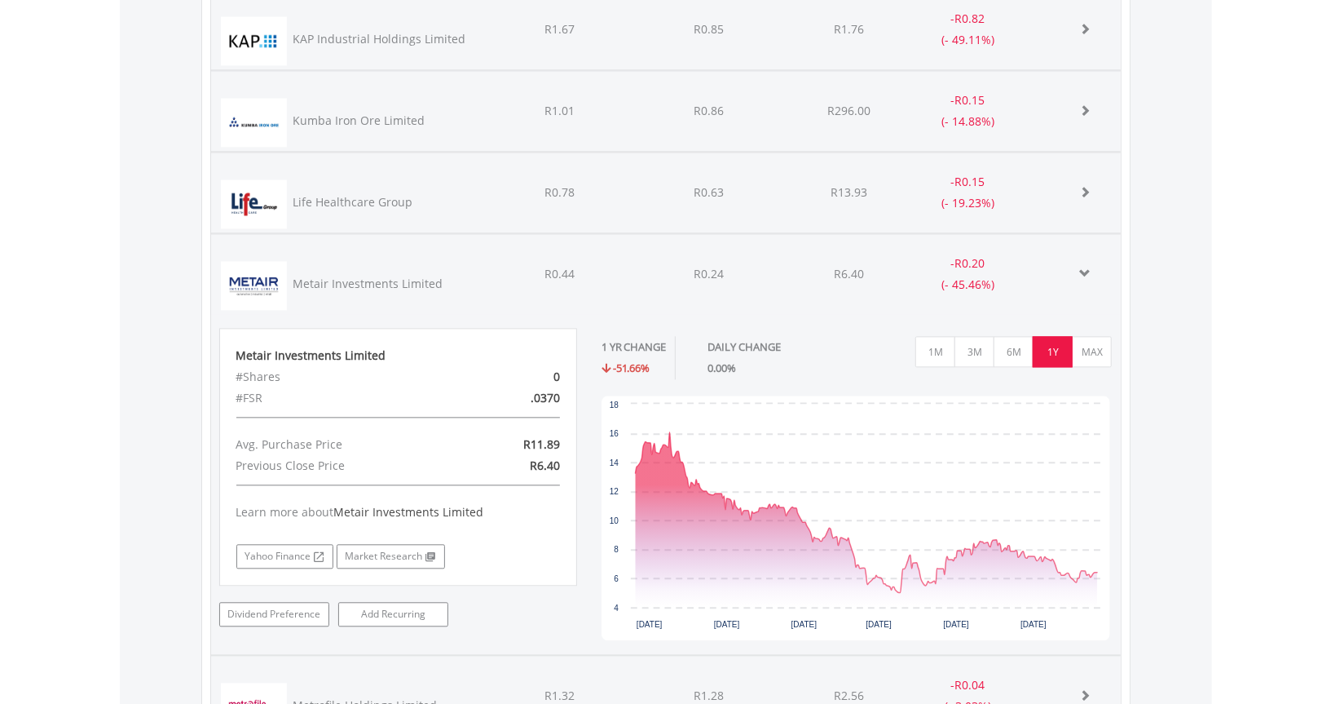
click at [264, 276] on img at bounding box center [254, 285] width 66 height 49
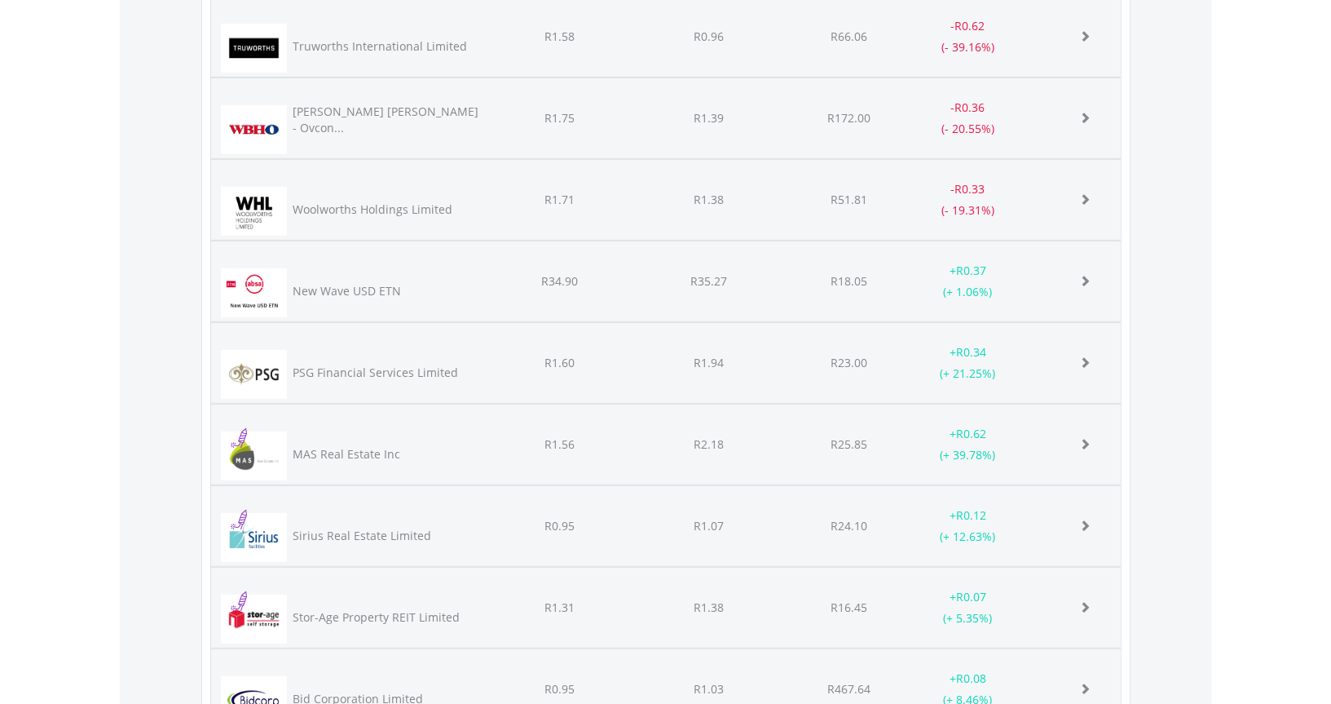
scroll to position [12362, 0]
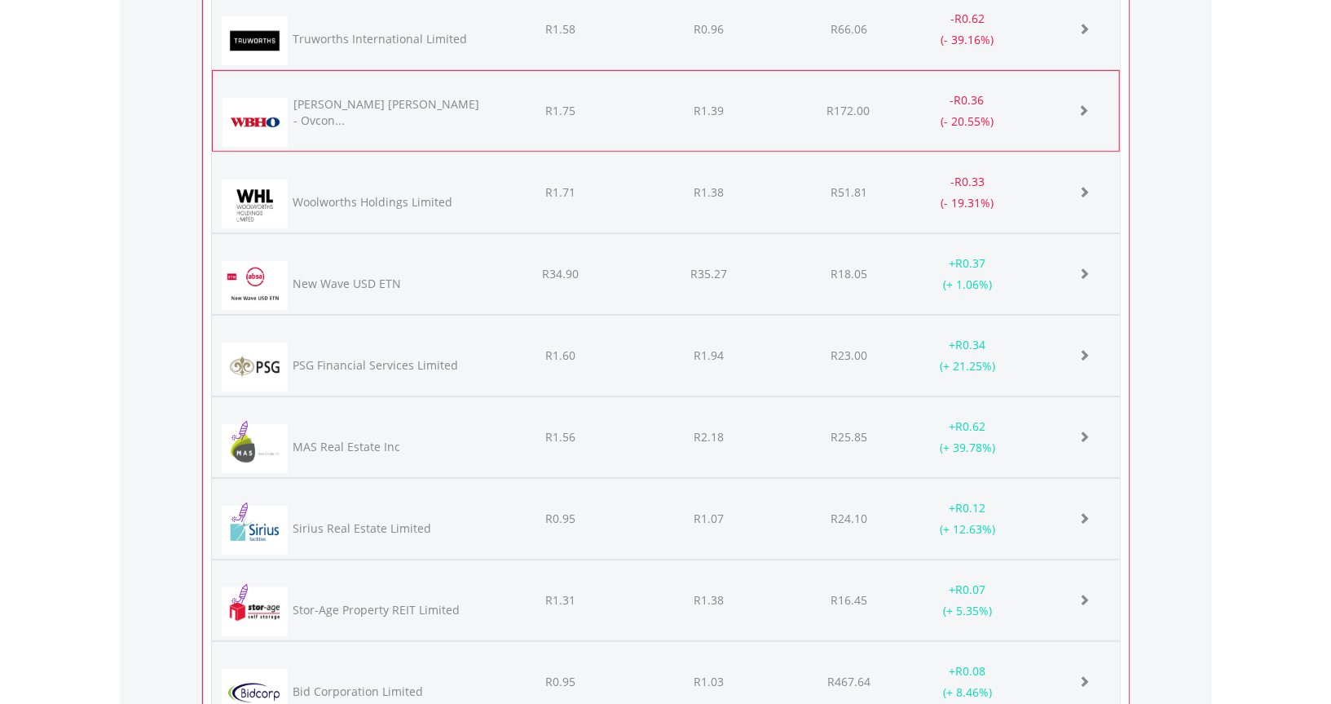
click at [284, 106] on img at bounding box center [256, 122] width 66 height 49
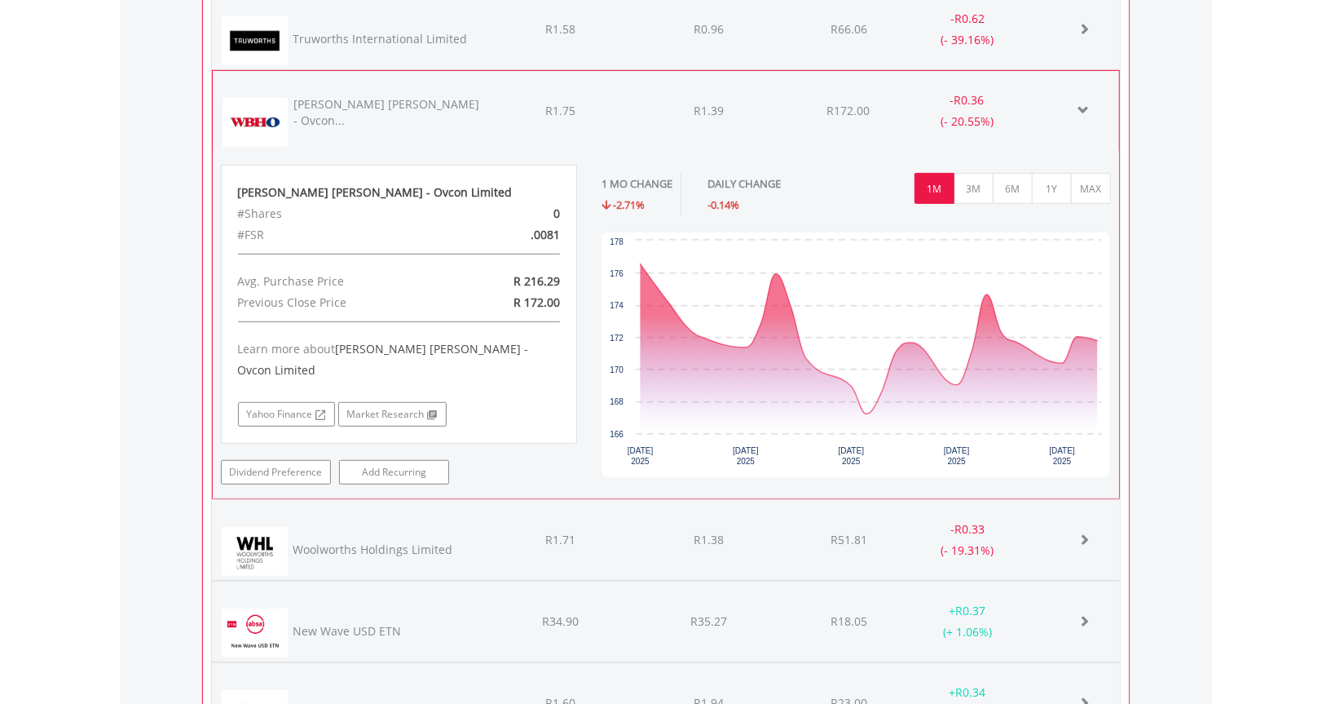
click at [1059, 196] on div "1 MO CHANGE -2.71% DAILY CHANGE -0.14% 1M 3M 6M 1Y MAX" at bounding box center [857, 199] width 510 height 68
click at [1059, 187] on button "1Y" at bounding box center [1052, 188] width 40 height 31
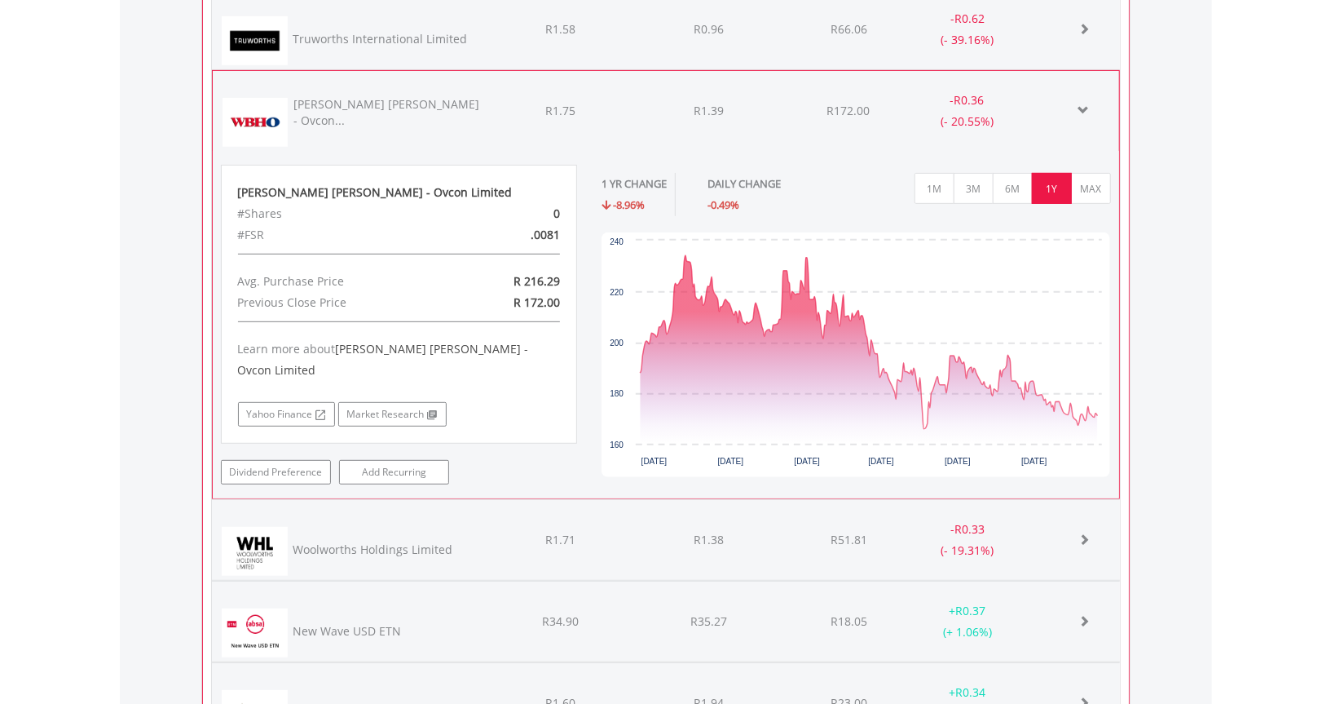
click at [253, 98] on img at bounding box center [256, 122] width 66 height 49
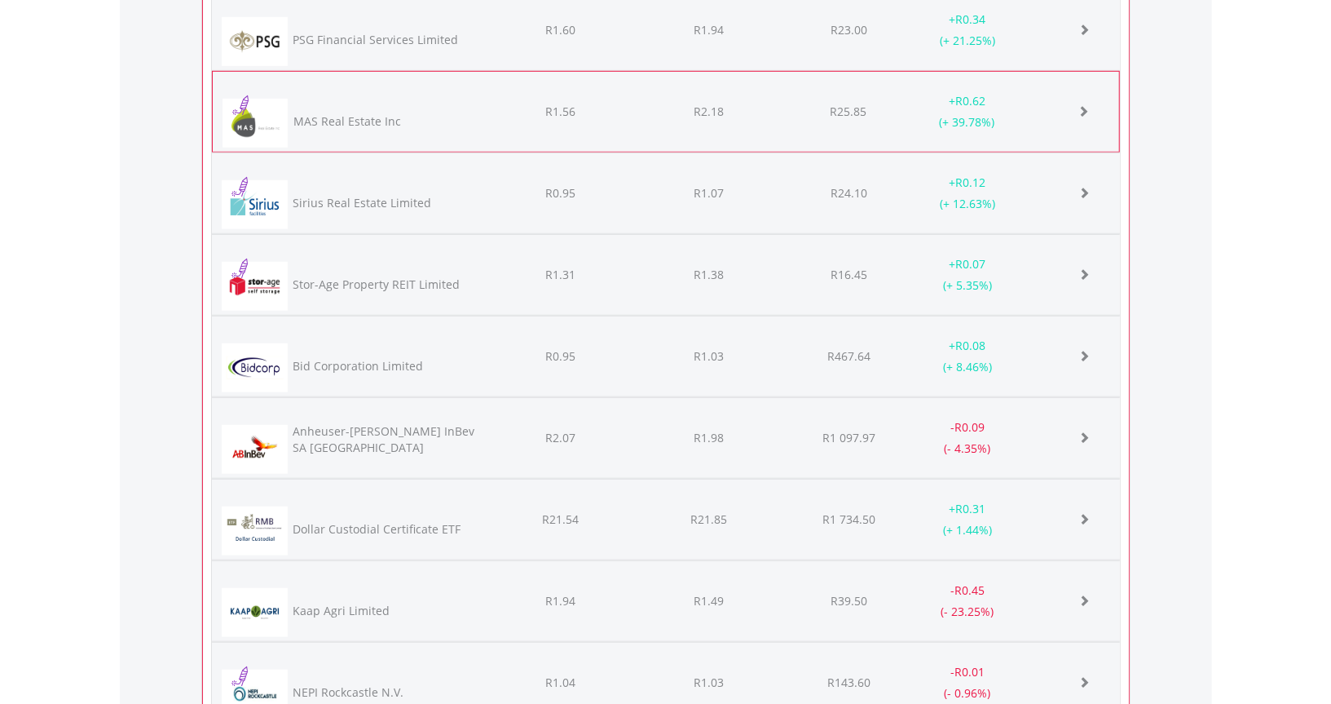
click at [263, 113] on img at bounding box center [256, 123] width 66 height 49
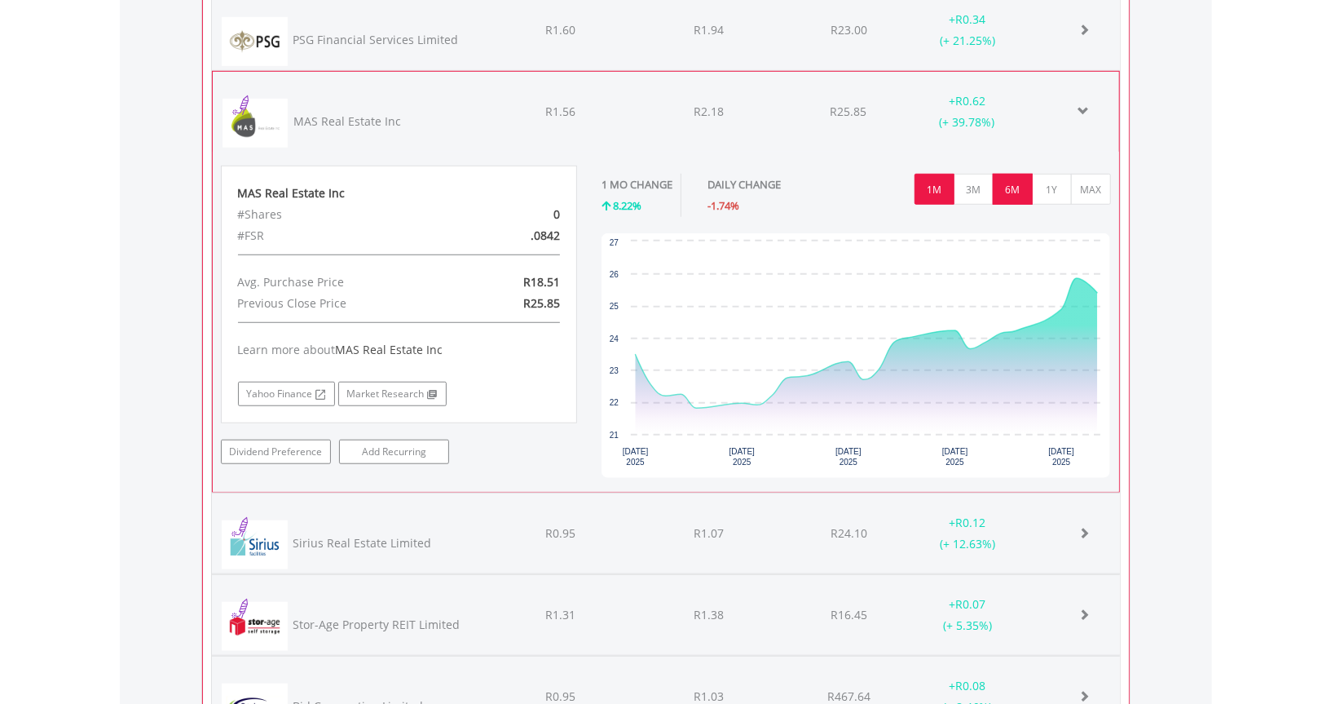
click at [1013, 177] on button "6M" at bounding box center [1013, 189] width 40 height 31
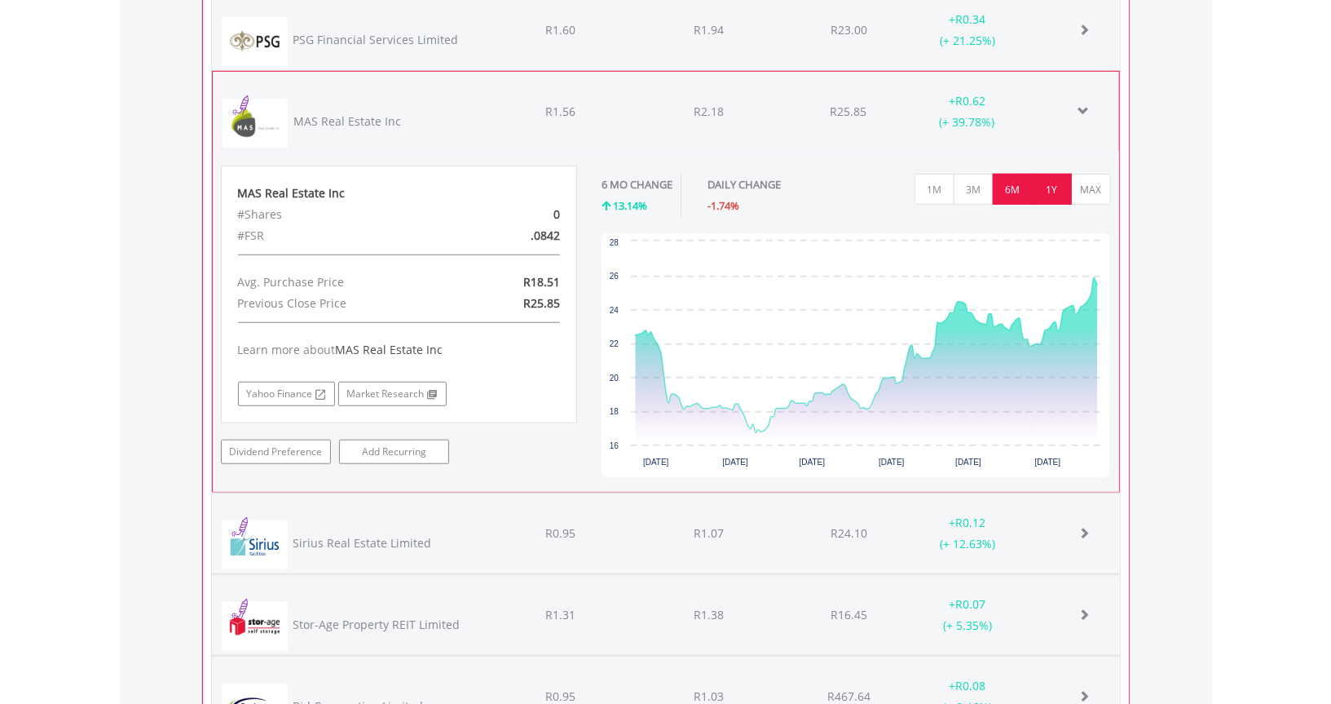
click at [1059, 183] on button "1Y" at bounding box center [1052, 189] width 40 height 31
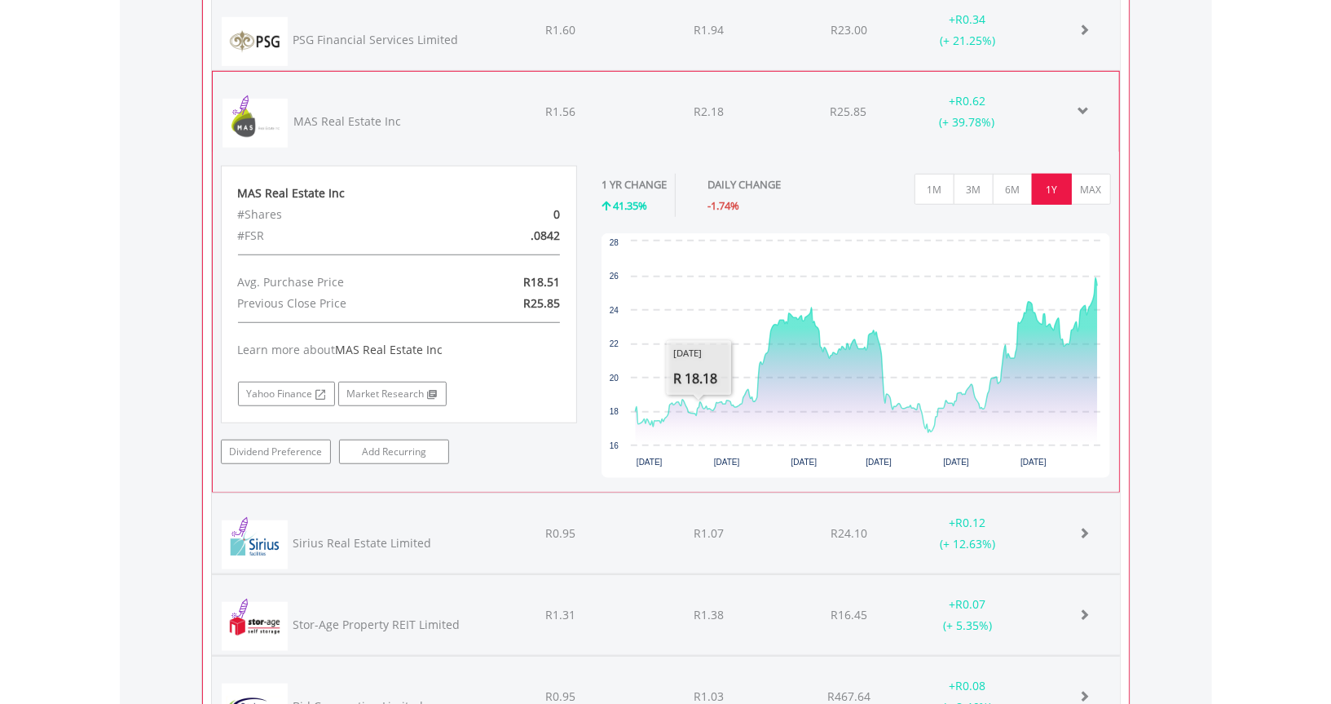
click at [295, 105] on div "MAS Real Estate Inc" at bounding box center [387, 121] width 192 height 33
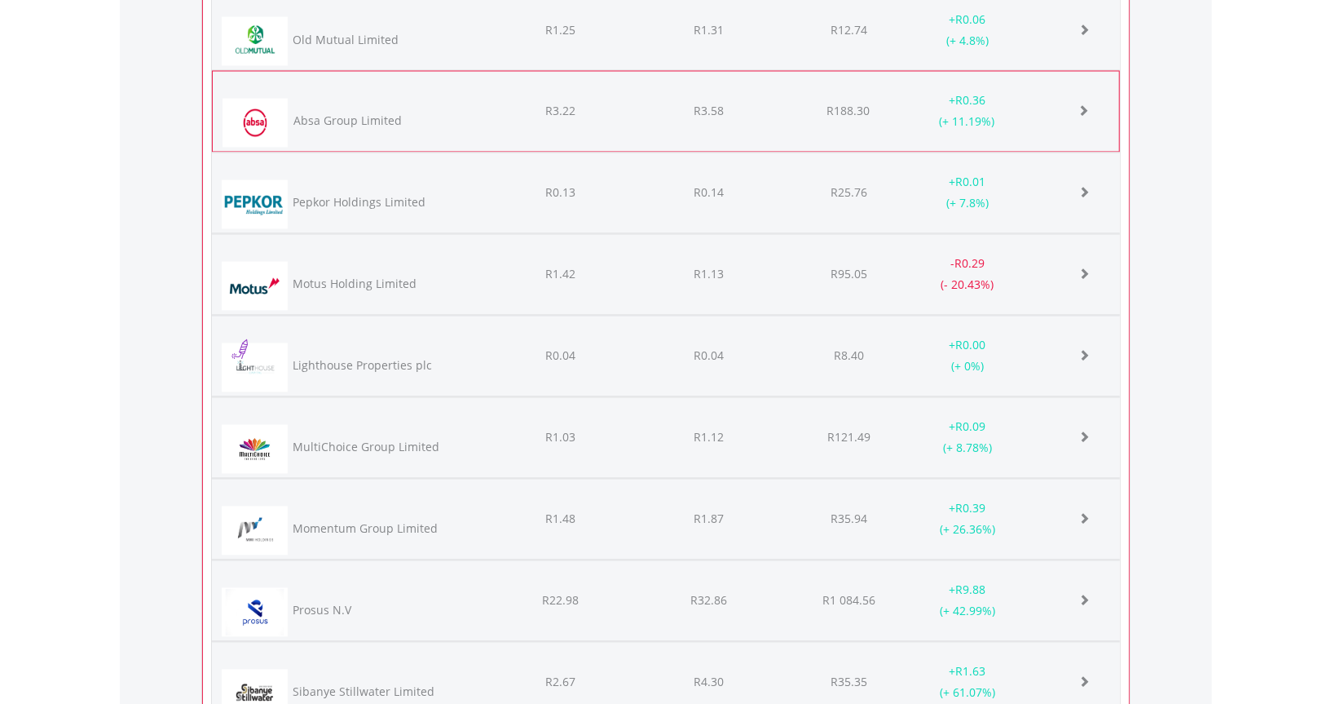
click at [324, 115] on div "Absa Group Limited" at bounding box center [348, 121] width 108 height 16
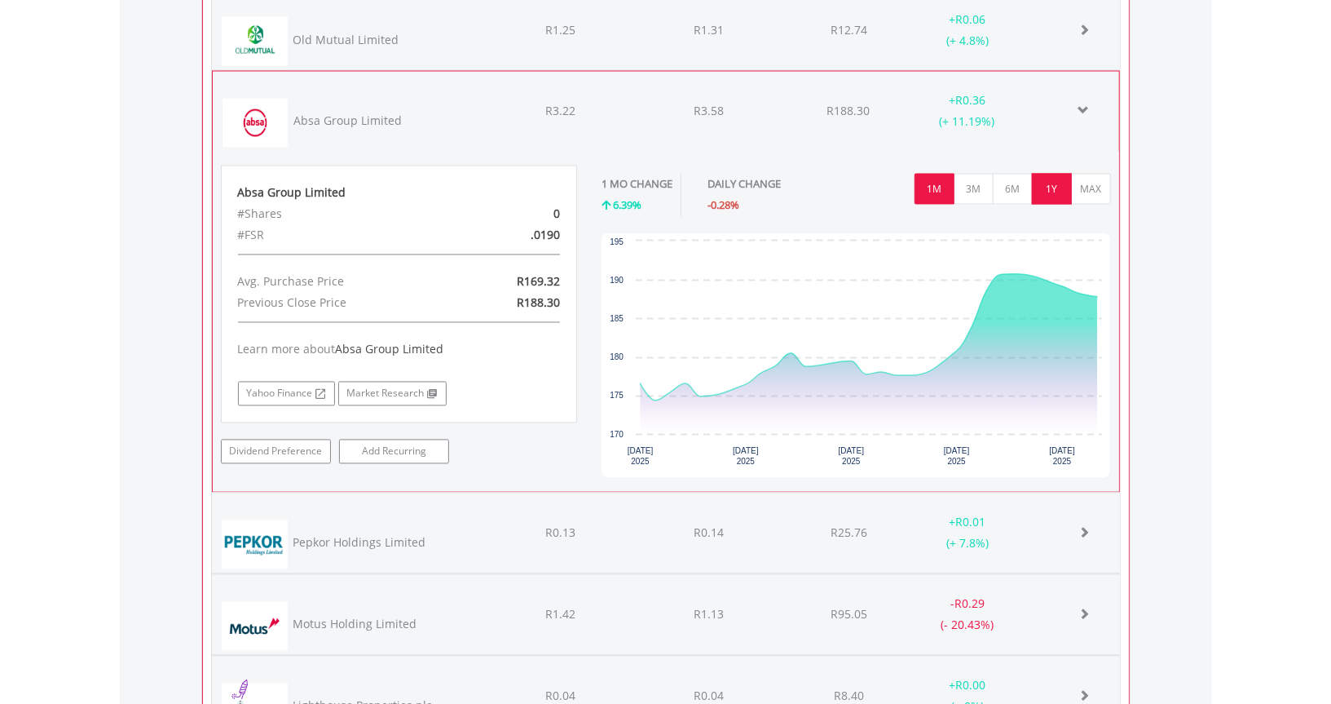
click at [1053, 183] on button "1Y" at bounding box center [1052, 189] width 40 height 31
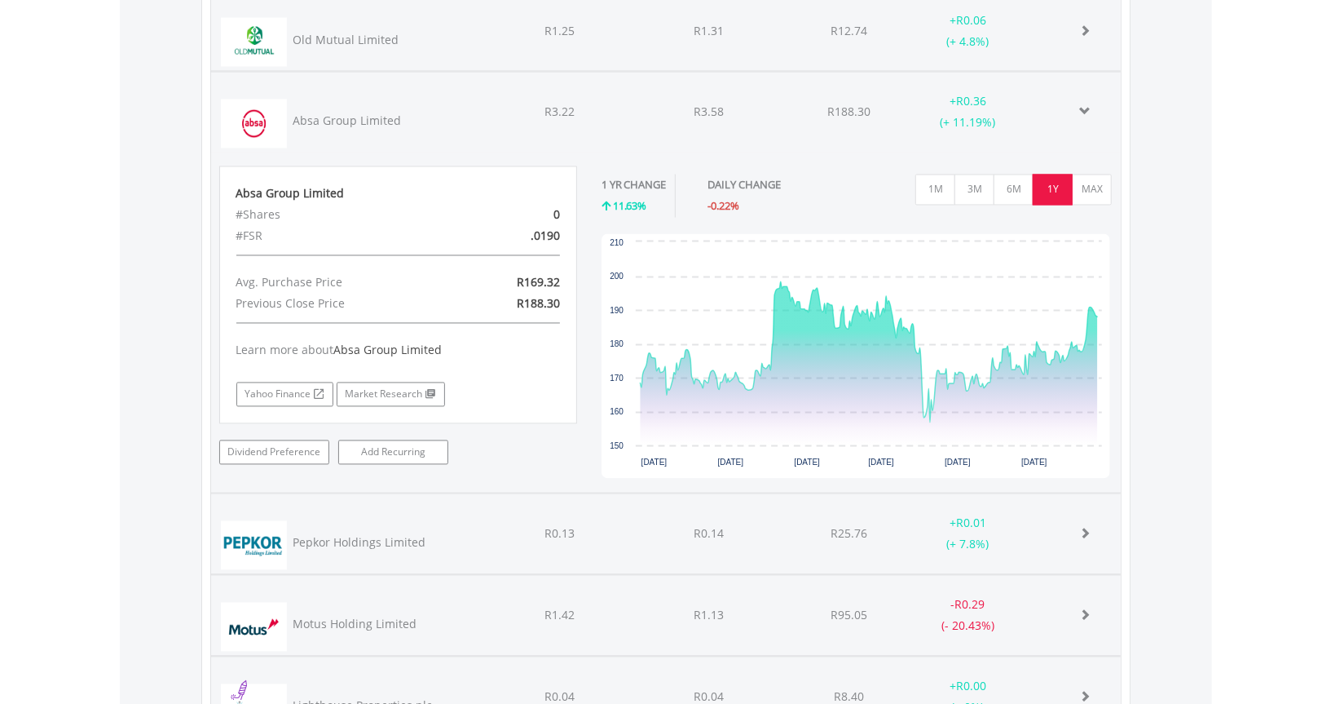
click at [366, 116] on div "Absa Group Limited" at bounding box center [347, 121] width 108 height 16
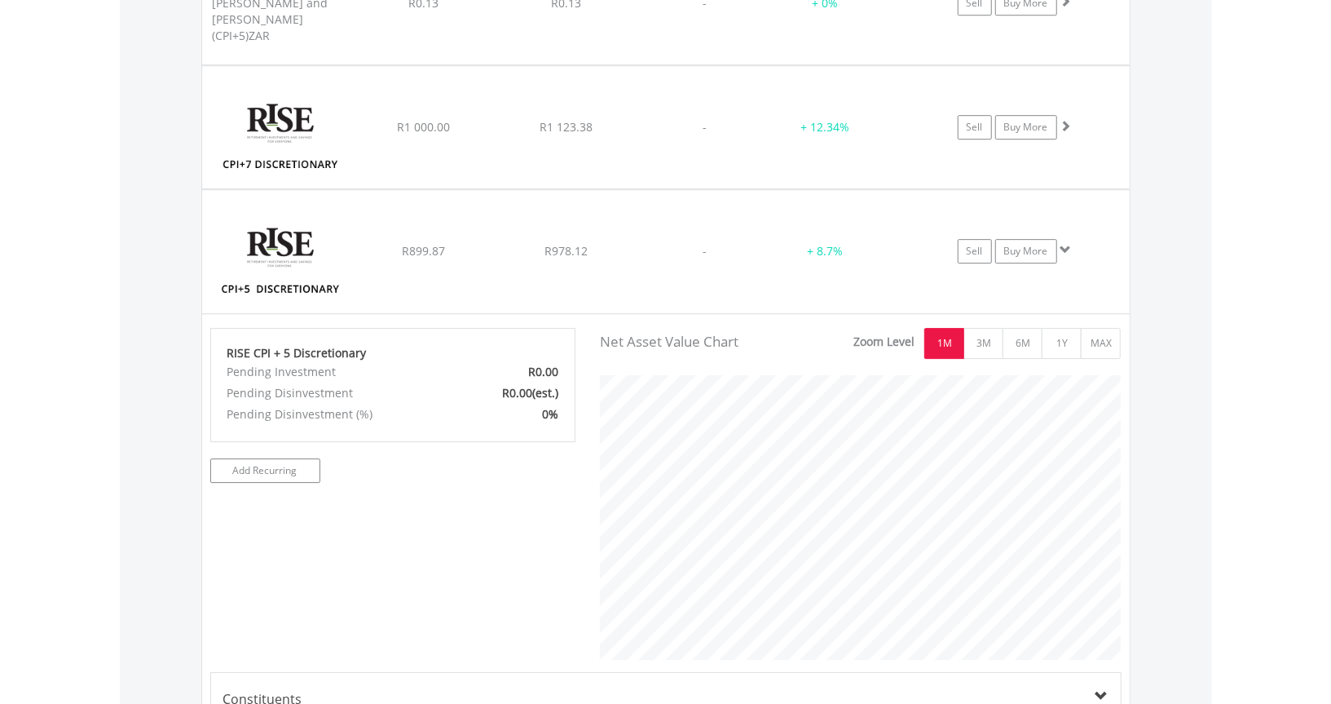
click at [276, 221] on img at bounding box center [280, 259] width 140 height 98
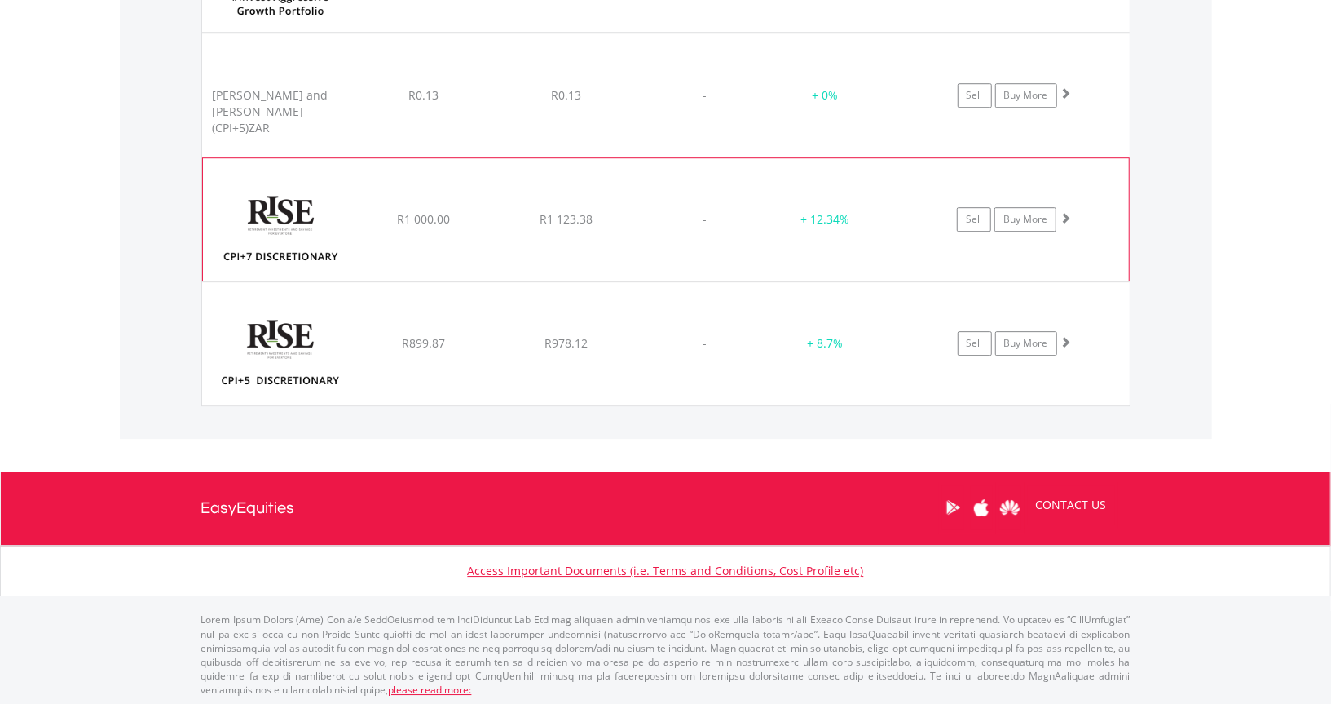
click at [281, 217] on img at bounding box center [281, 228] width 140 height 98
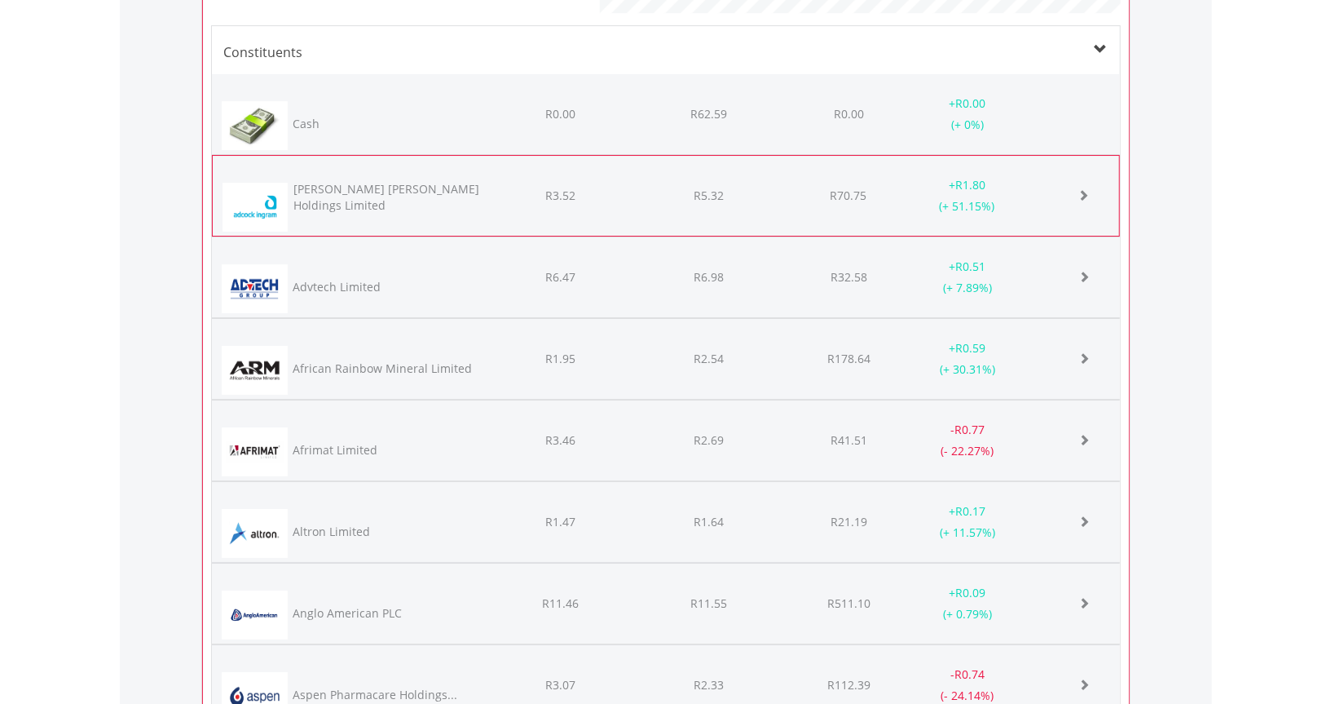
click at [1083, 193] on span at bounding box center [1083, 194] width 11 height 11
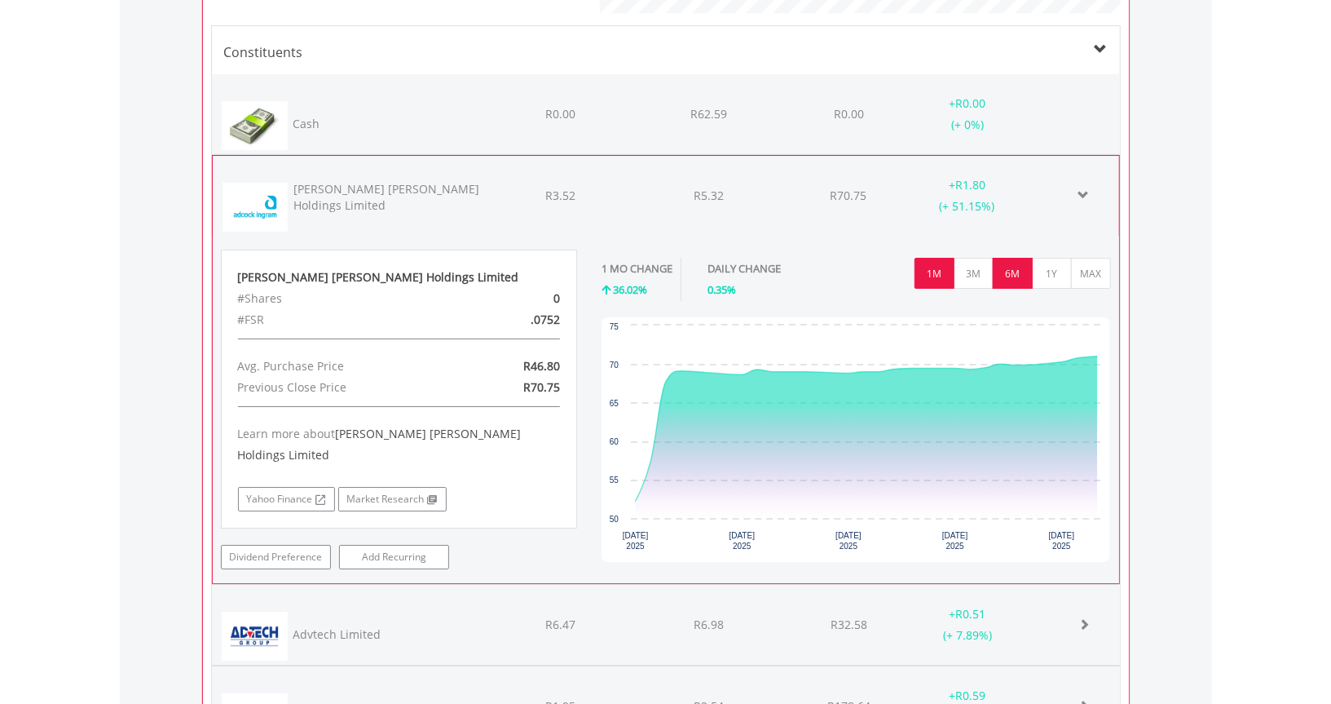
click at [1014, 268] on button "6M" at bounding box center [1013, 273] width 40 height 31
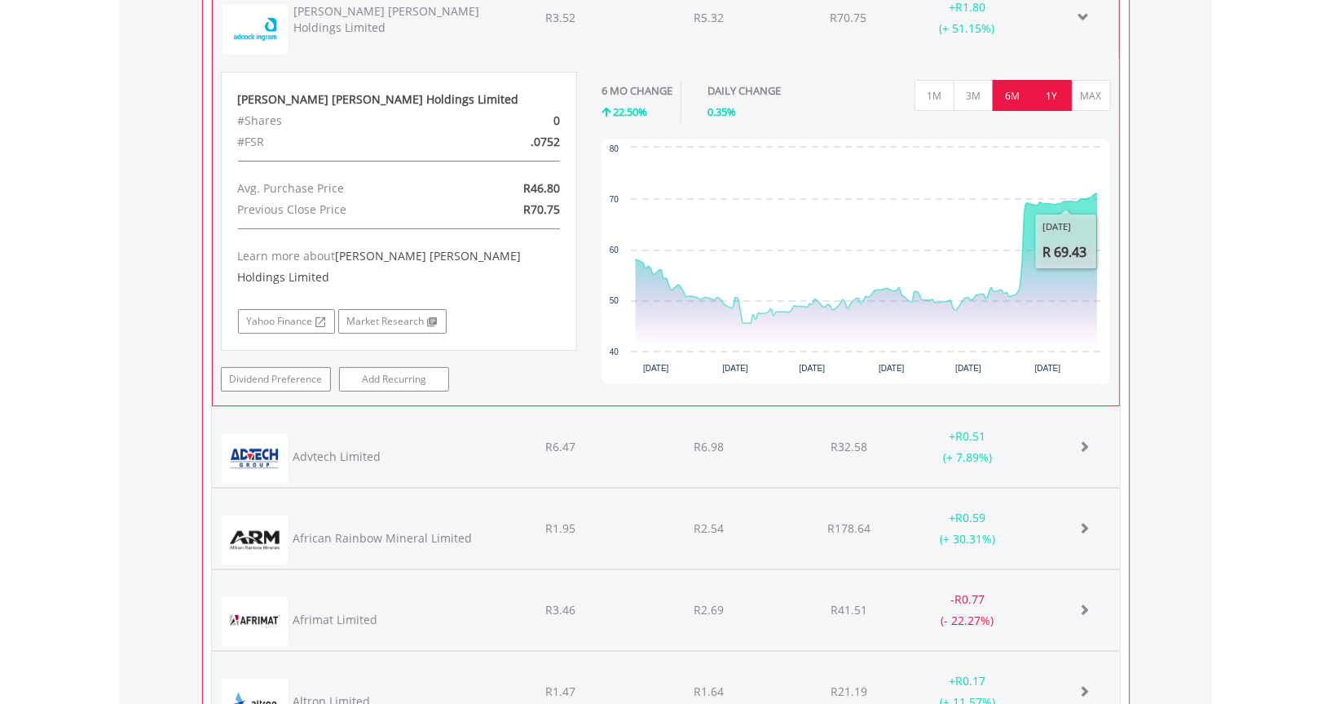
click at [1053, 81] on button "1Y" at bounding box center [1052, 95] width 40 height 31
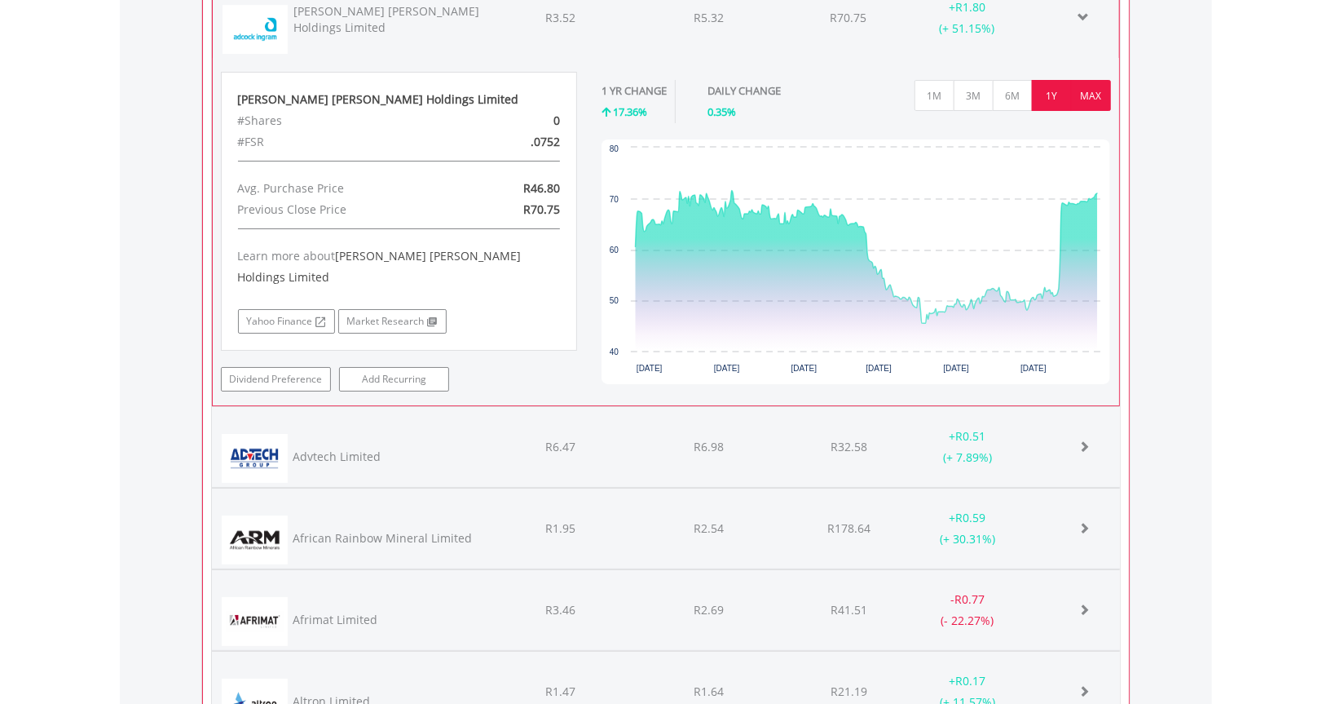
click at [1097, 95] on button "MAX" at bounding box center [1091, 95] width 40 height 31
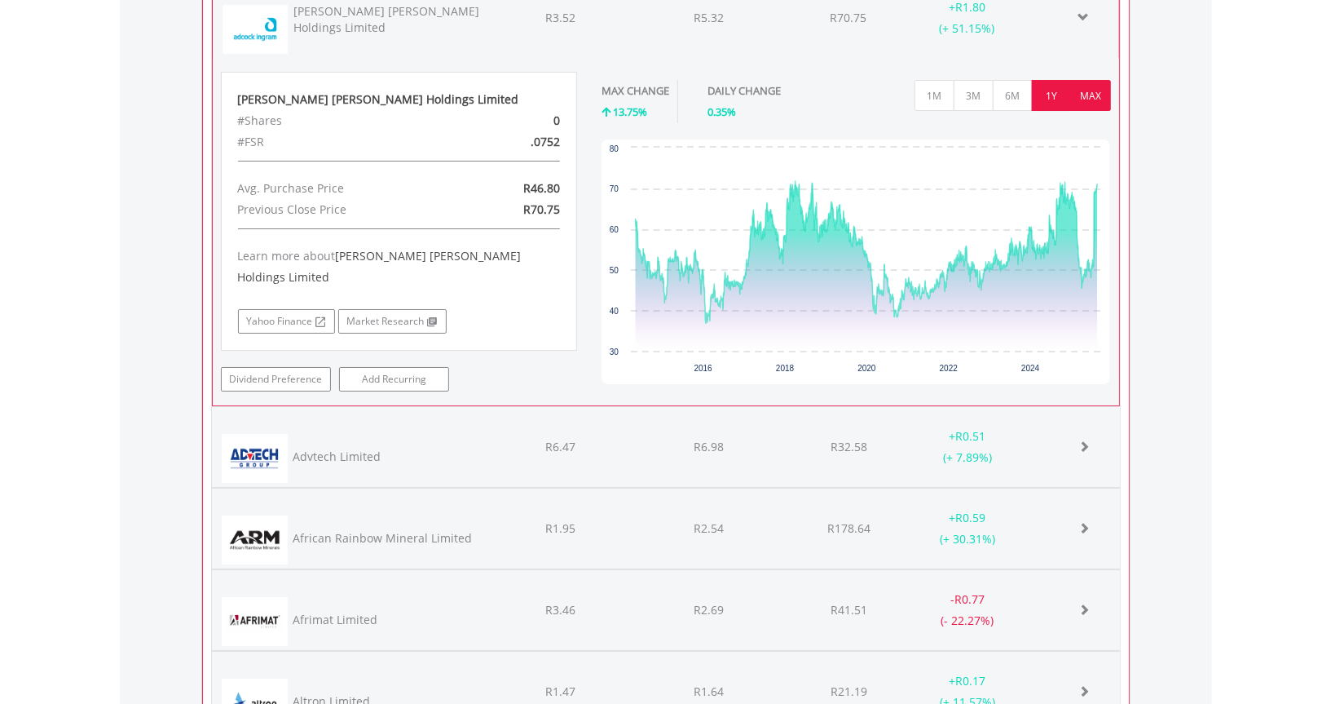
click at [1051, 92] on button "1Y" at bounding box center [1052, 95] width 40 height 31
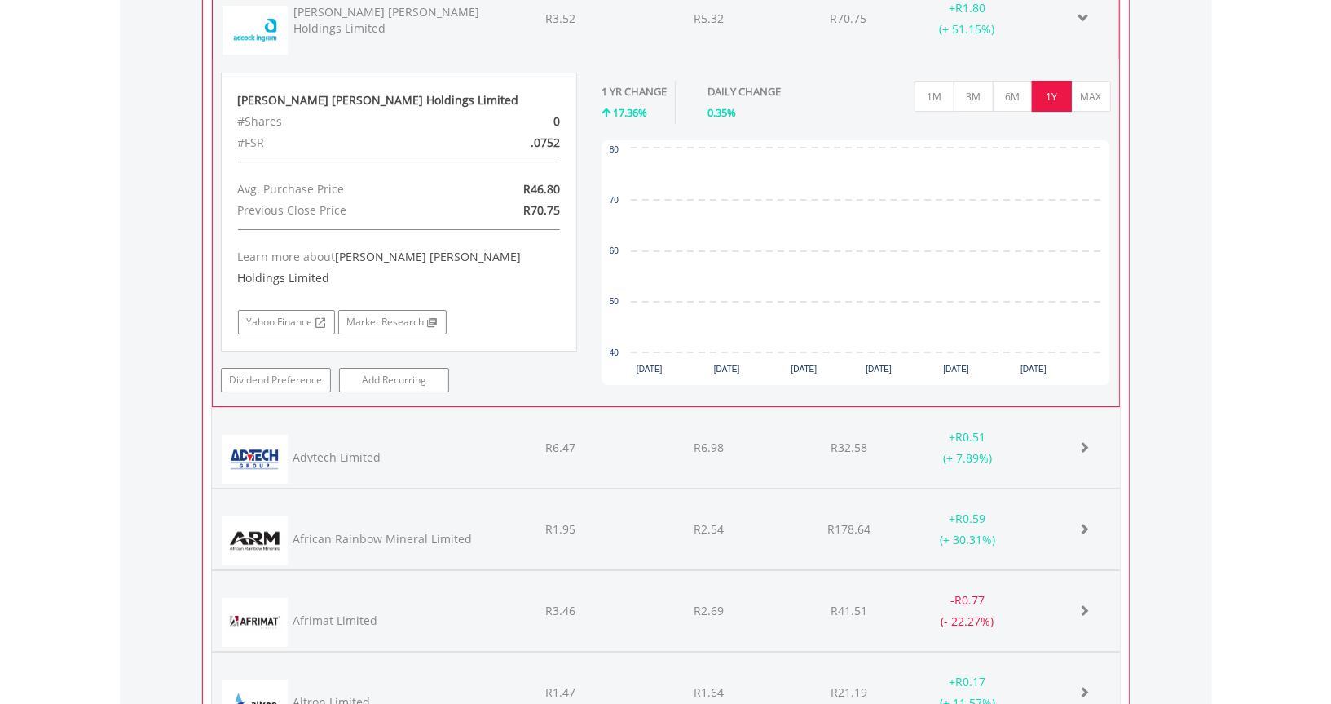
scroll to position [7846, 0]
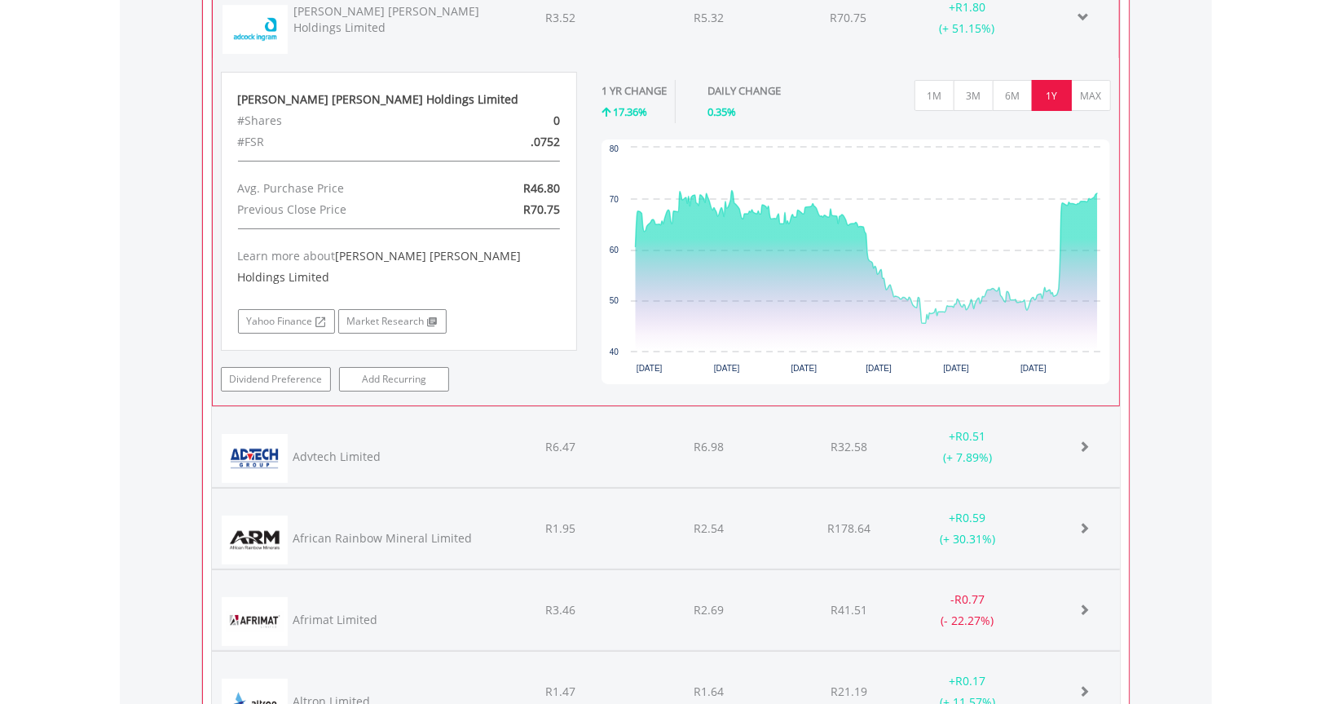
click at [242, 19] on img at bounding box center [256, 29] width 66 height 49
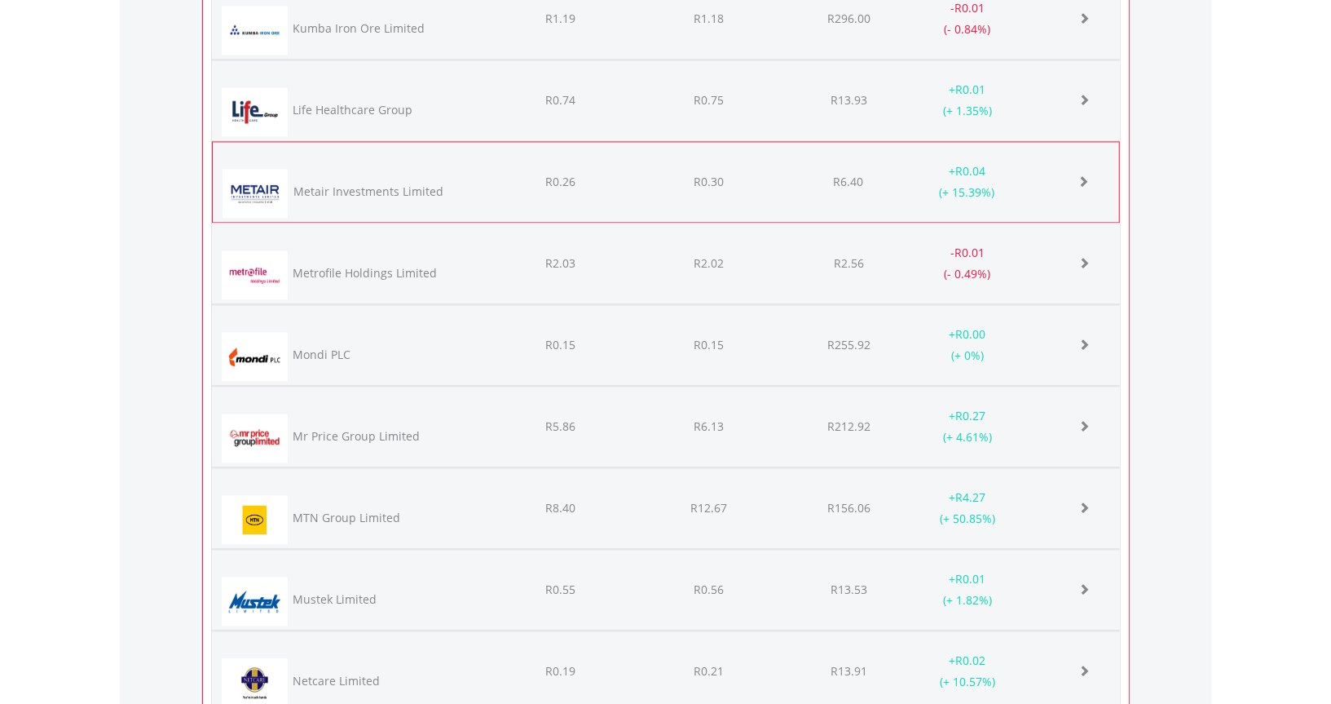
scroll to position [10127, 0]
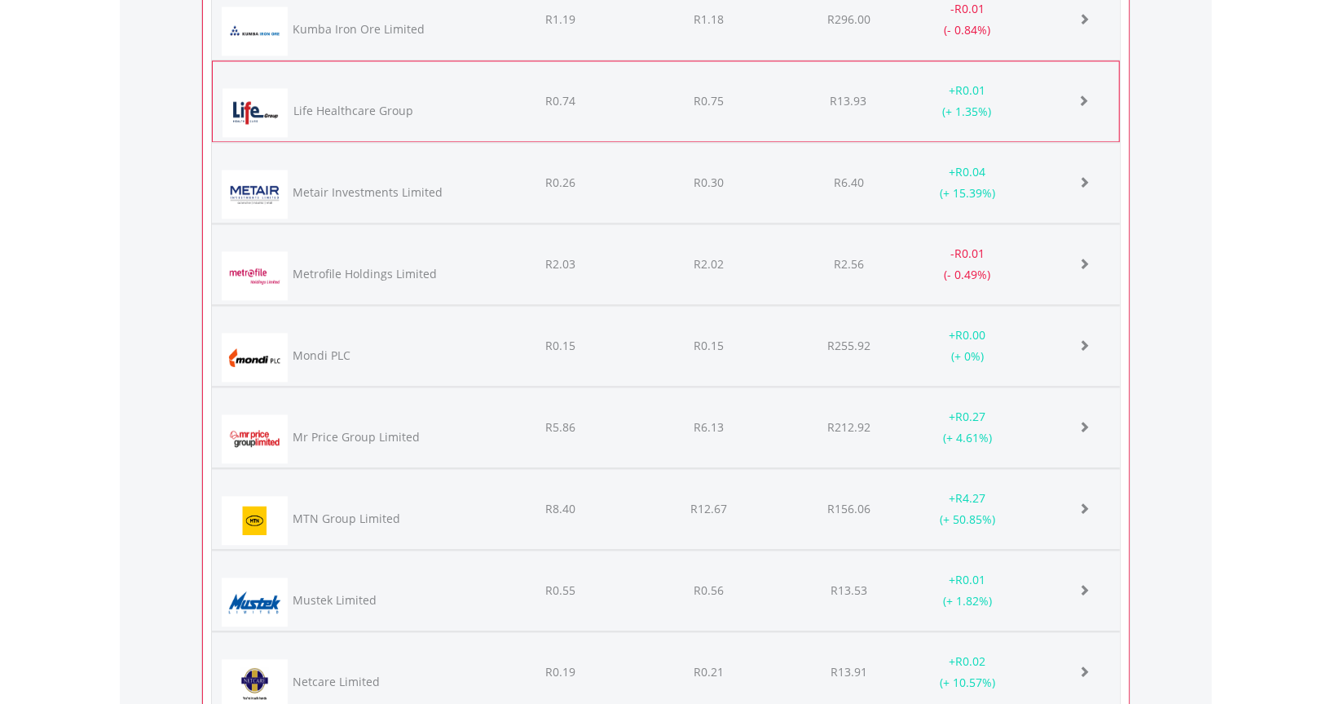
click at [313, 104] on div "Life Healthcare Group" at bounding box center [354, 111] width 120 height 16
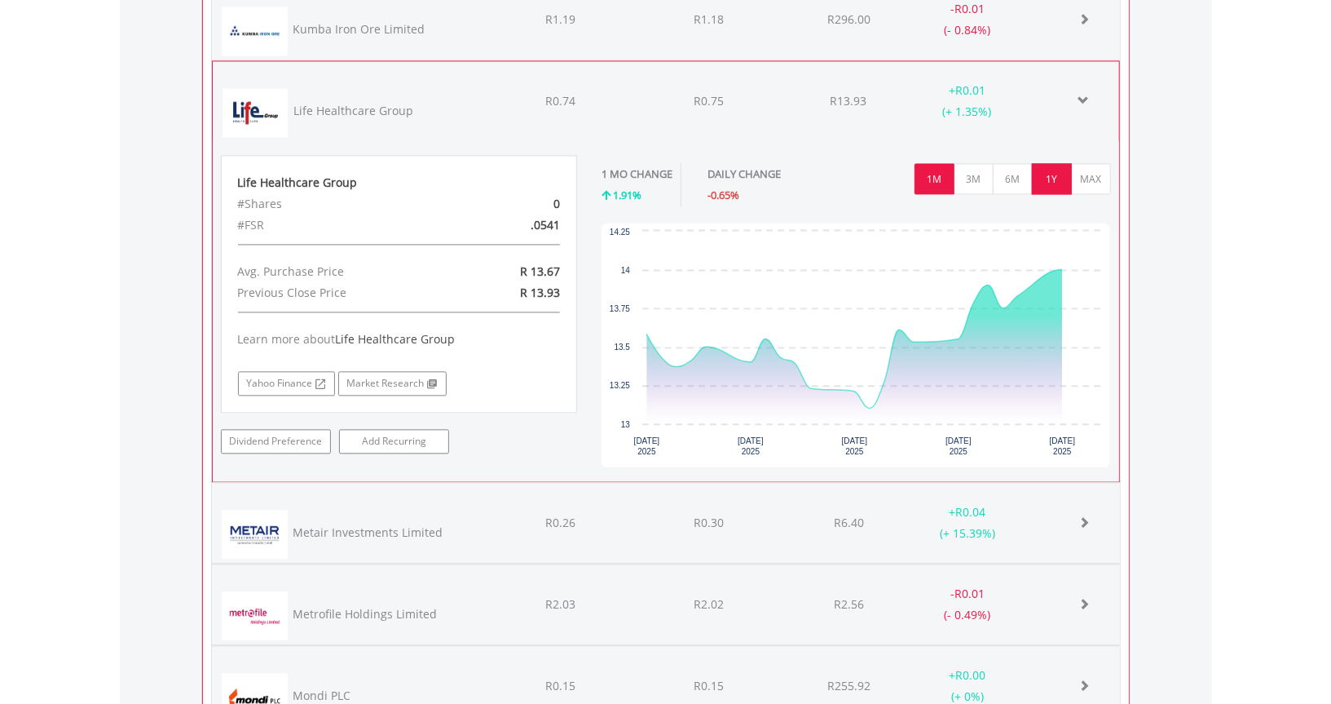
click at [1055, 175] on button "1Y" at bounding box center [1052, 178] width 40 height 31
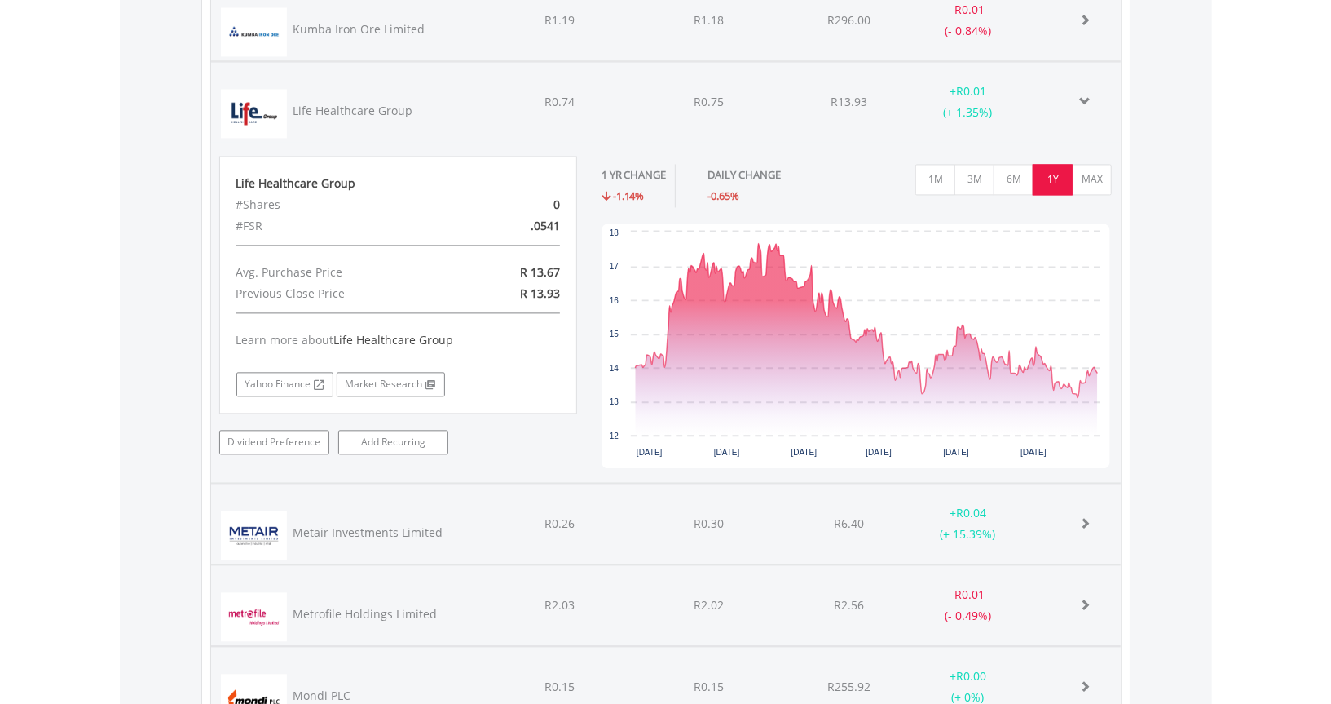
click at [351, 104] on div "Life Healthcare Group" at bounding box center [353, 111] width 120 height 16
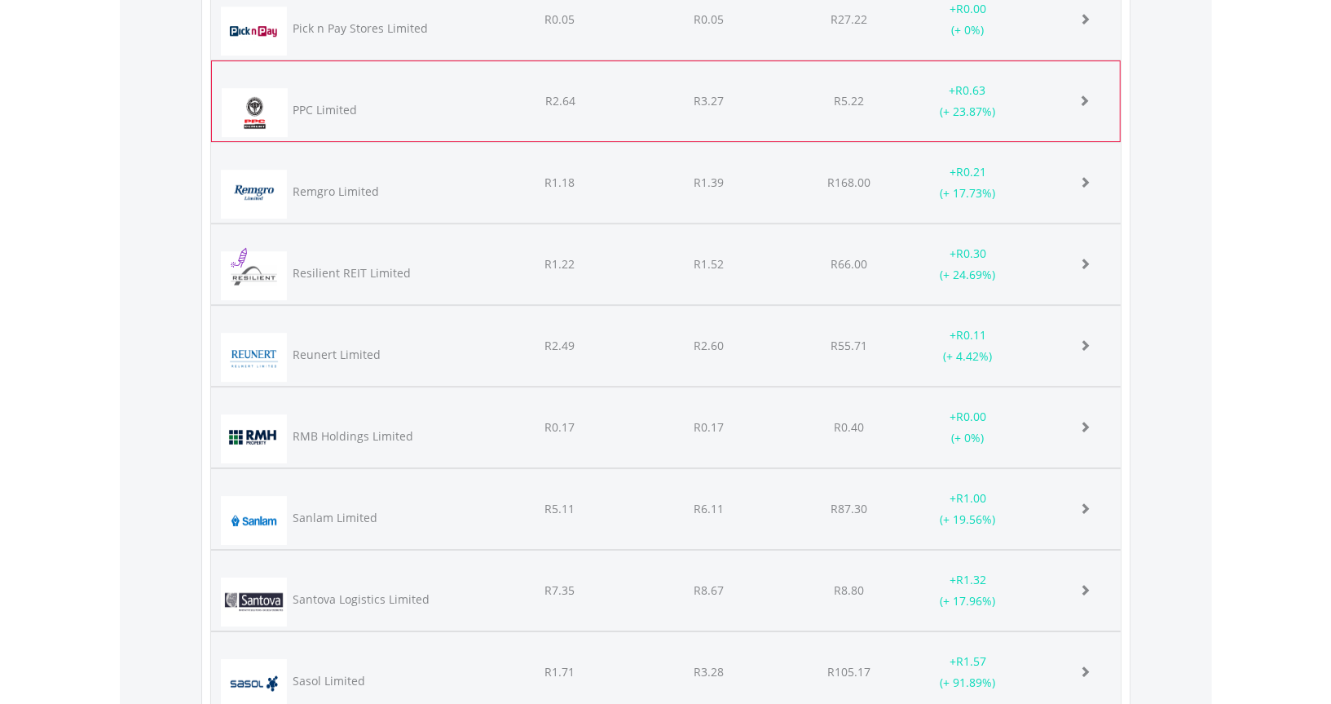
click at [299, 103] on div "PPC Limited" at bounding box center [326, 110] width 64 height 16
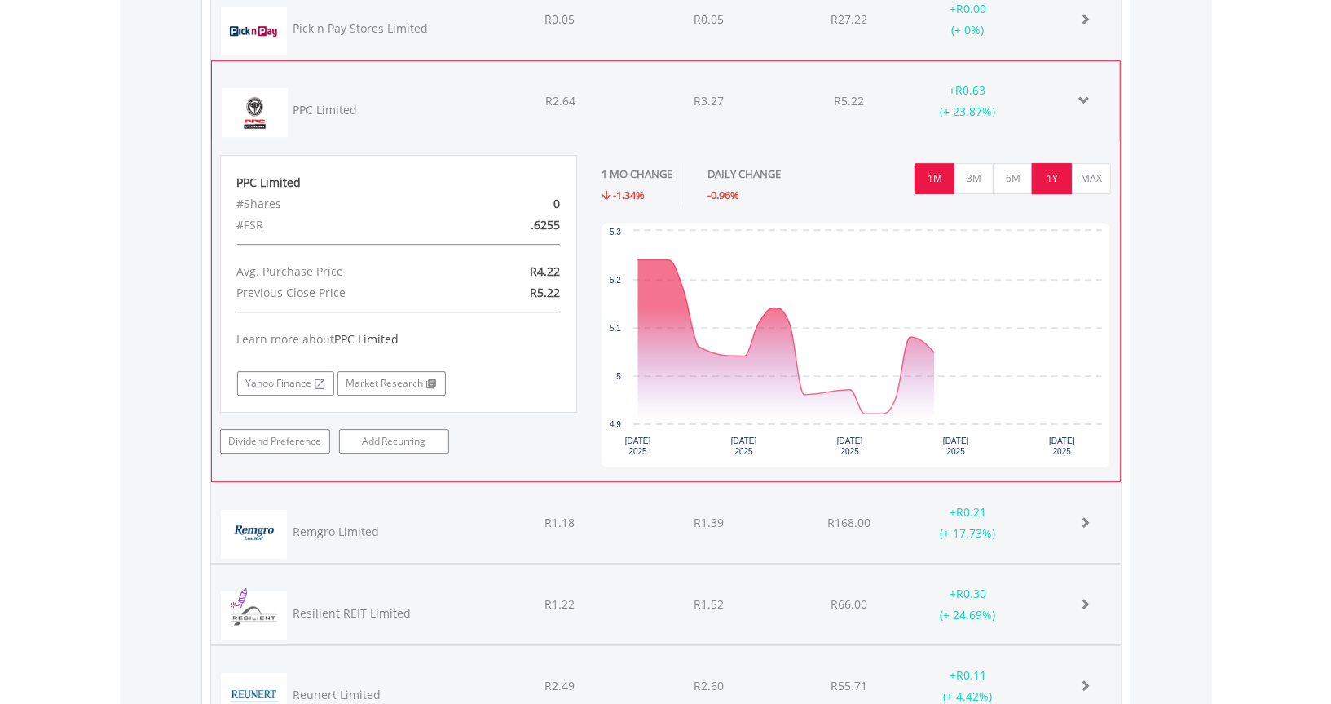
click at [1057, 172] on button "1Y" at bounding box center [1052, 178] width 40 height 31
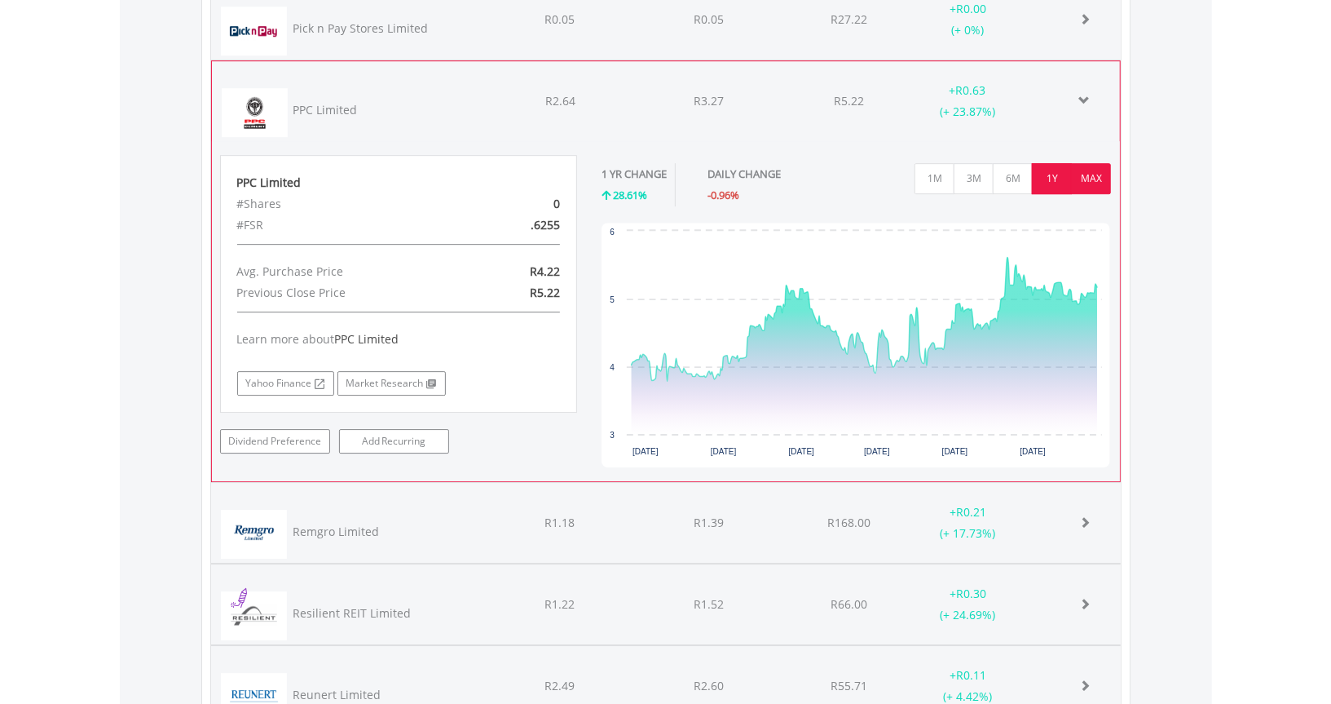
click at [1084, 165] on button "MAX" at bounding box center [1091, 178] width 40 height 31
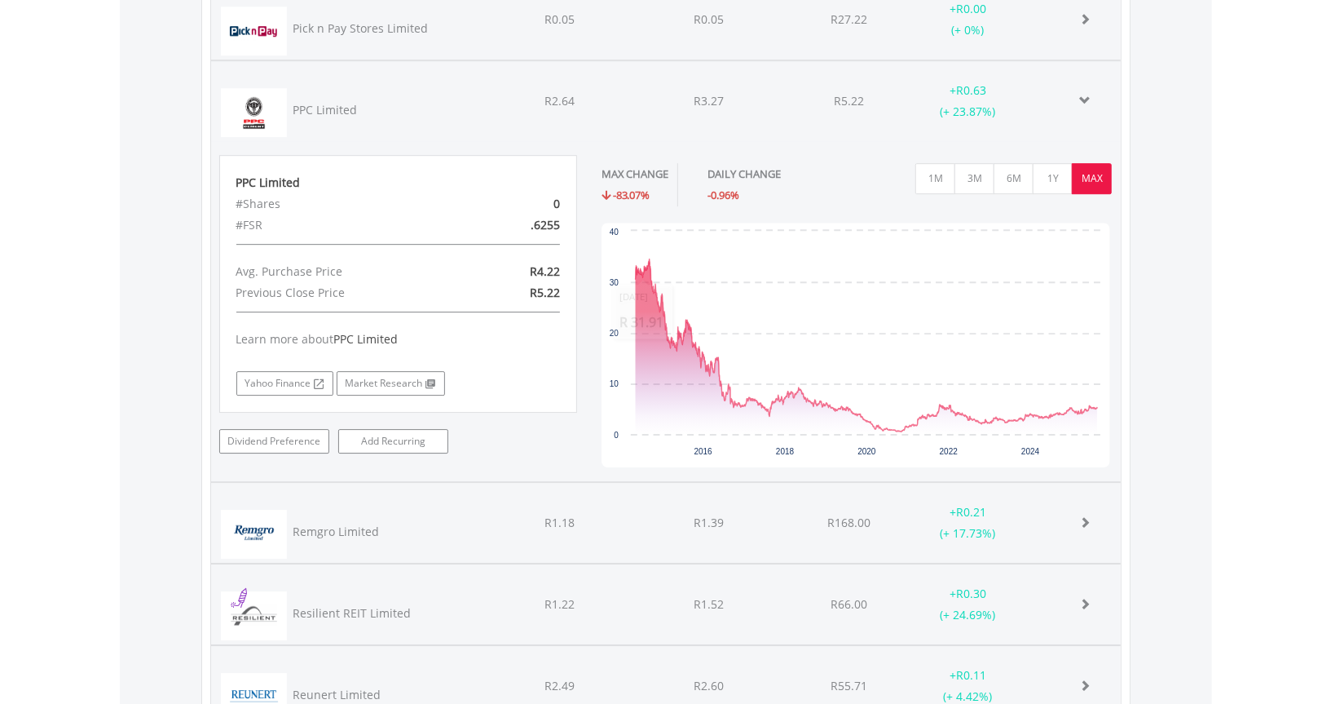
click at [280, 95] on img at bounding box center [254, 112] width 66 height 49
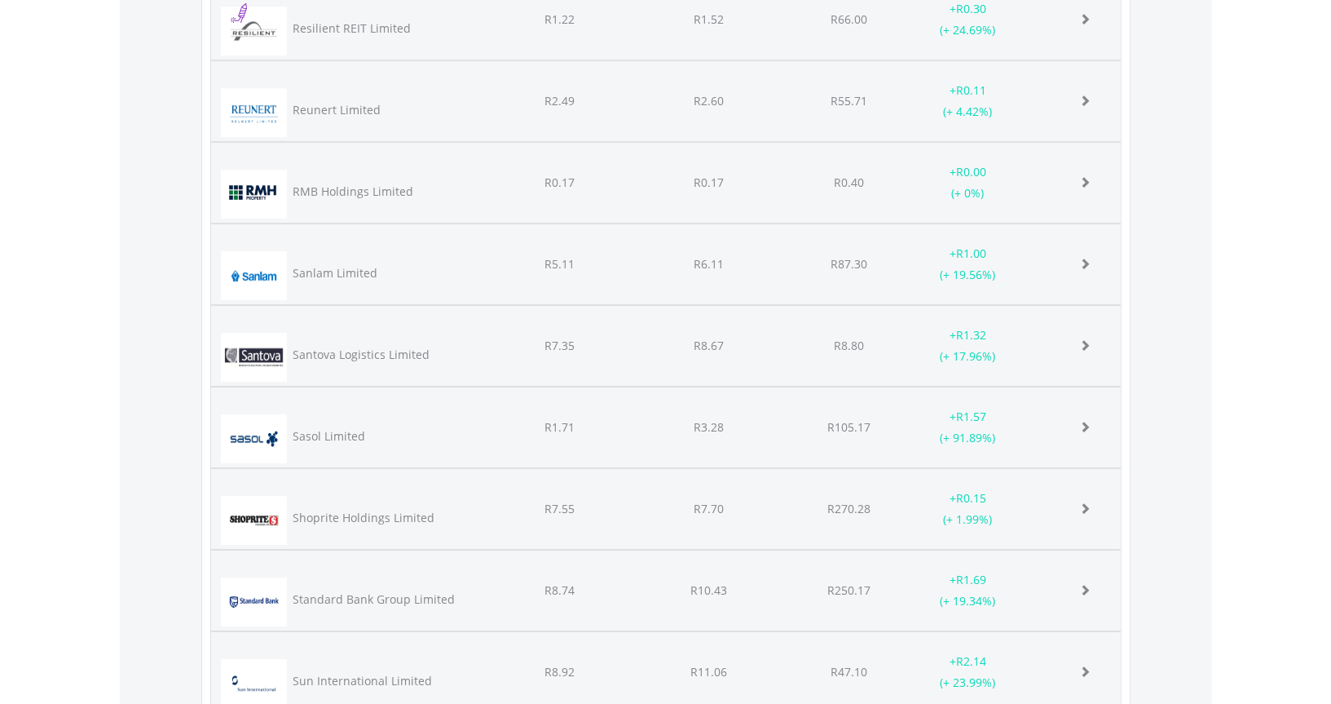
scroll to position [11514, 0]
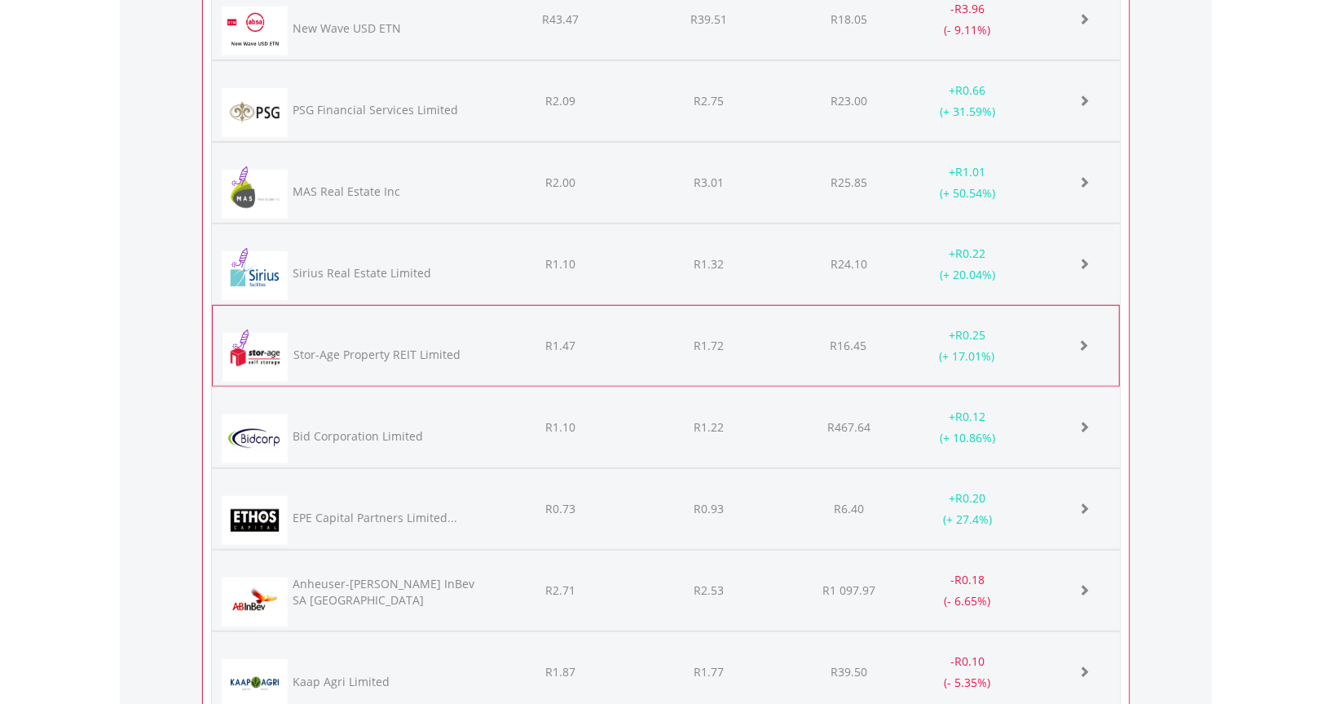
click at [317, 348] on div "Stor-Age Property REIT Limited" at bounding box center [377, 355] width 167 height 16
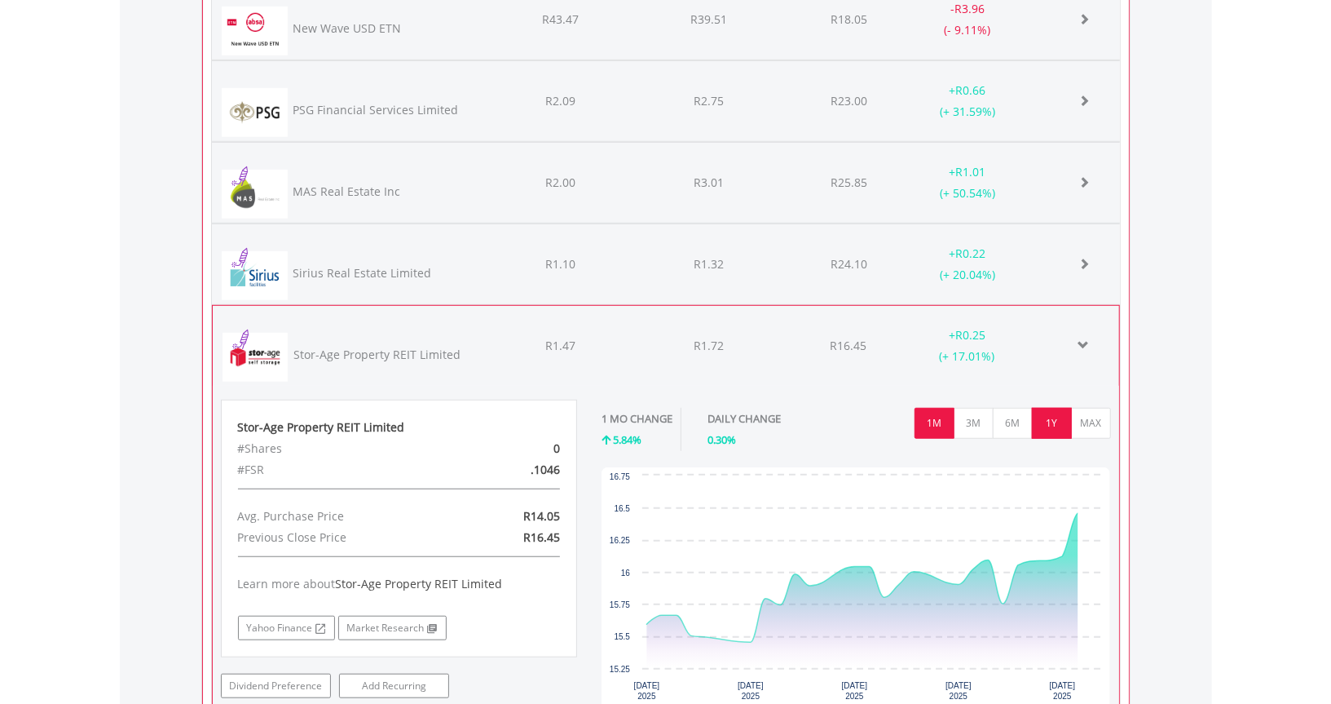
click at [1060, 415] on button "1Y" at bounding box center [1052, 423] width 40 height 31
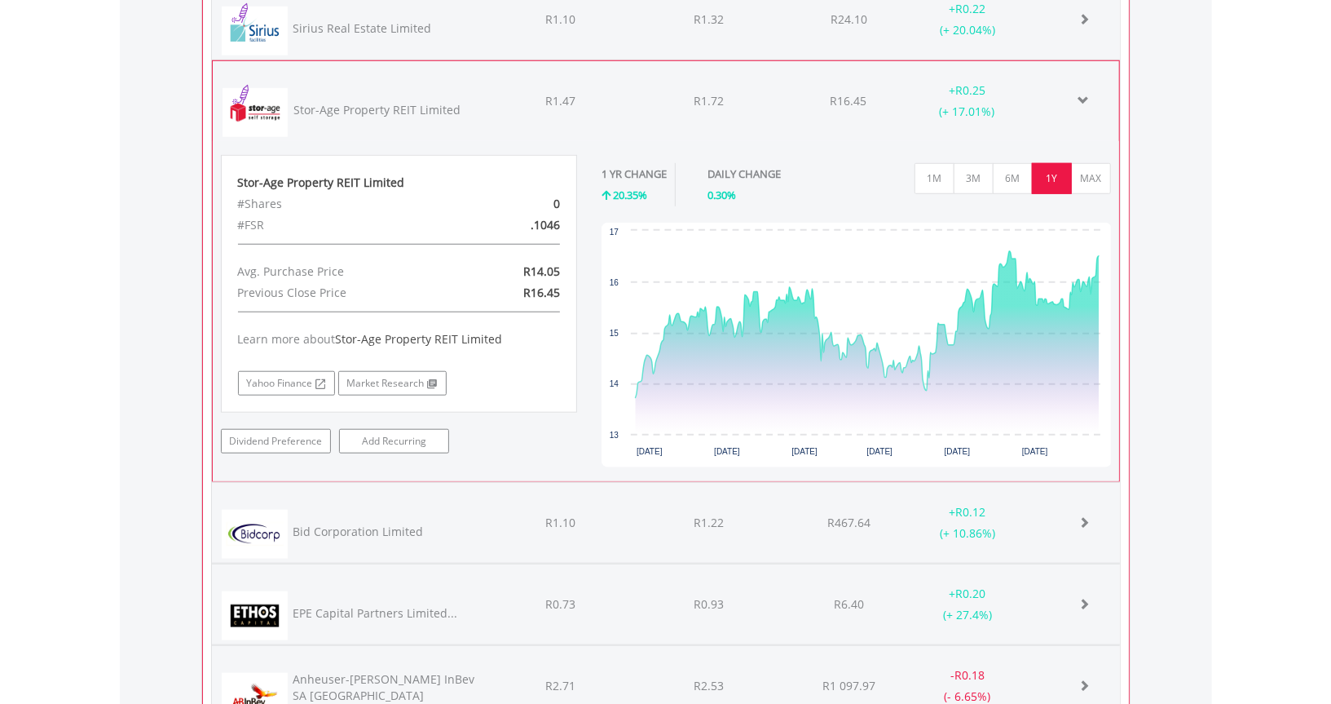
scroll to position [331, 545]
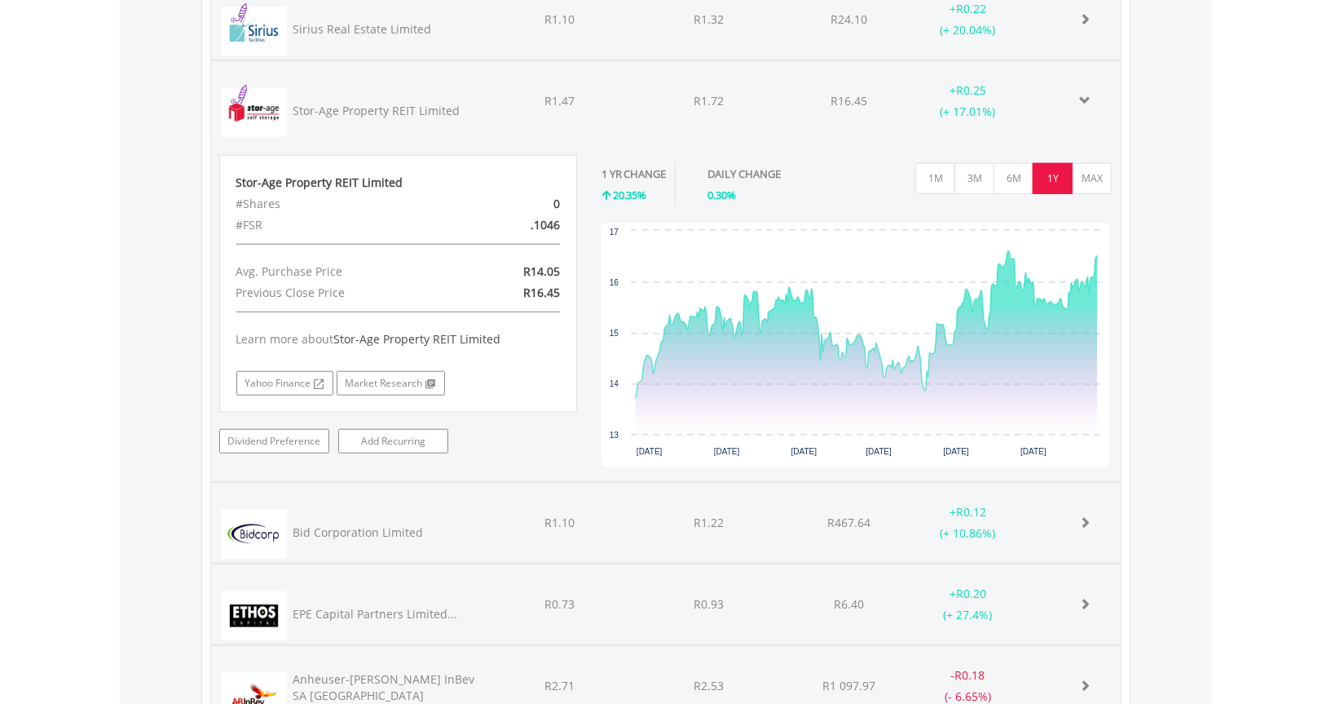
click at [272, 99] on img at bounding box center [254, 112] width 66 height 49
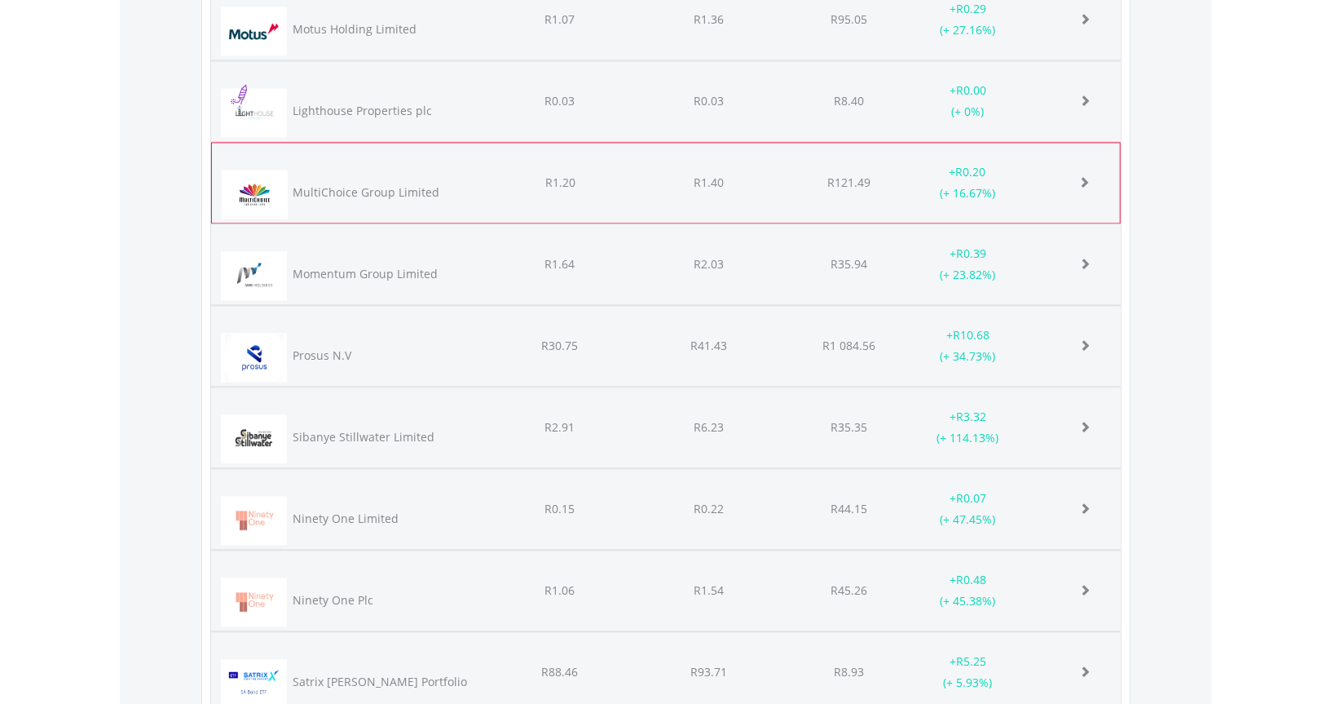
click at [313, 184] on div "MultiChoice Group Limited" at bounding box center [367, 192] width 147 height 16
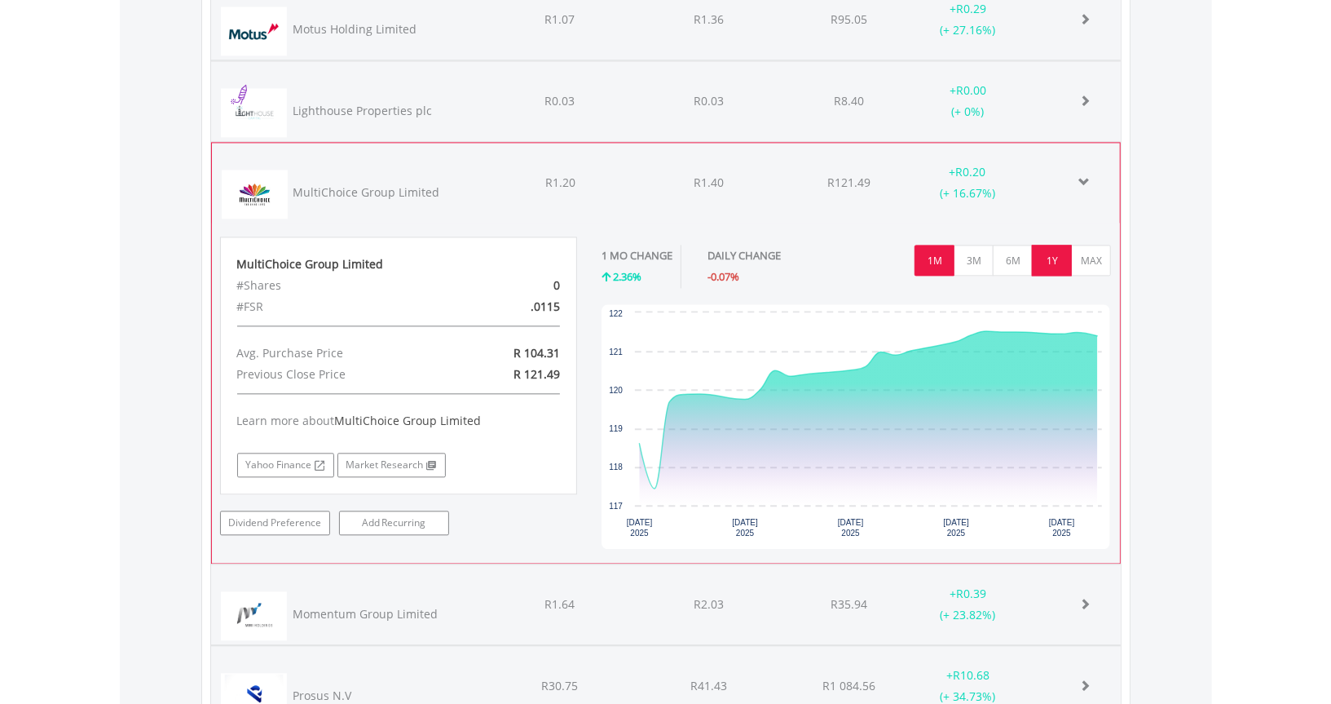
click at [1051, 245] on button "1Y" at bounding box center [1052, 260] width 40 height 31
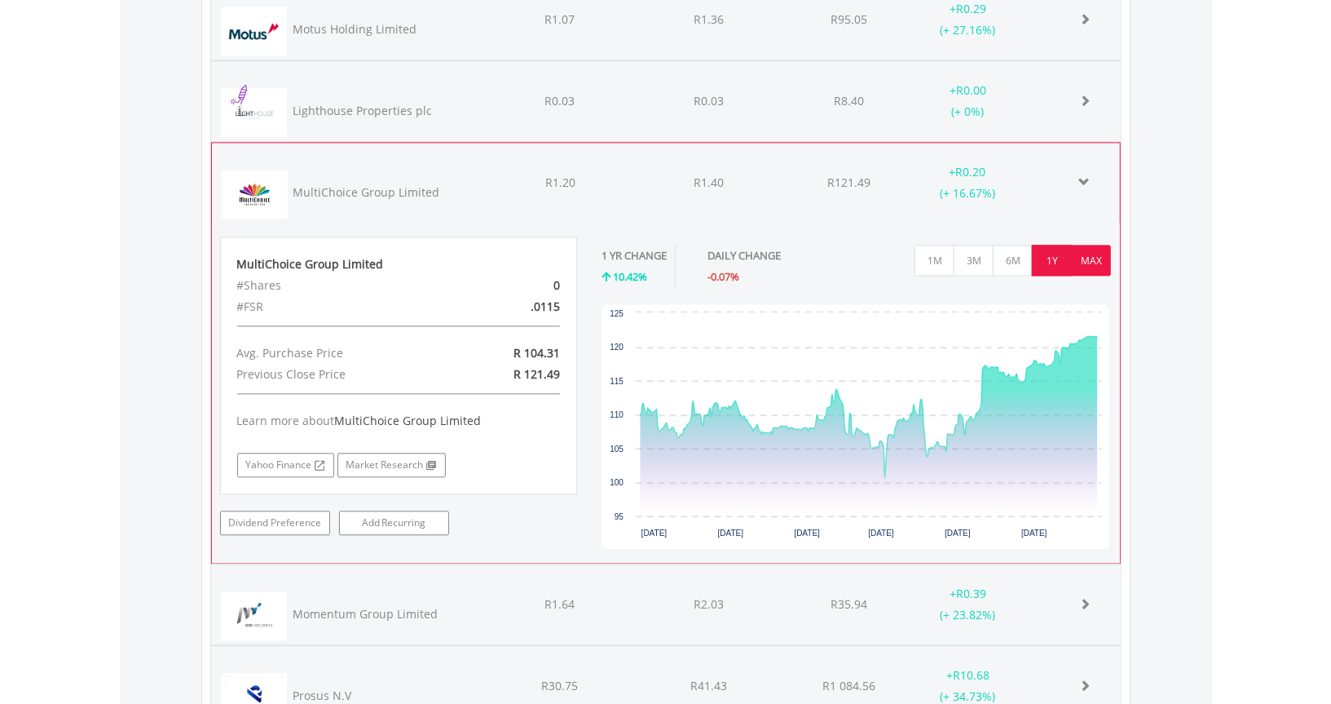
click at [1082, 246] on button "MAX" at bounding box center [1091, 260] width 40 height 31
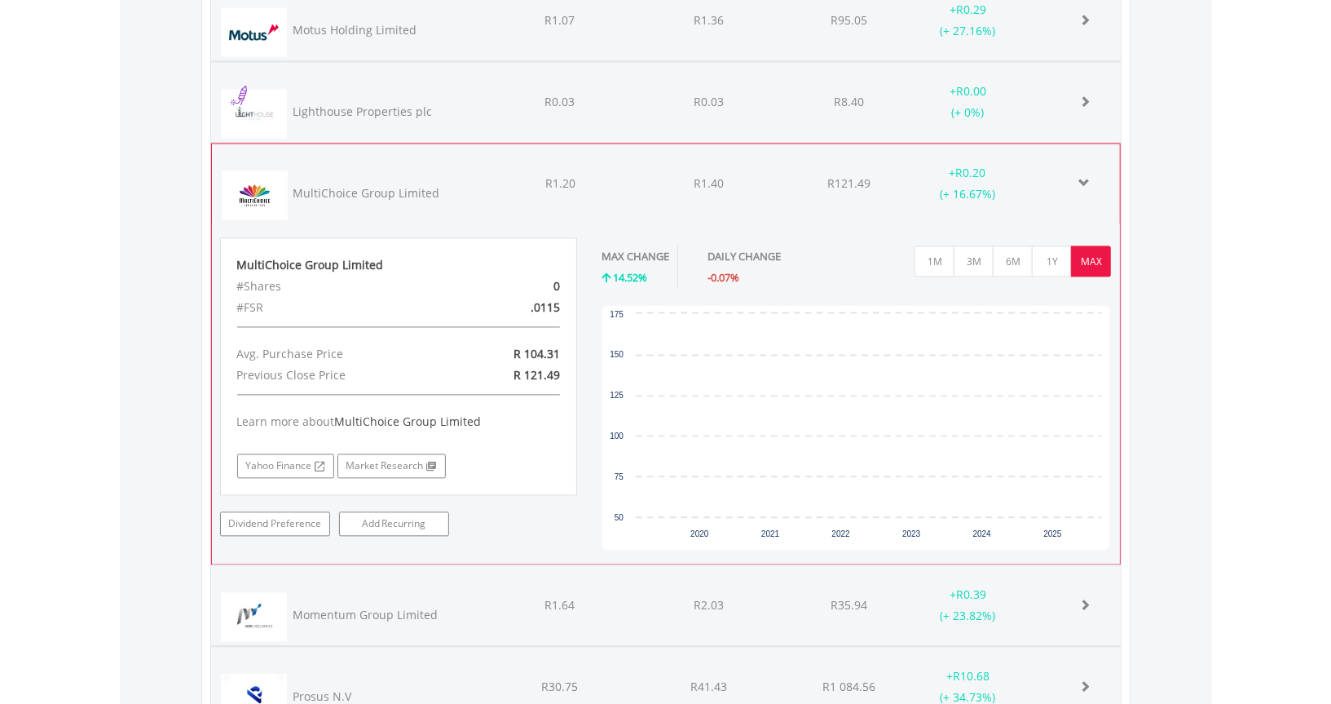
scroll to position [14204, 0]
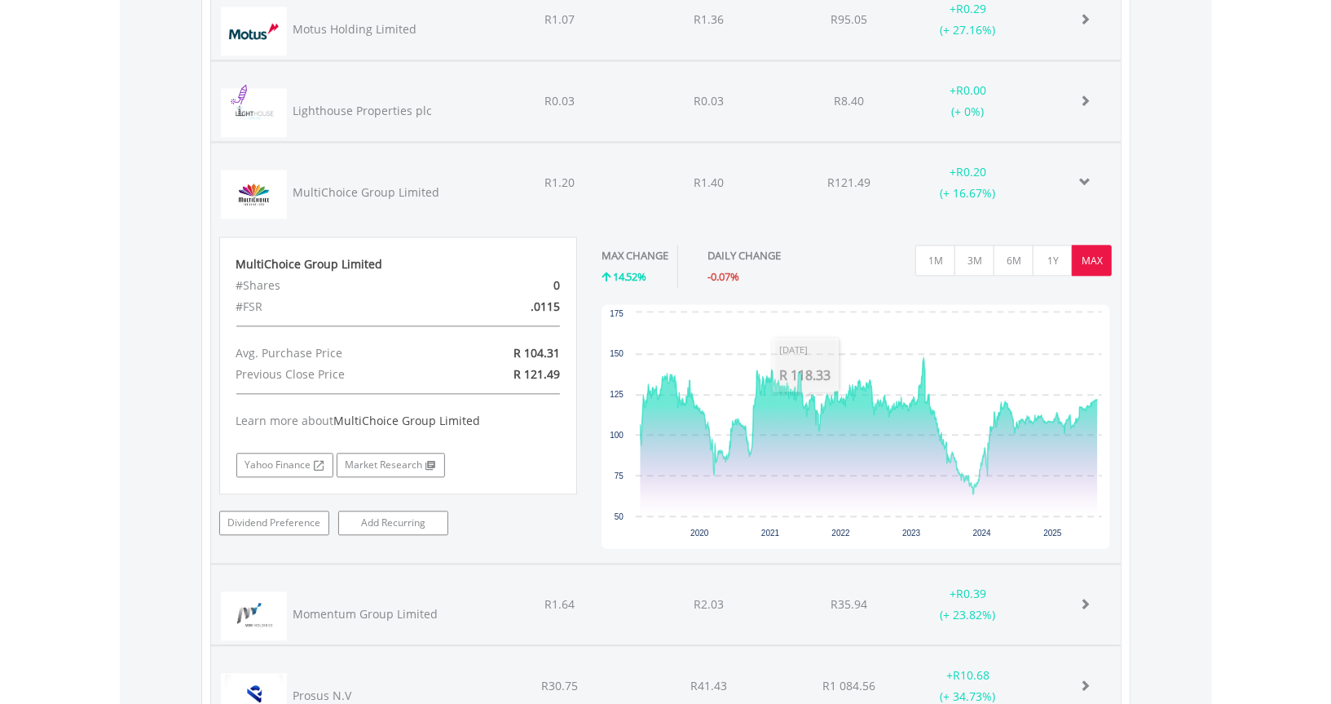
click at [331, 184] on div "MultiChoice Group Limited" at bounding box center [366, 192] width 147 height 16
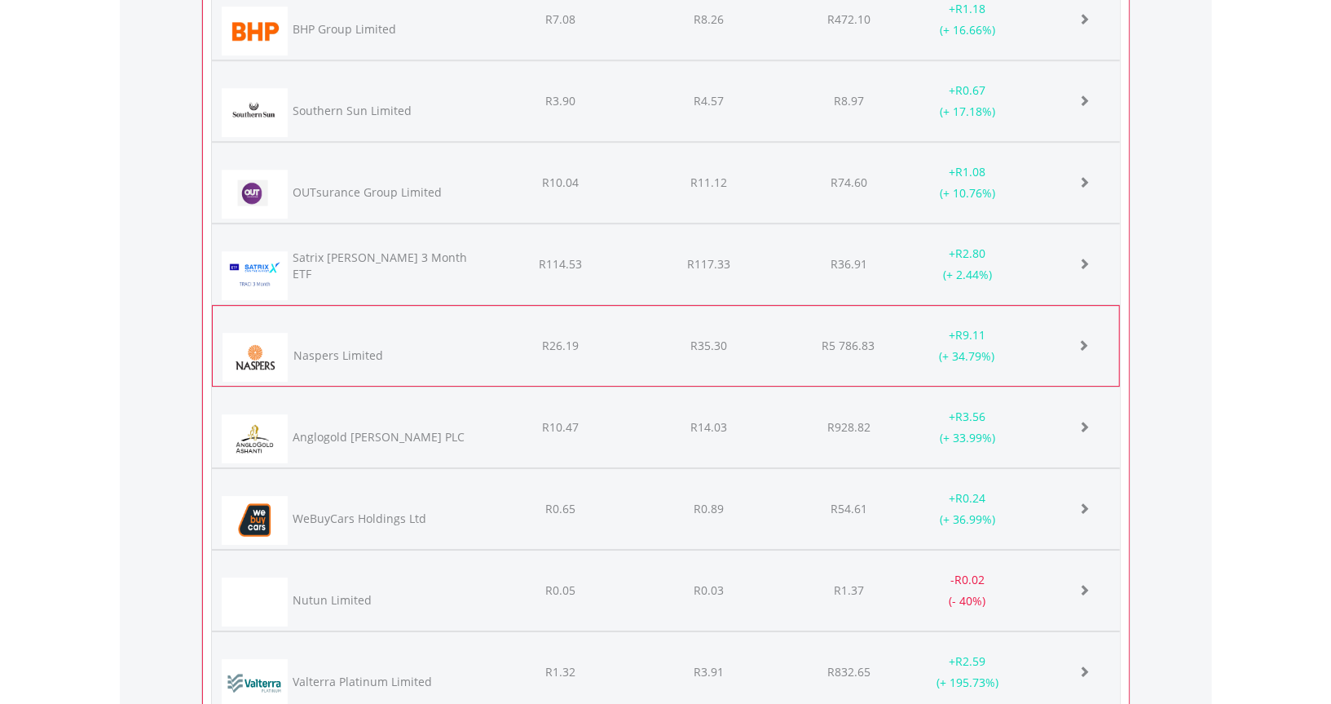
scroll to position [814980, 814766]
click at [304, 327] on div "Naspers Limited" at bounding box center [353, 356] width 264 height 59
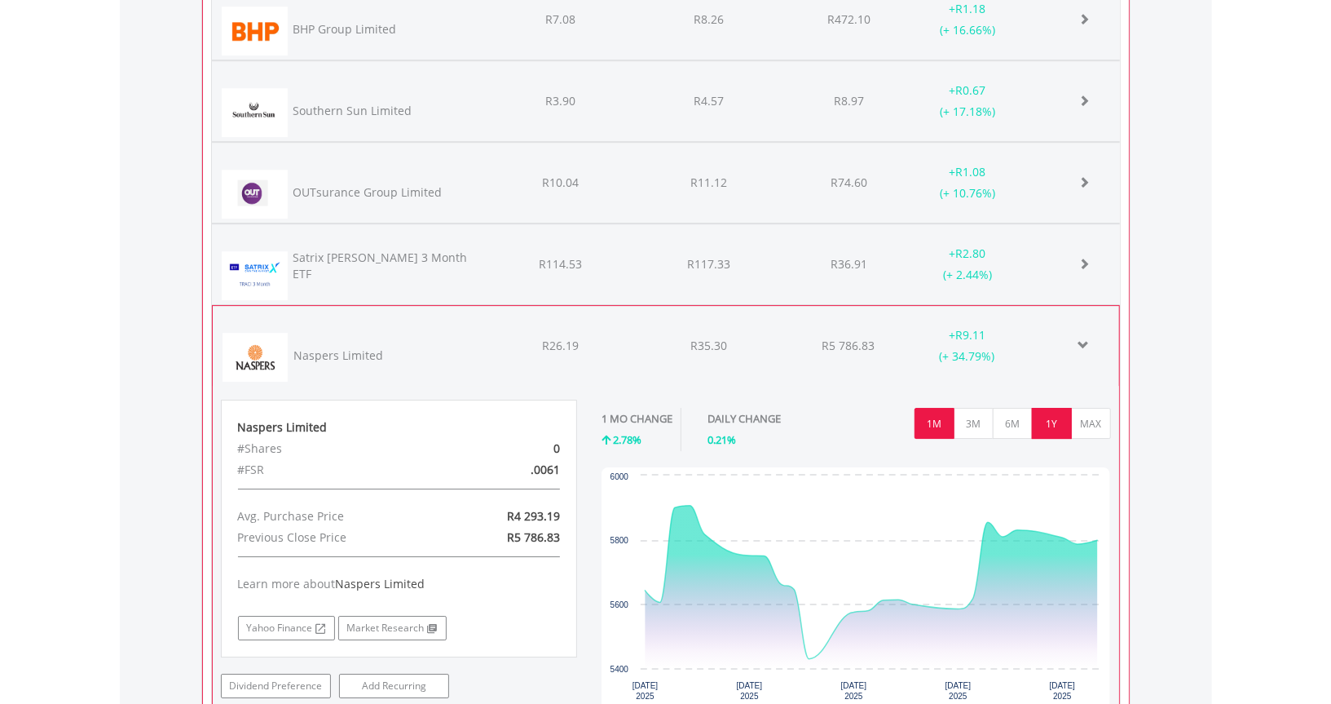
click at [1060, 413] on button "1Y" at bounding box center [1052, 423] width 40 height 31
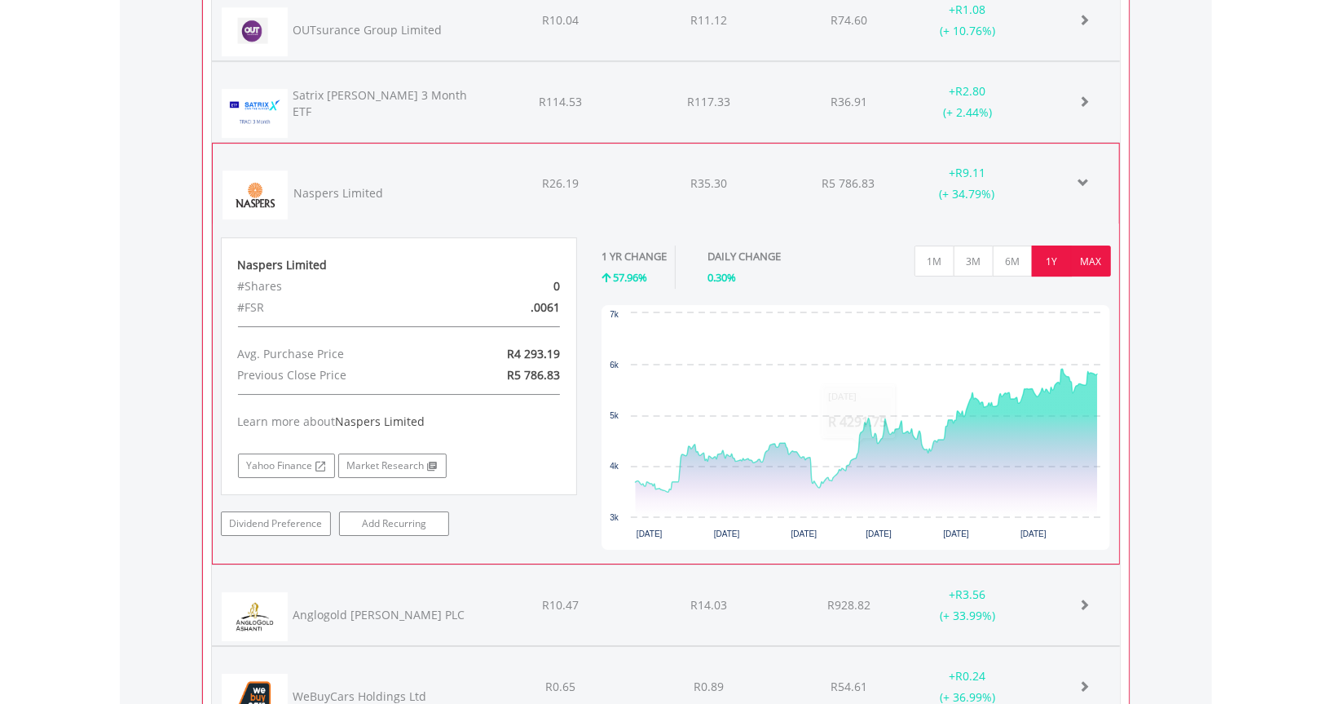
click at [1088, 249] on button "MAX" at bounding box center [1091, 260] width 40 height 31
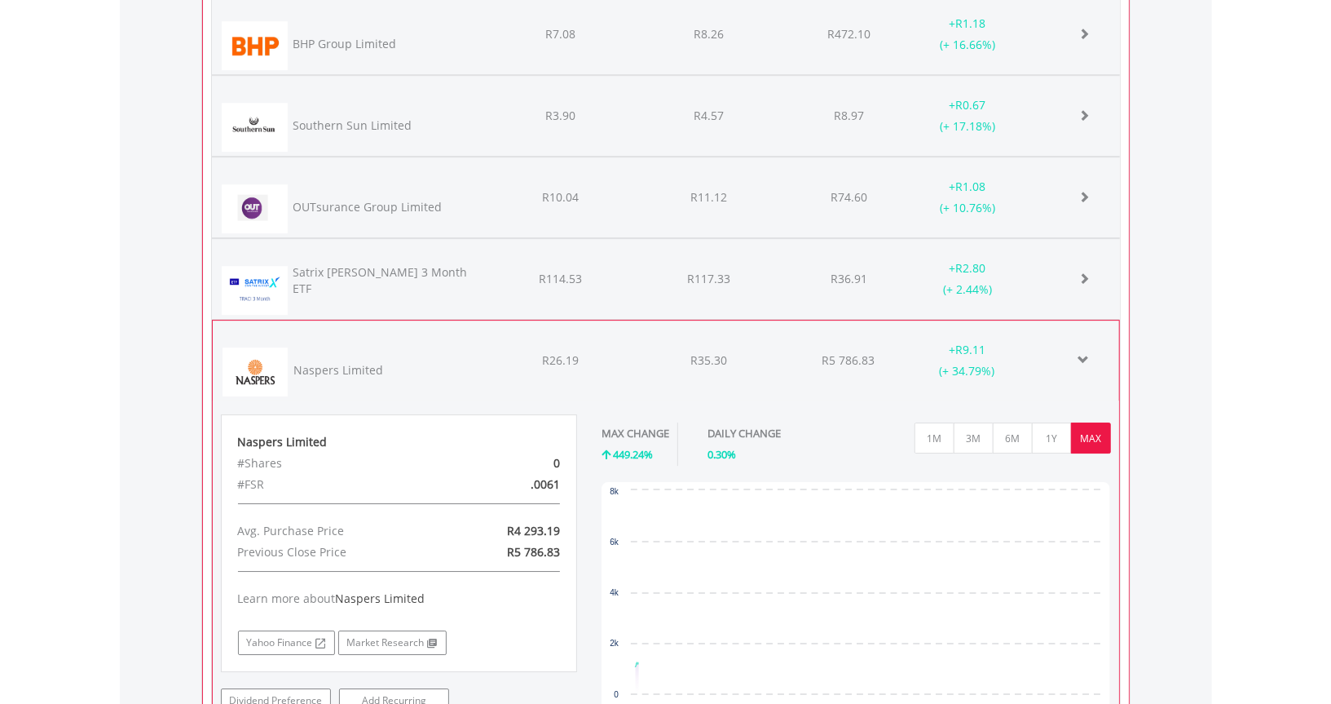
scroll to position [15345, 0]
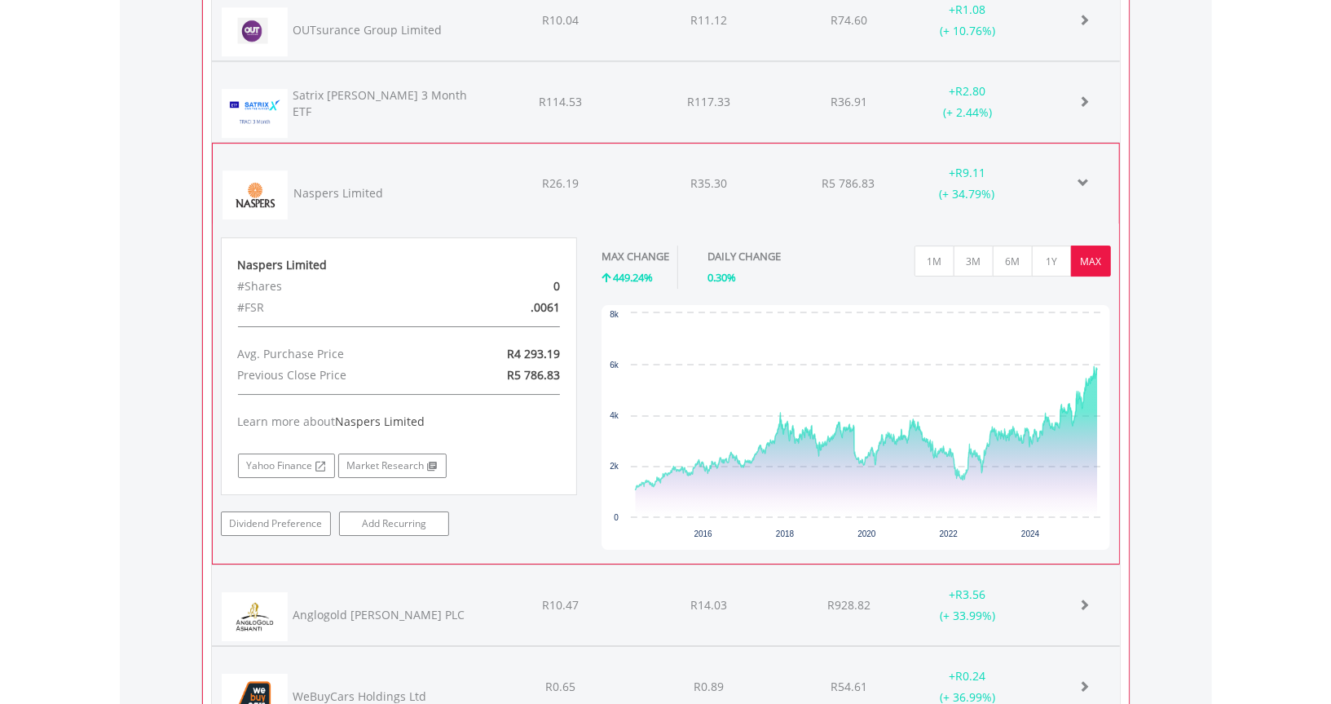
click at [263, 177] on img at bounding box center [256, 194] width 66 height 49
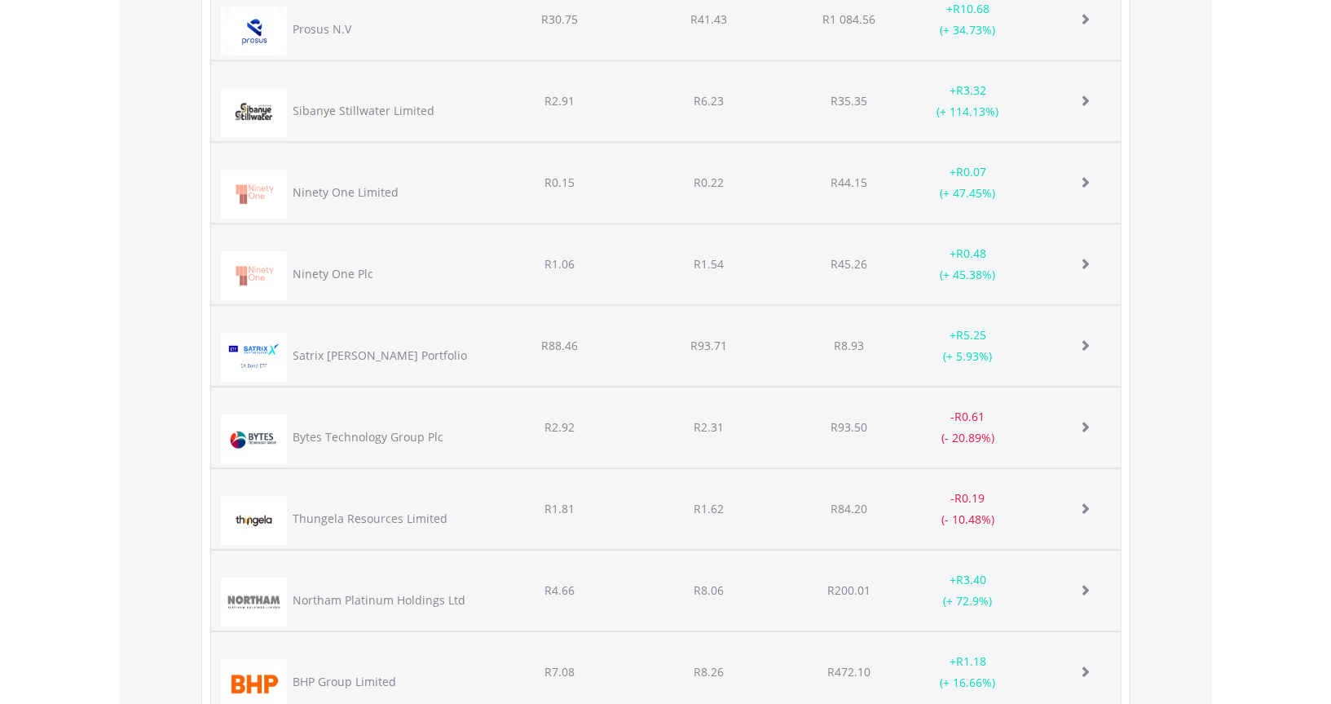
scroll to position [814980, 814765]
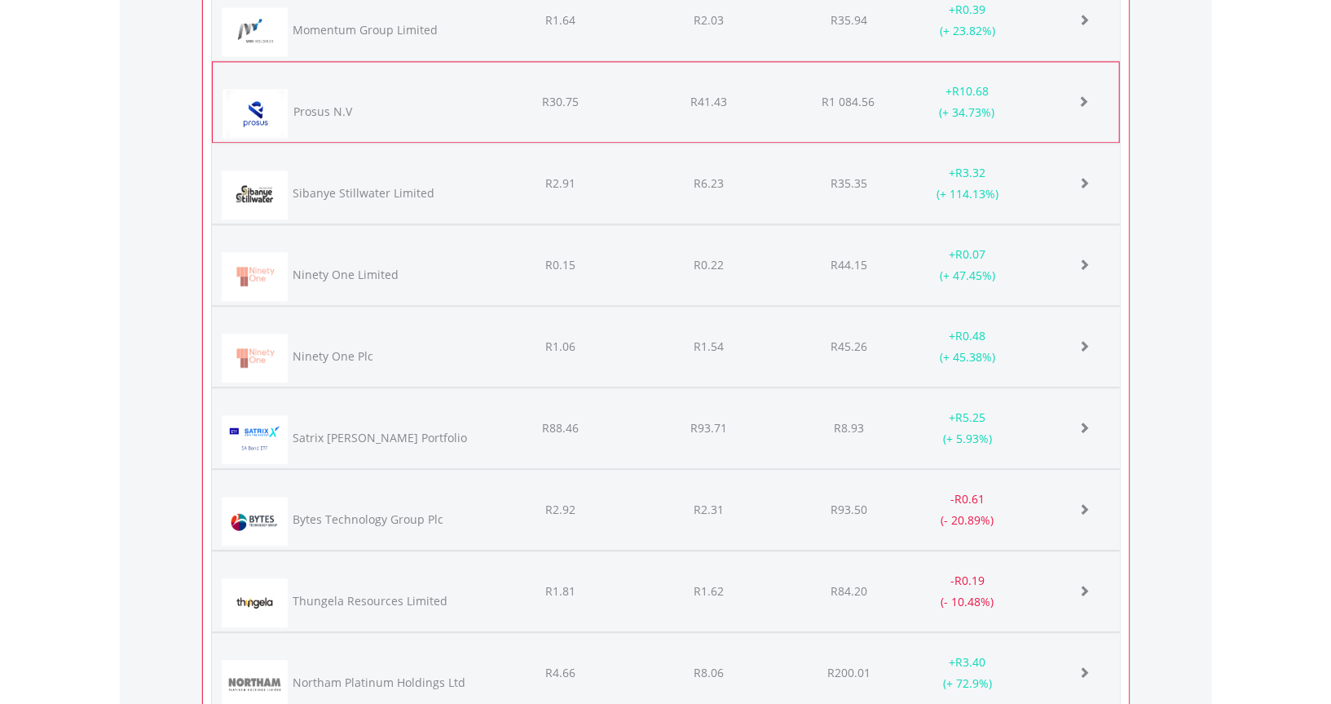
click at [314, 95] on div "Prosus N.V" at bounding box center [387, 111] width 192 height 33
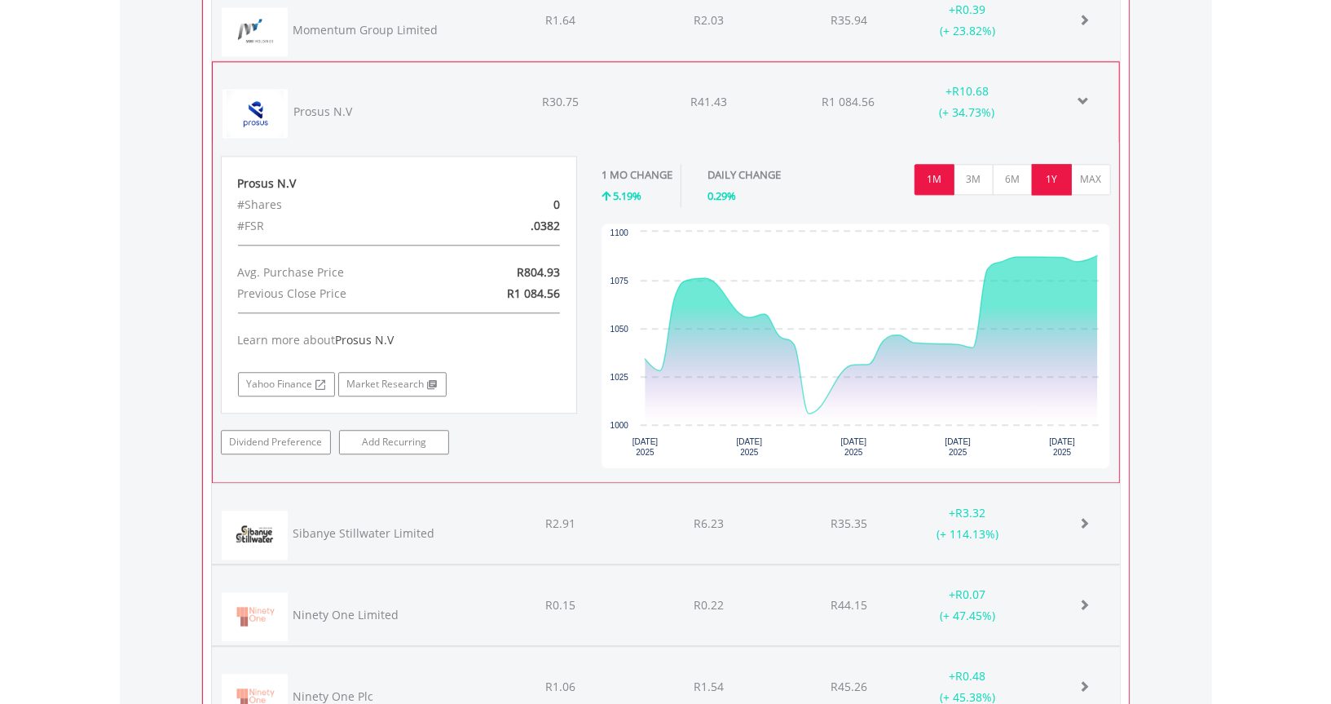
click at [1057, 168] on button "1Y" at bounding box center [1052, 179] width 40 height 31
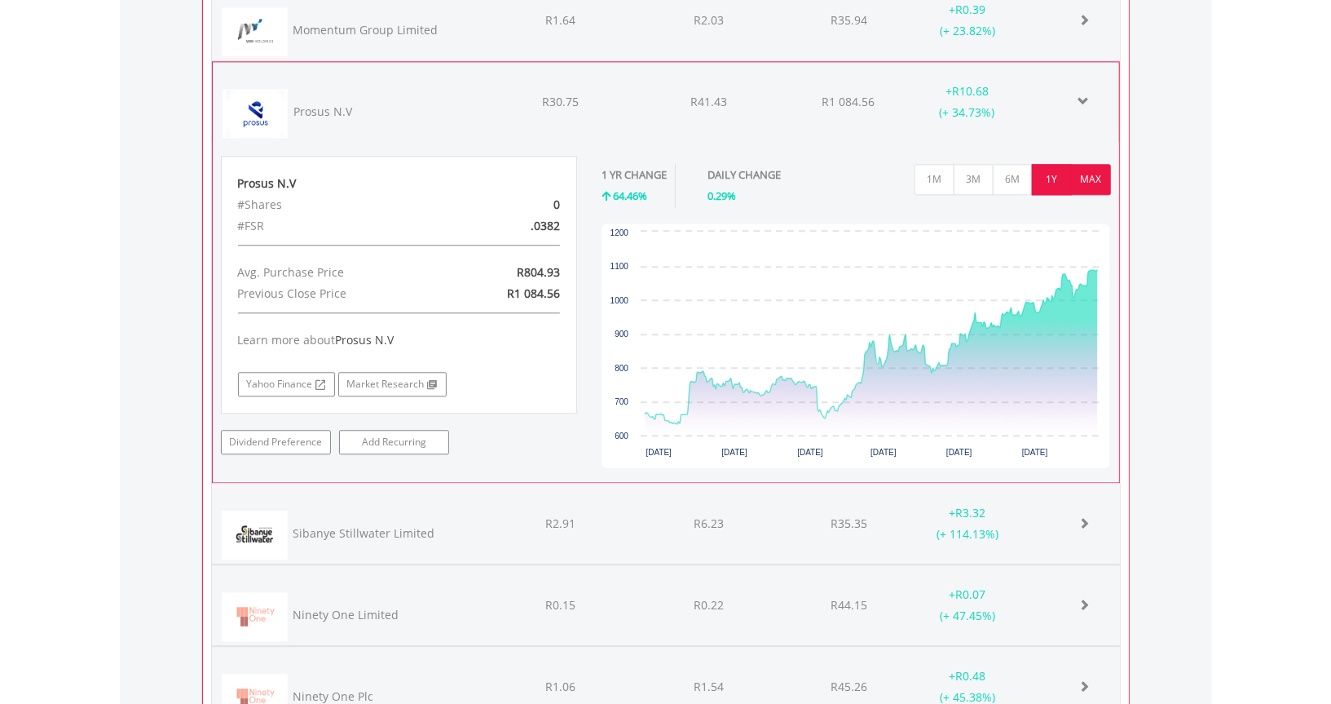
click at [1100, 164] on button "MAX" at bounding box center [1091, 179] width 40 height 31
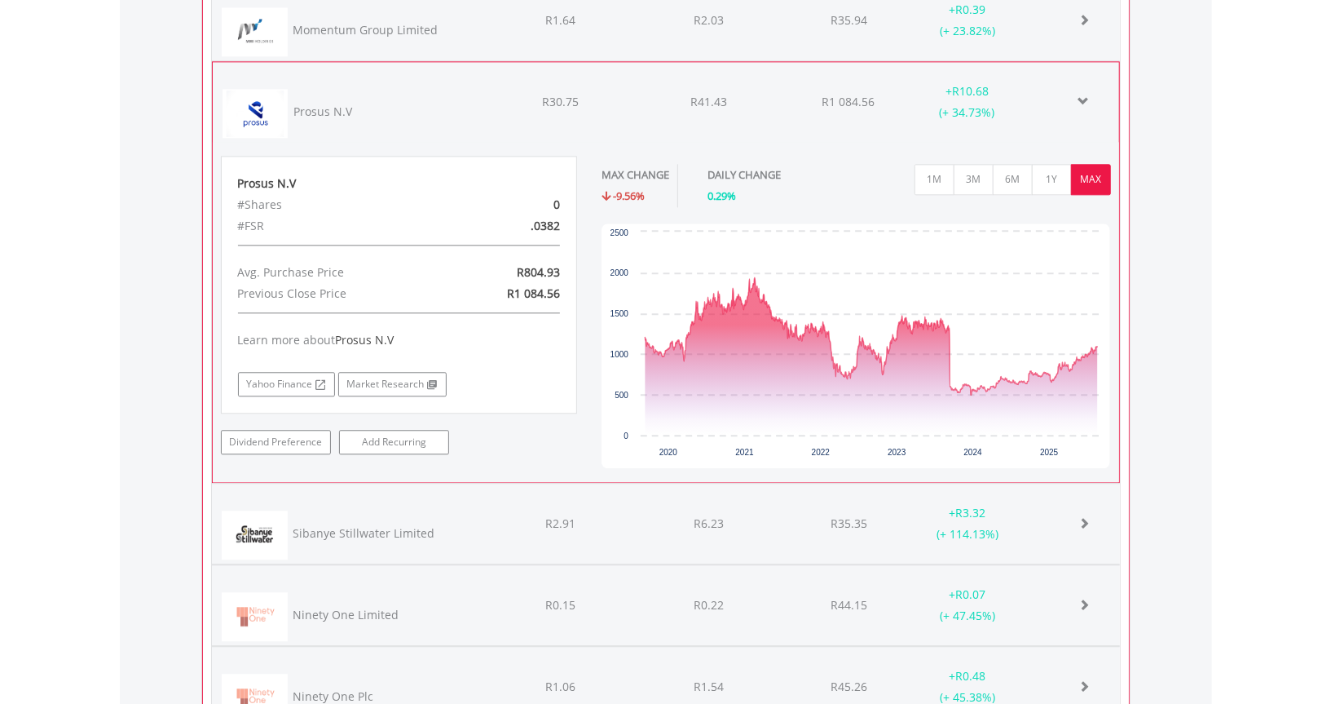
click at [302, 104] on div "Prosus N.V" at bounding box center [323, 112] width 59 height 16
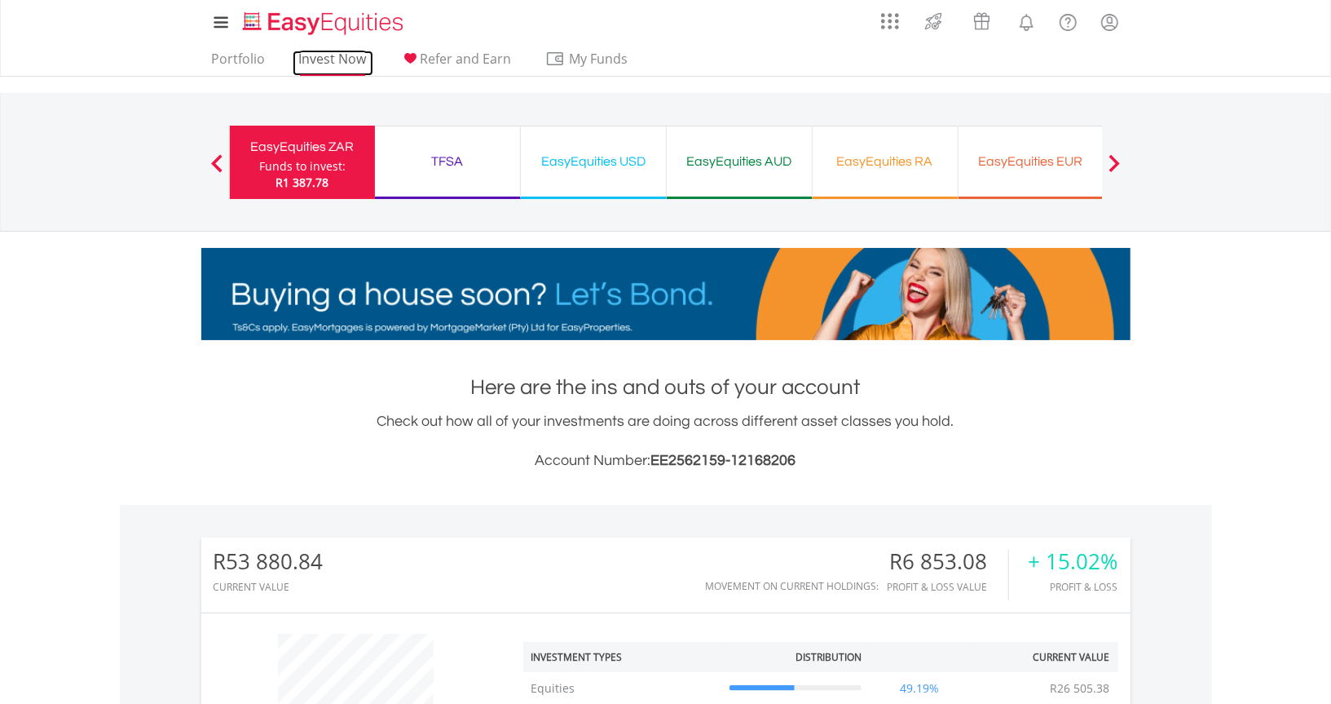
click at [324, 54] on link "Invest Now" at bounding box center [333, 63] width 81 height 25
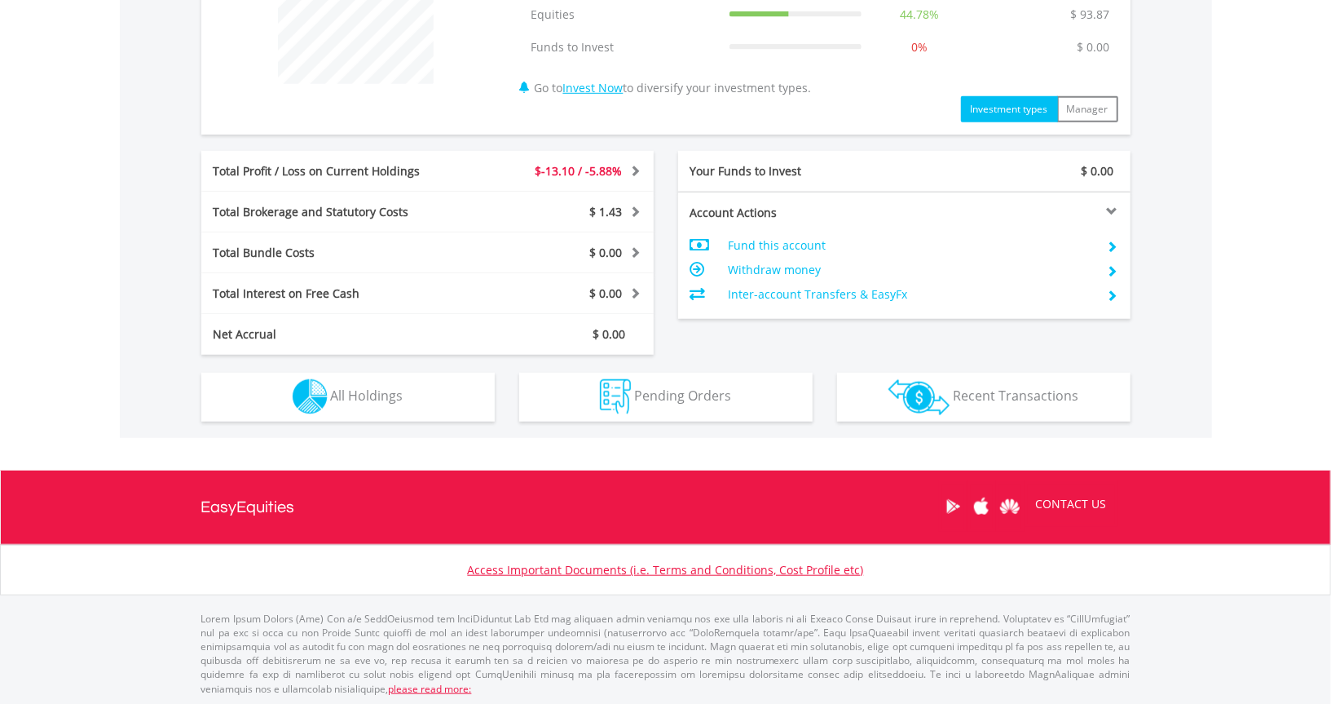
scroll to position [708, 0]
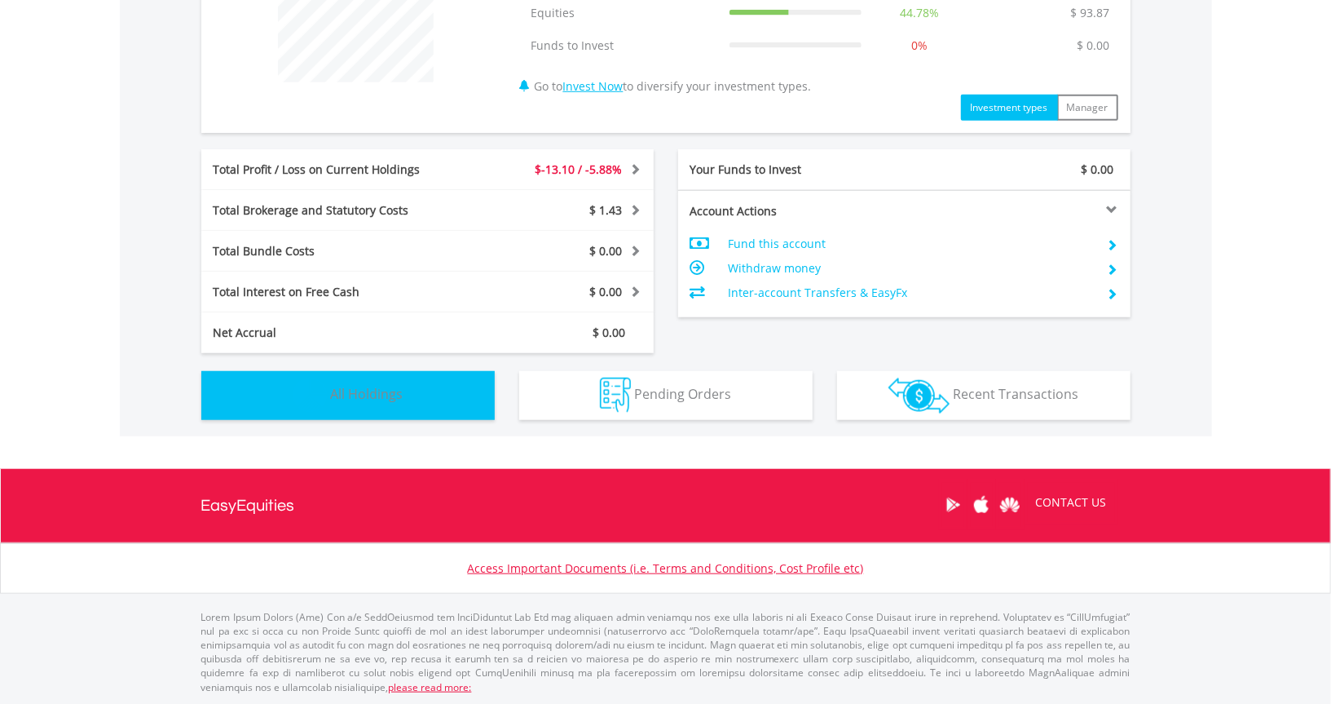
click at [372, 394] on span "All Holdings" at bounding box center [367, 394] width 73 height 18
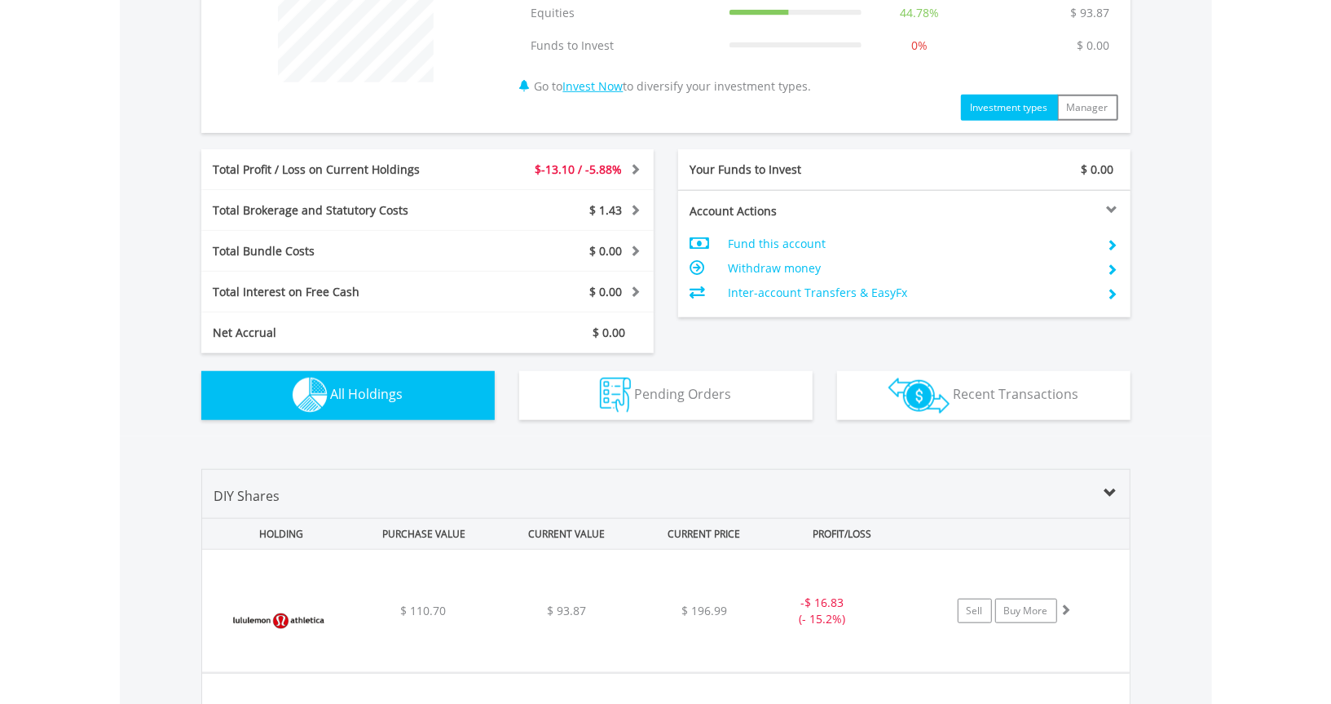
scroll to position [1091, 0]
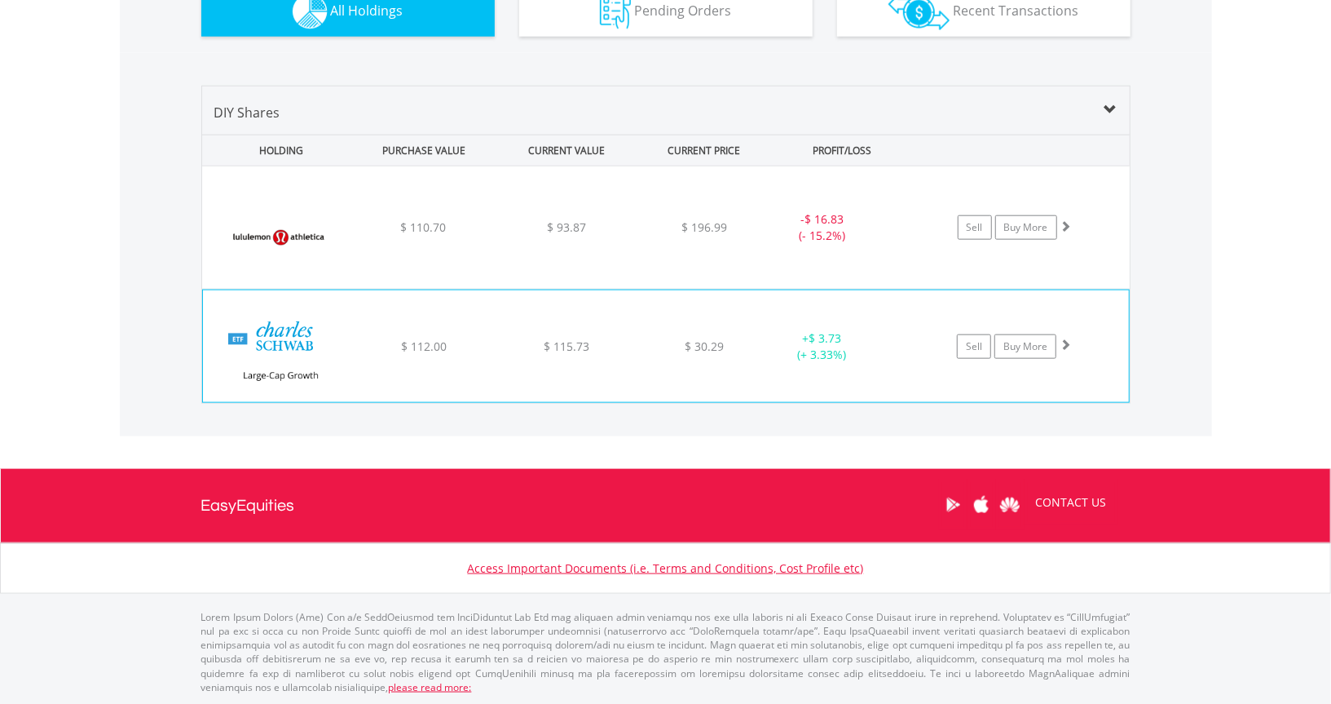
click at [286, 333] on img at bounding box center [281, 354] width 140 height 86
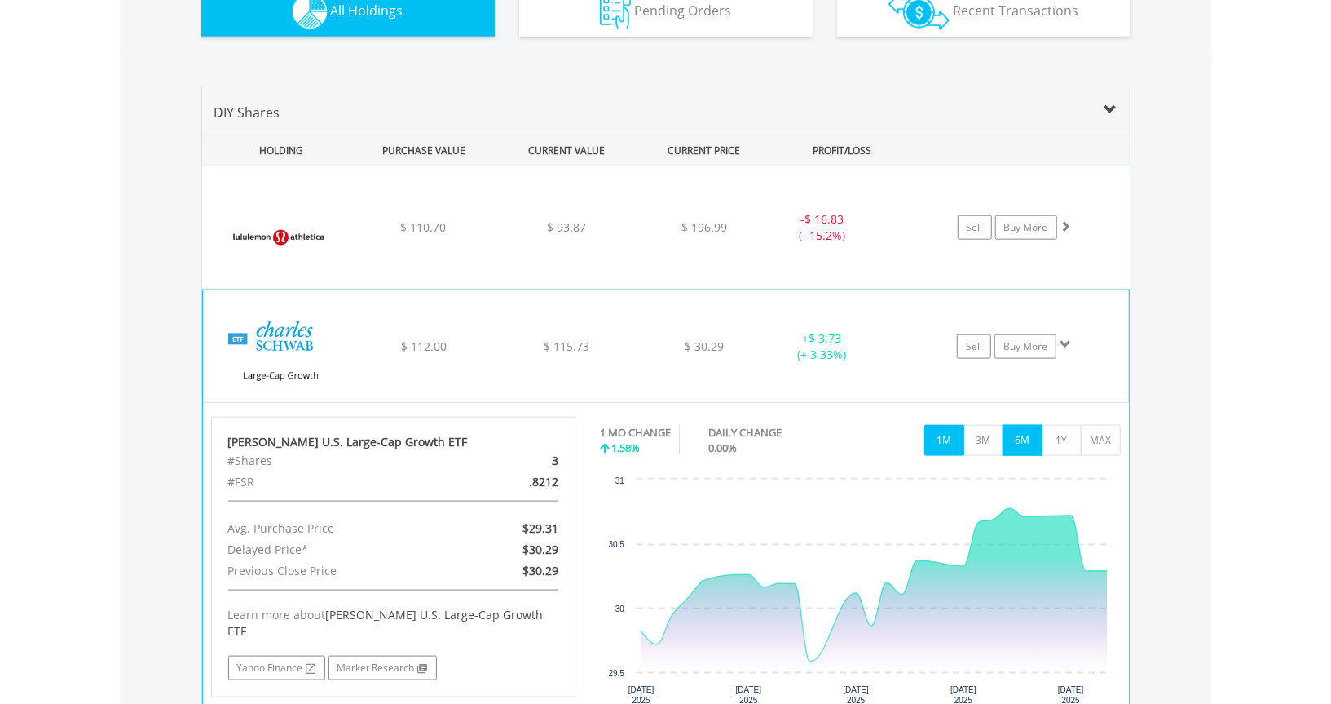
click at [1031, 434] on button "6M" at bounding box center [1023, 440] width 40 height 31
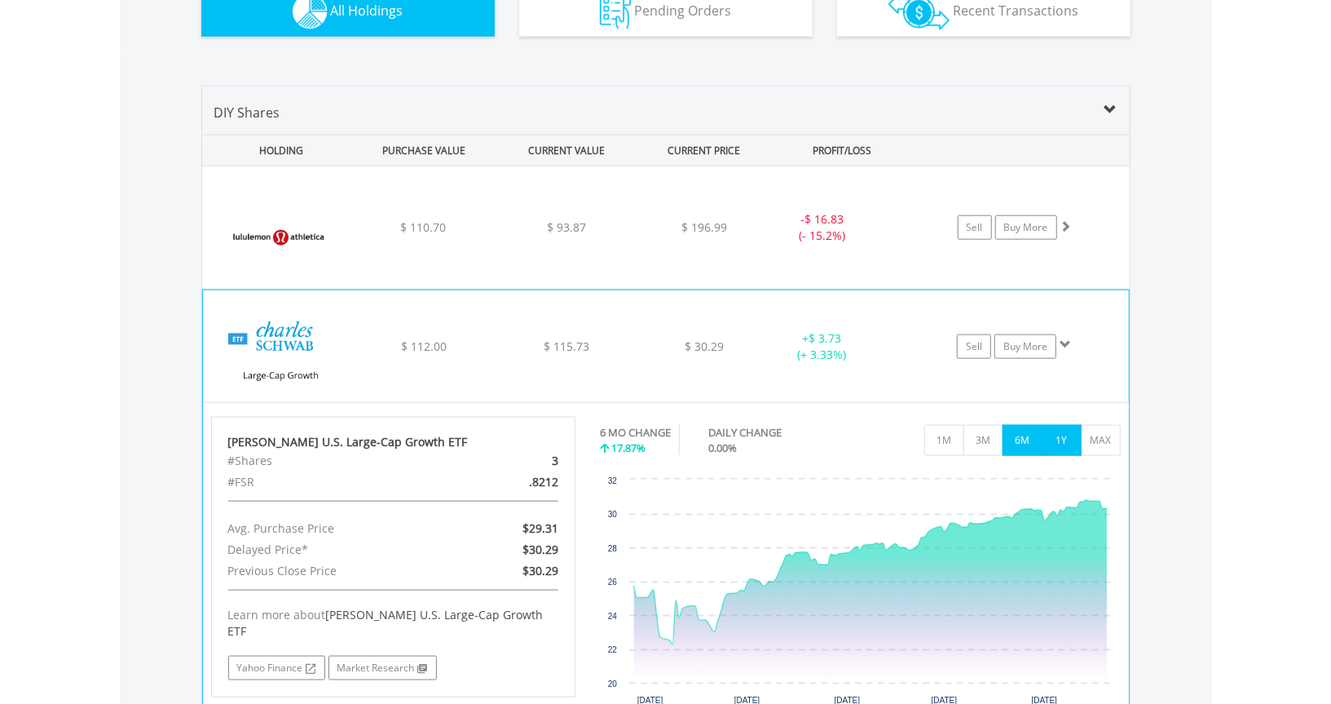
click at [1053, 438] on button "1Y" at bounding box center [1062, 440] width 40 height 31
click at [280, 336] on img at bounding box center [281, 354] width 140 height 86
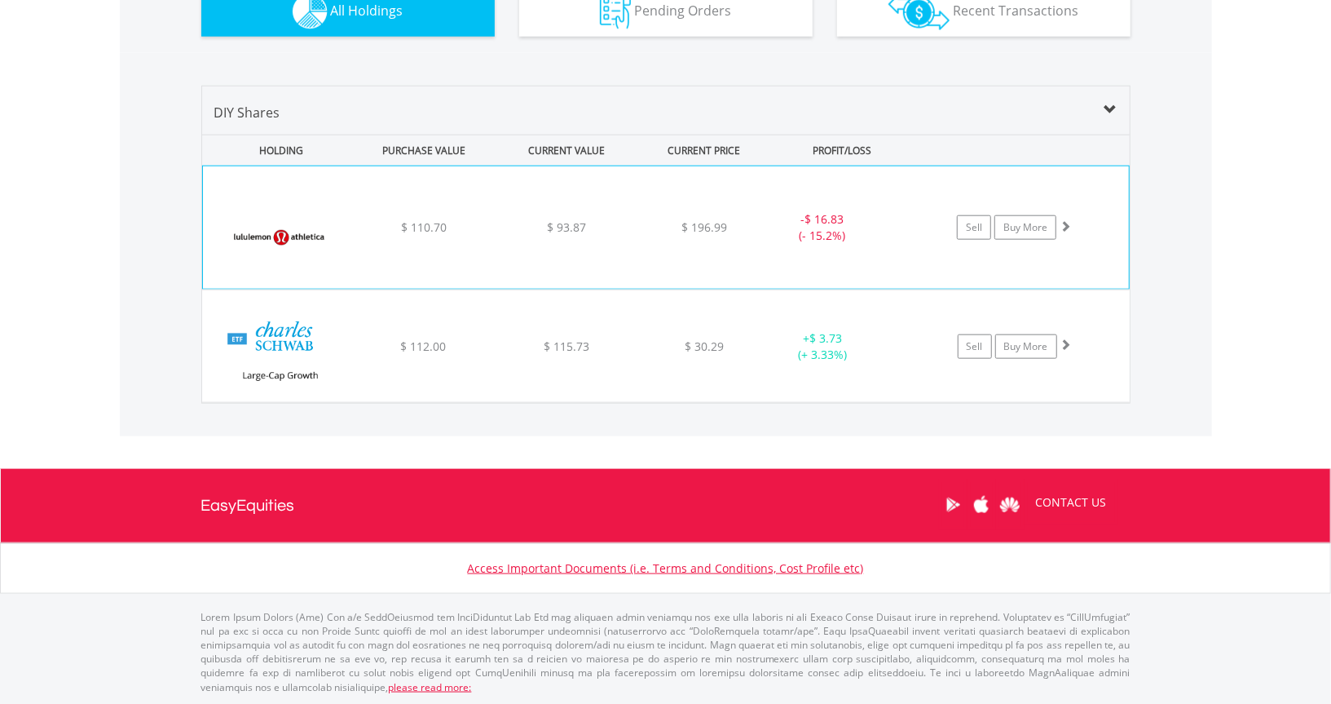
click at [269, 229] on img at bounding box center [281, 236] width 140 height 98
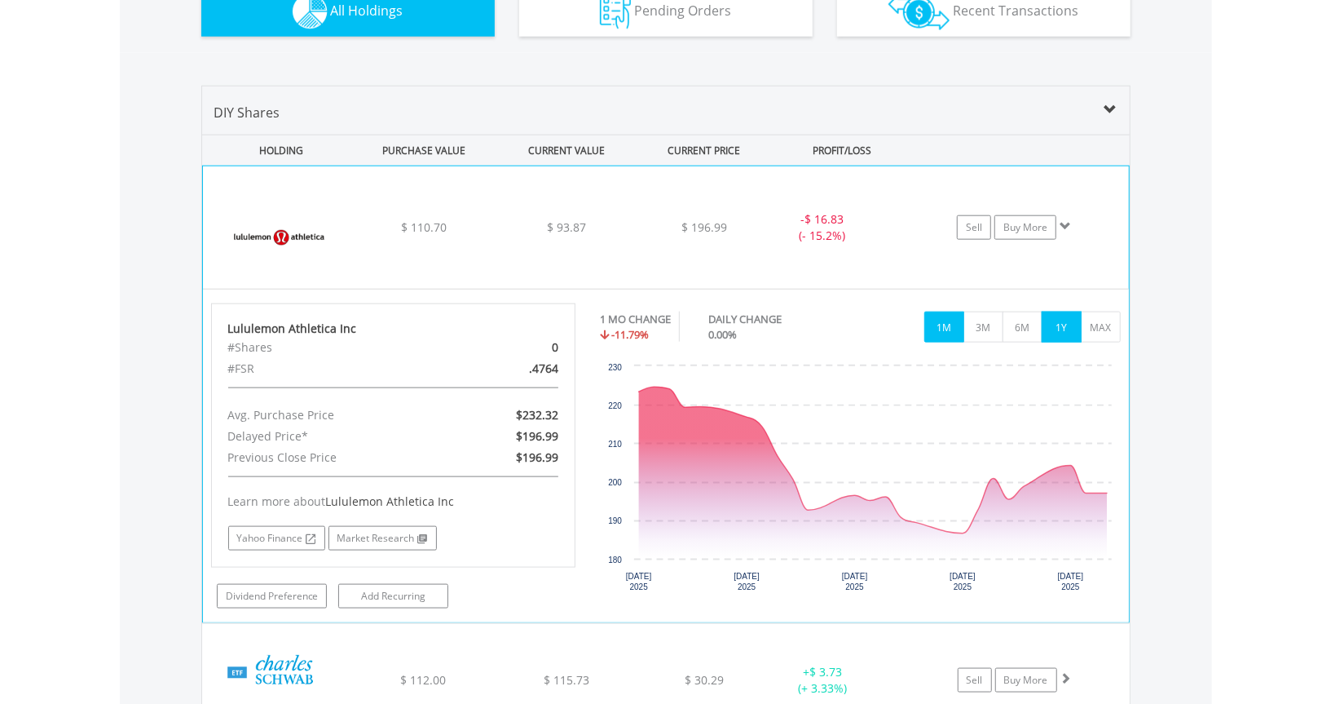
click at [1065, 323] on button "1Y" at bounding box center [1062, 326] width 40 height 31
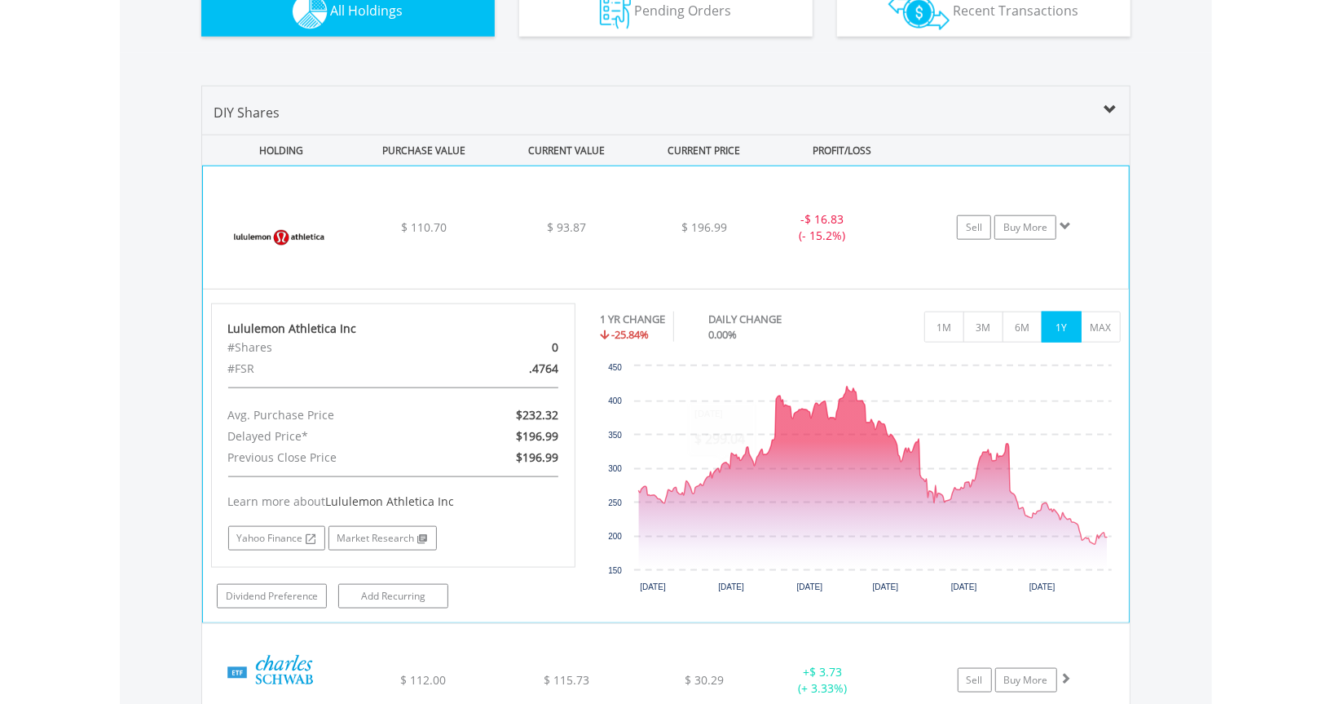
click at [224, 219] on img at bounding box center [281, 236] width 140 height 98
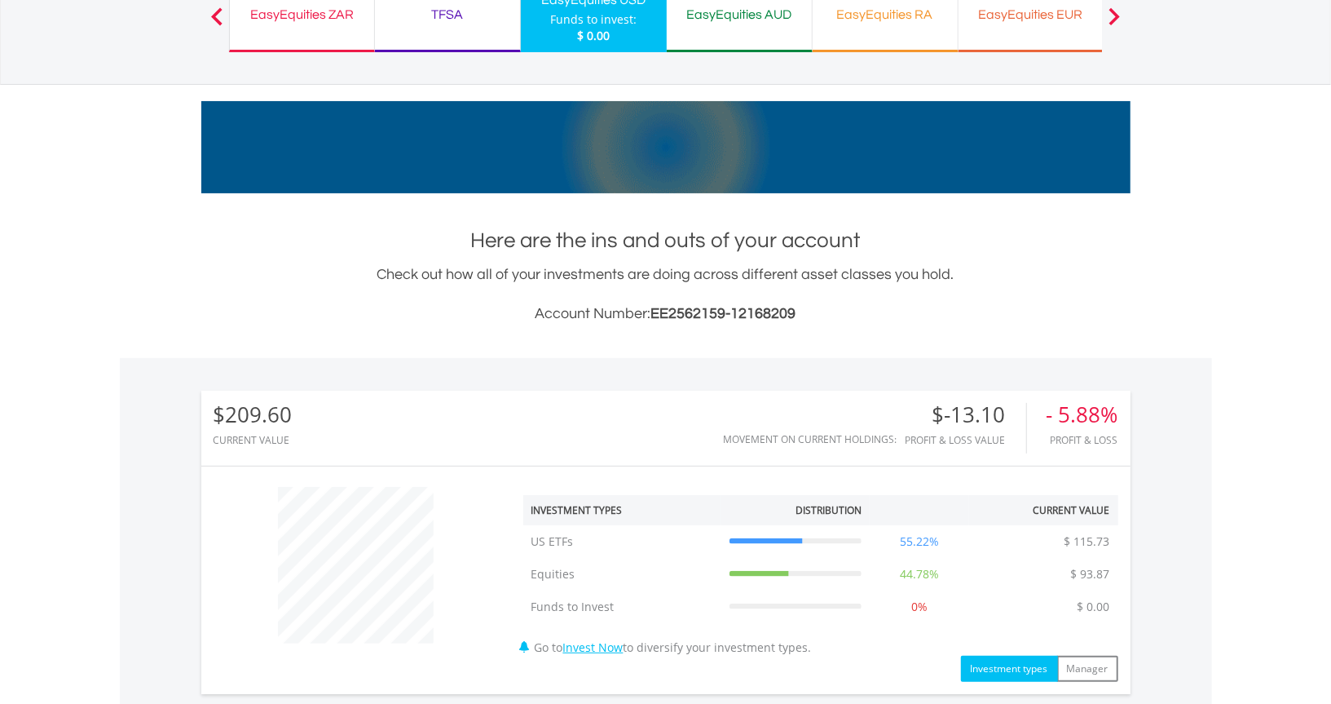
scroll to position [0, 0]
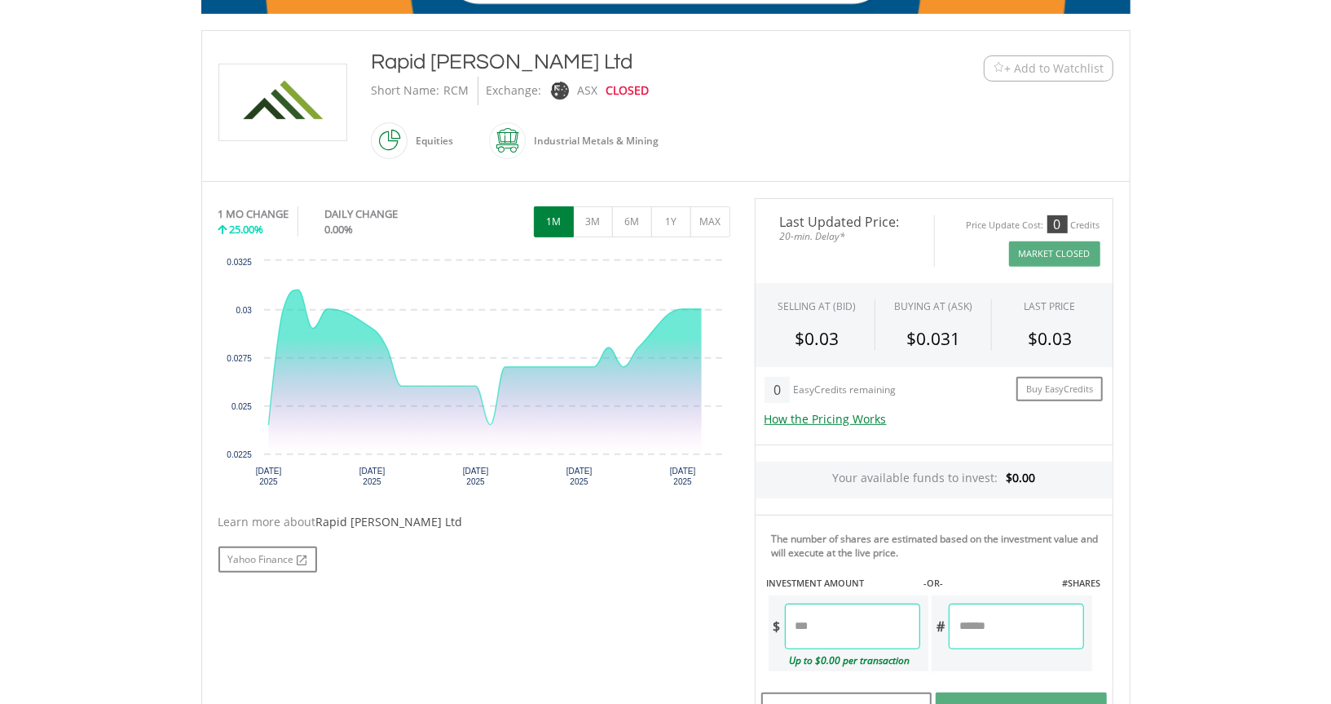
scroll to position [489, 0]
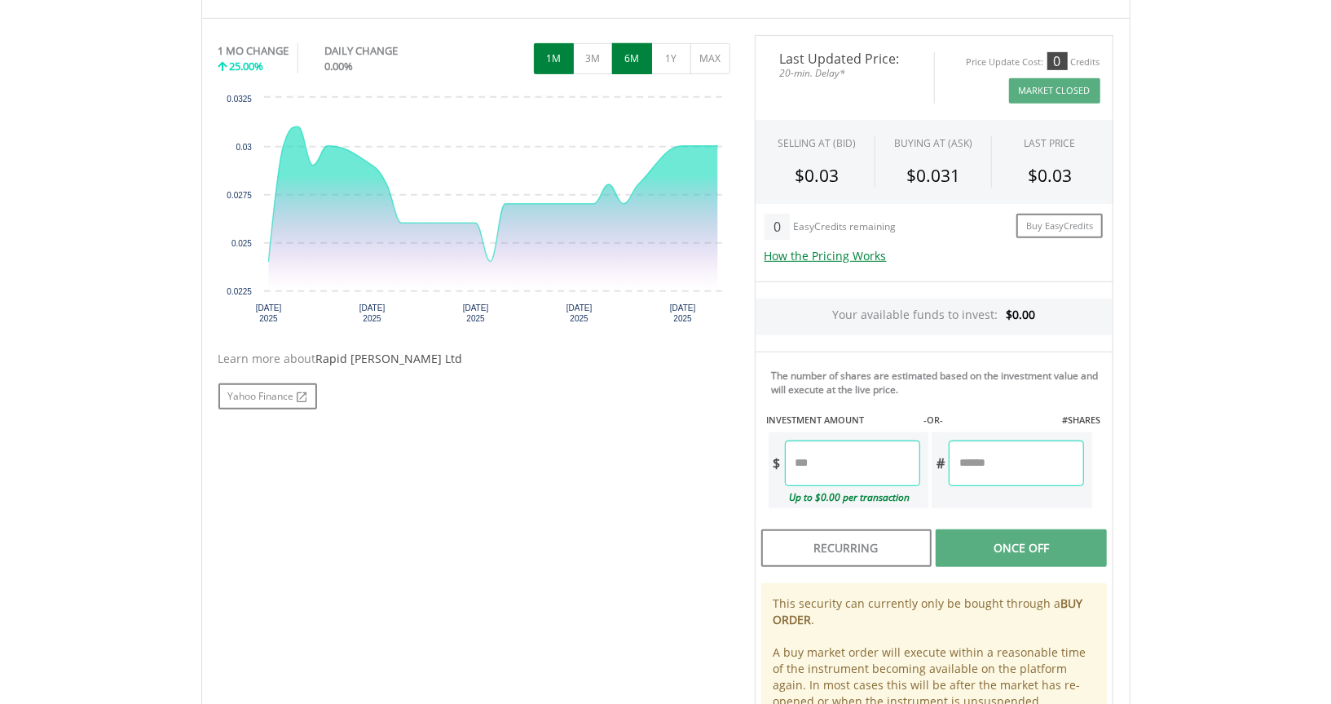
click at [636, 60] on button "6M" at bounding box center [632, 58] width 40 height 31
